Goal: Communication & Community: Answer question/provide support

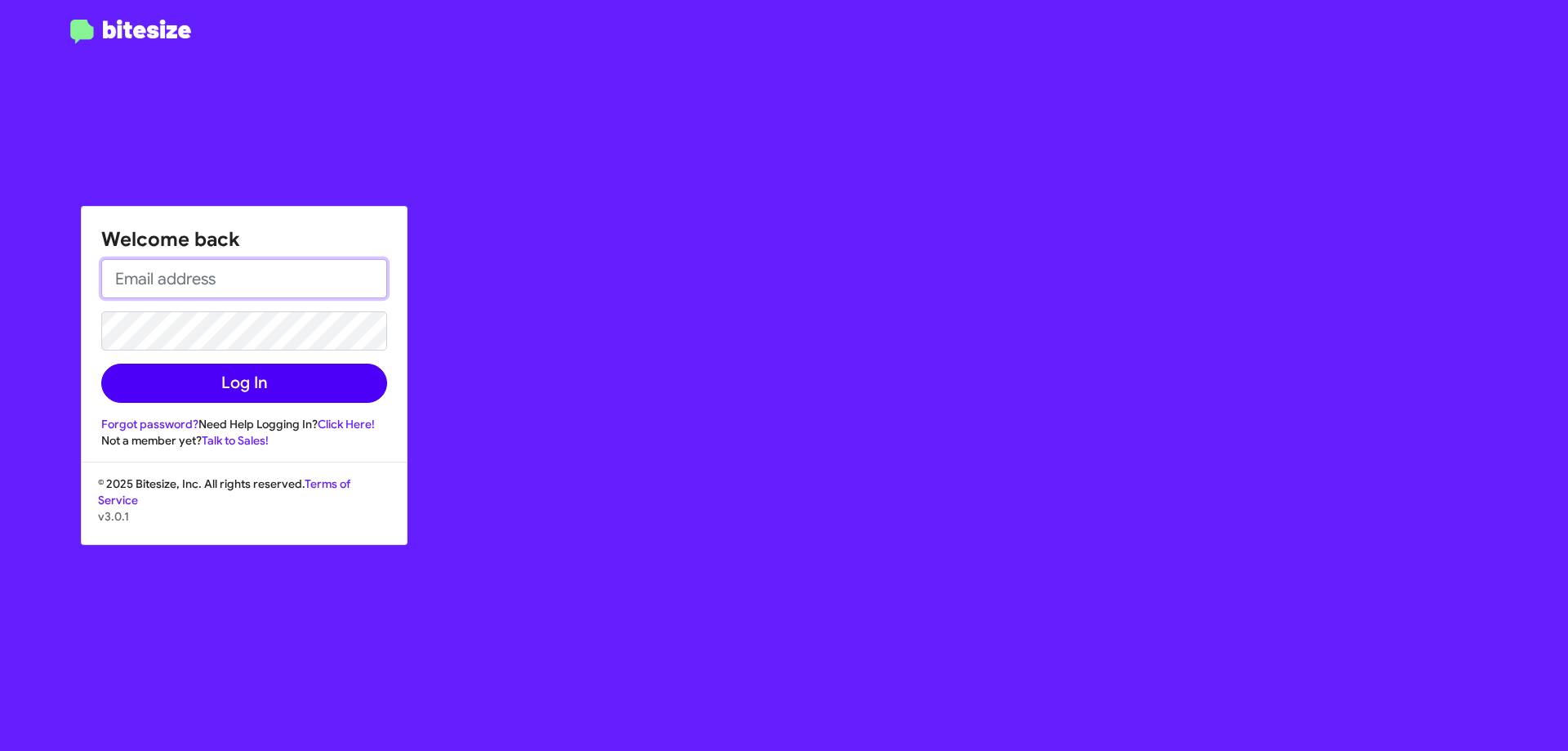
type input "[EMAIL_ADDRESS][DOMAIN_NAME]"
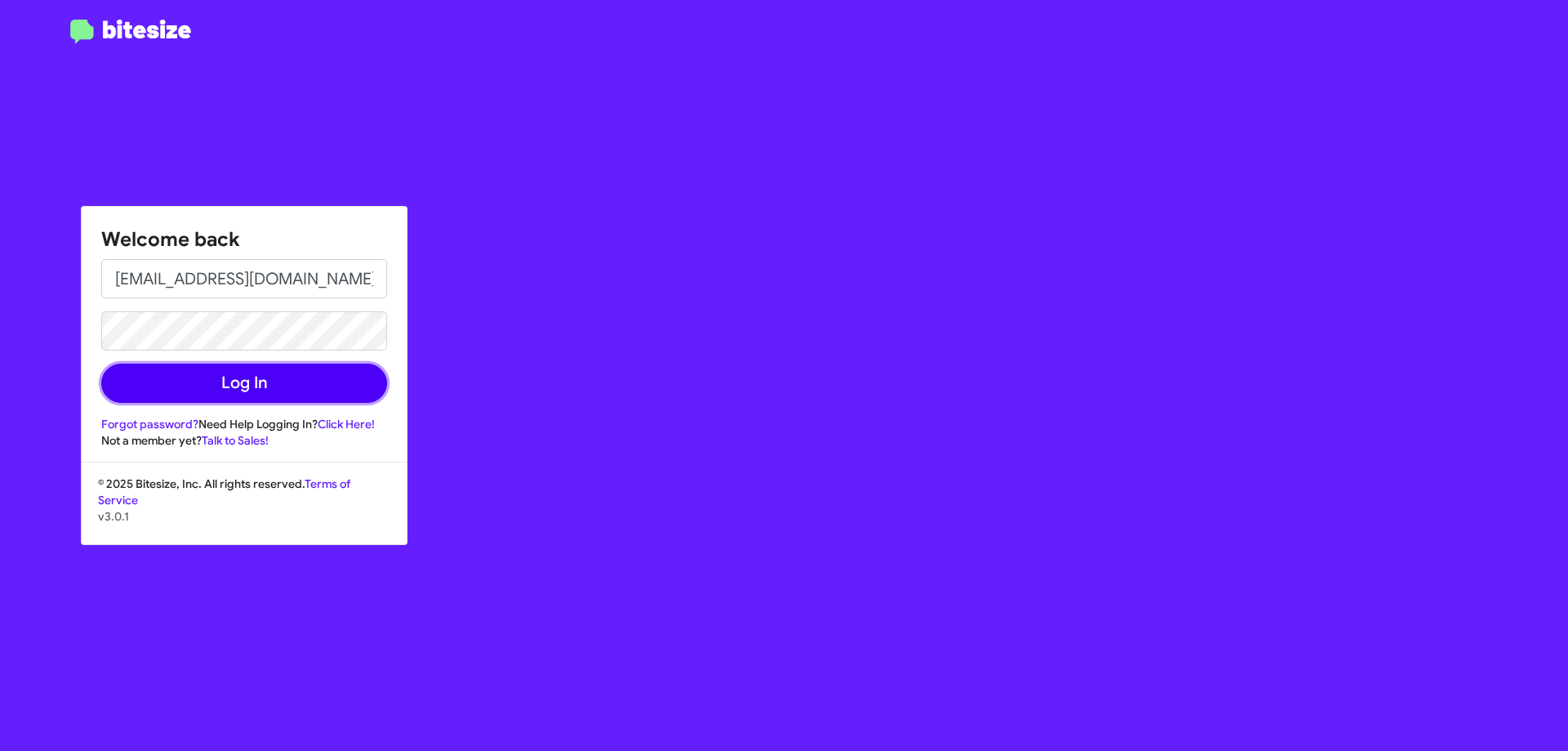
click at [231, 384] on button "Log In" at bounding box center [244, 382] width 285 height 39
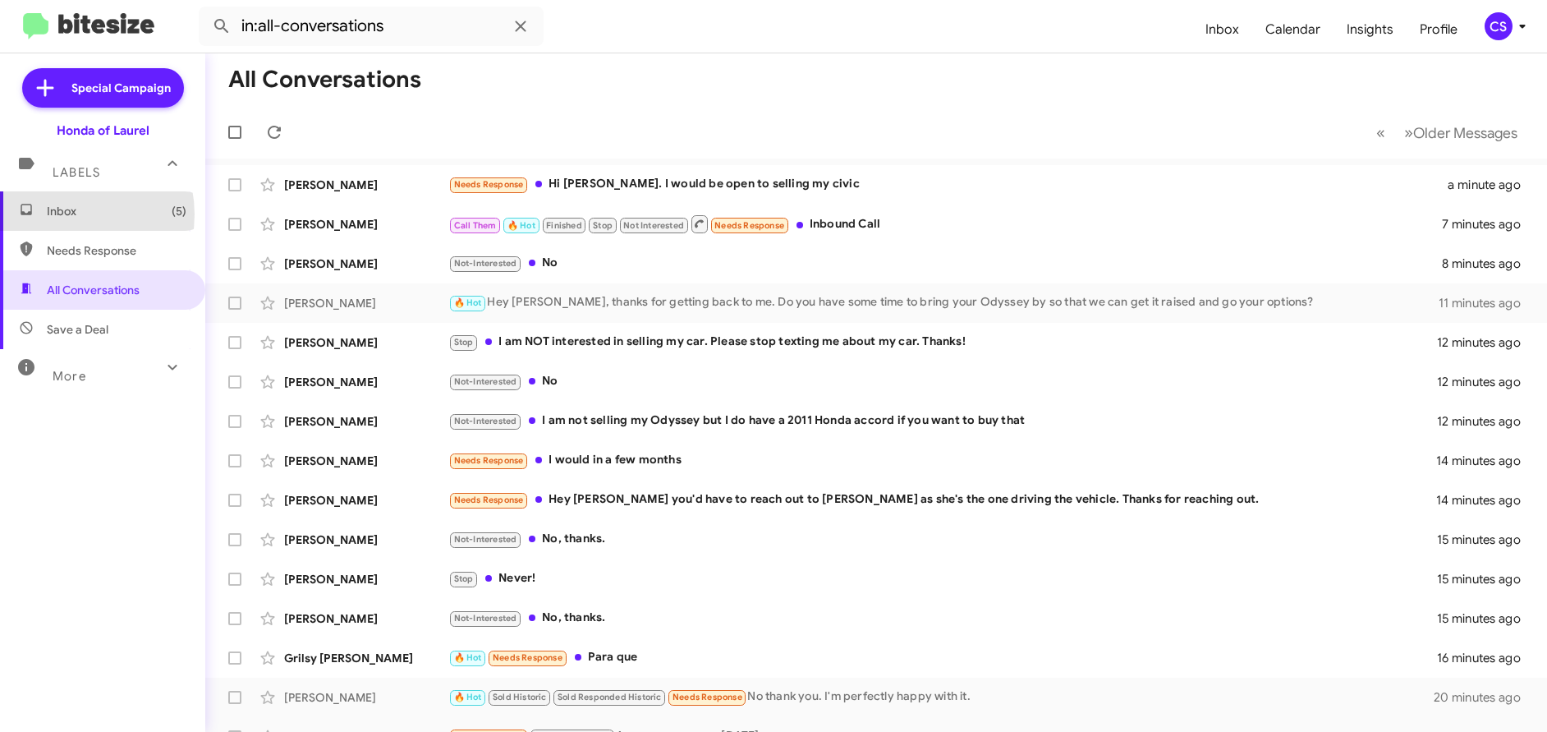
click at [62, 214] on span "Inbox (5)" at bounding box center [117, 211] width 140 height 16
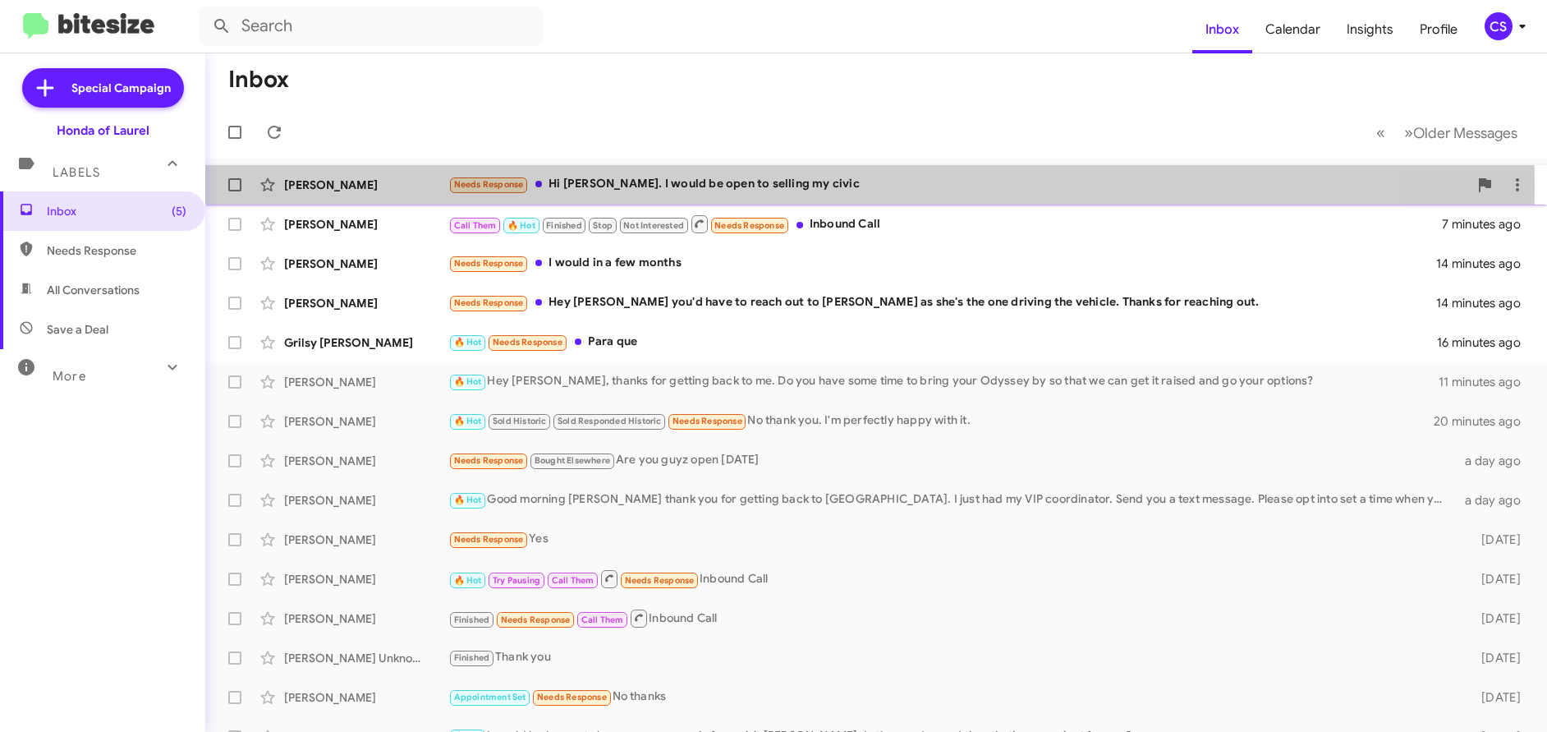
click at [321, 184] on div "[PERSON_NAME]" at bounding box center [366, 185] width 164 height 16
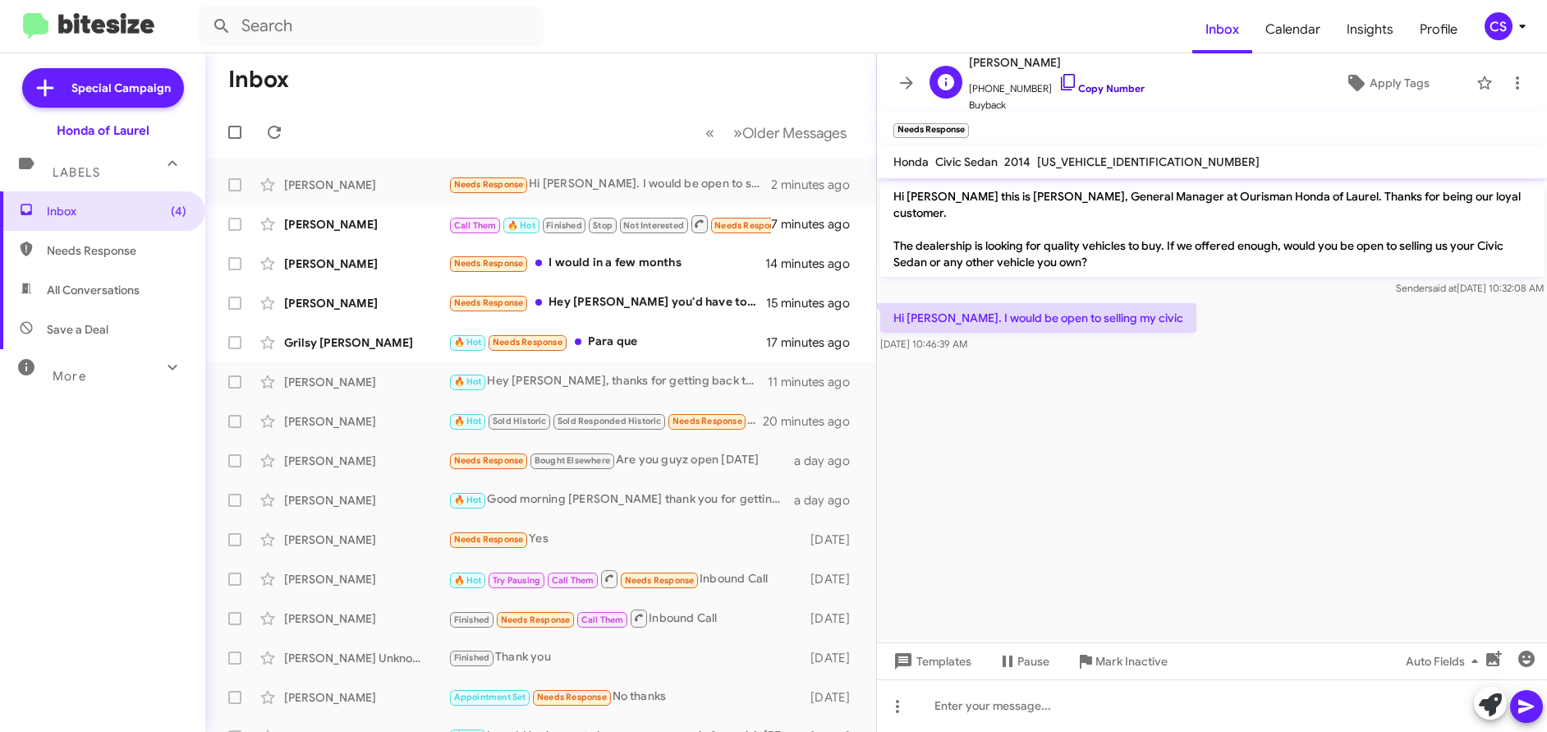
click at [1090, 88] on link "Copy Number" at bounding box center [1101, 88] width 86 height 12
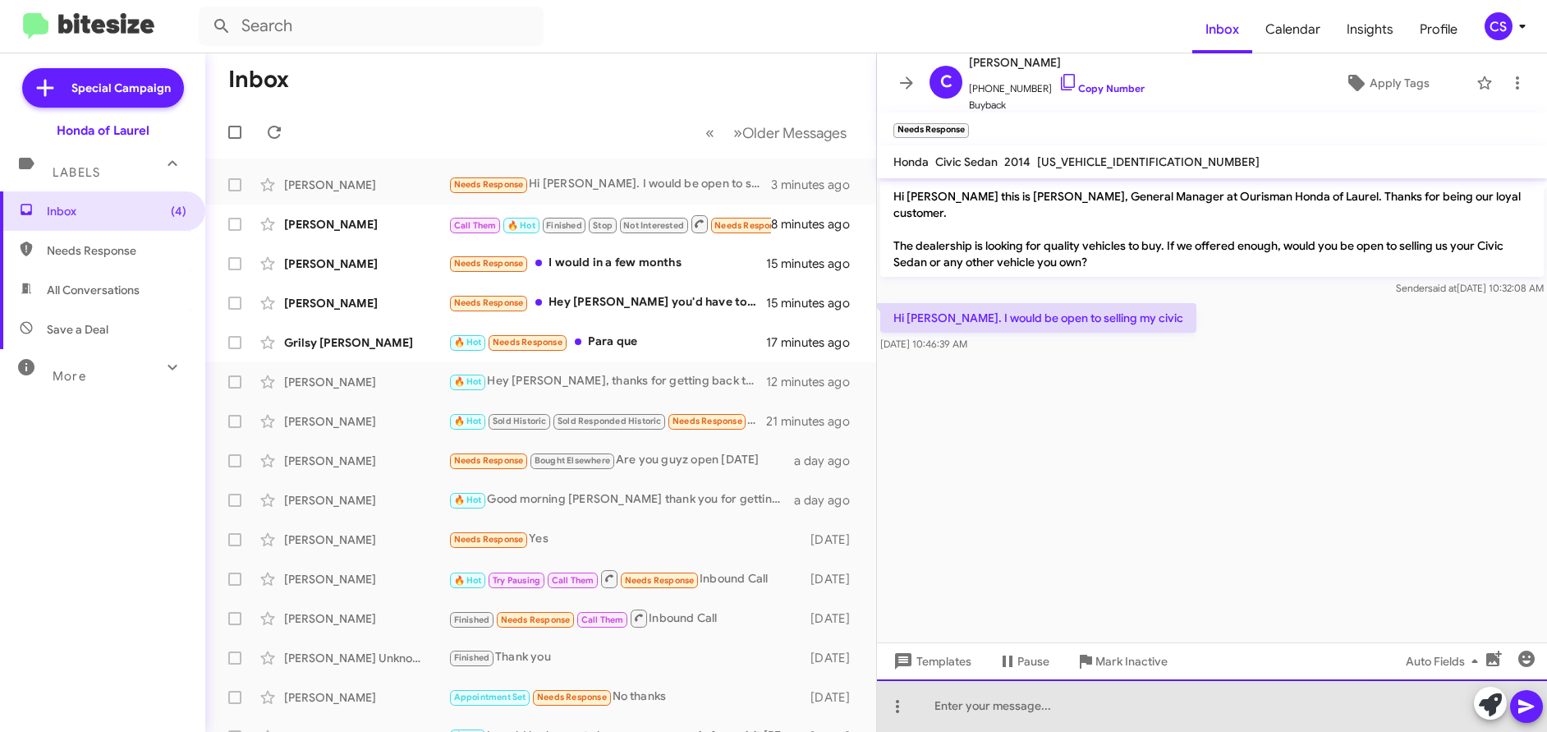
click at [938, 709] on div at bounding box center [1212, 705] width 670 height 53
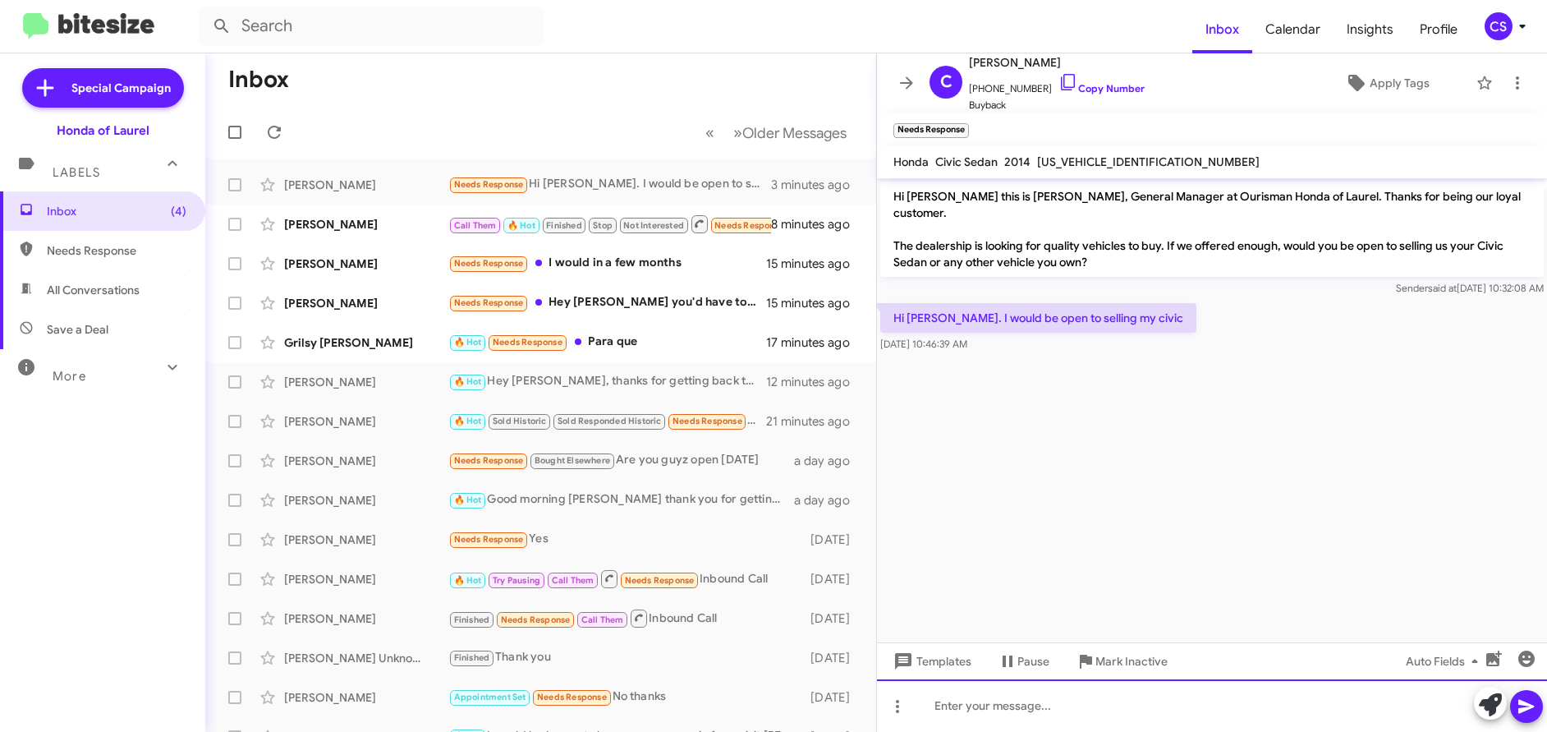
paste div
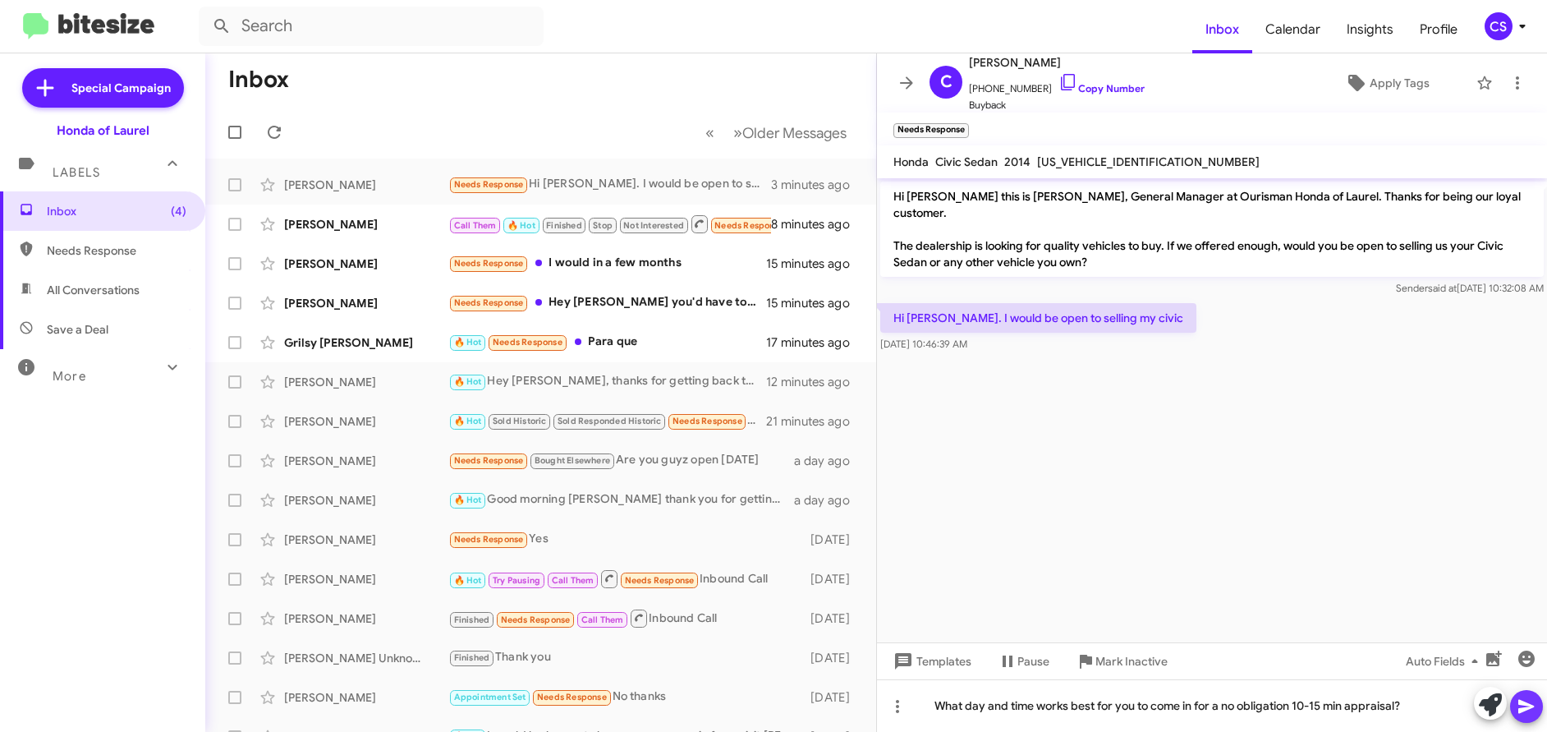
click at [1531, 708] on icon at bounding box center [1527, 706] width 20 height 20
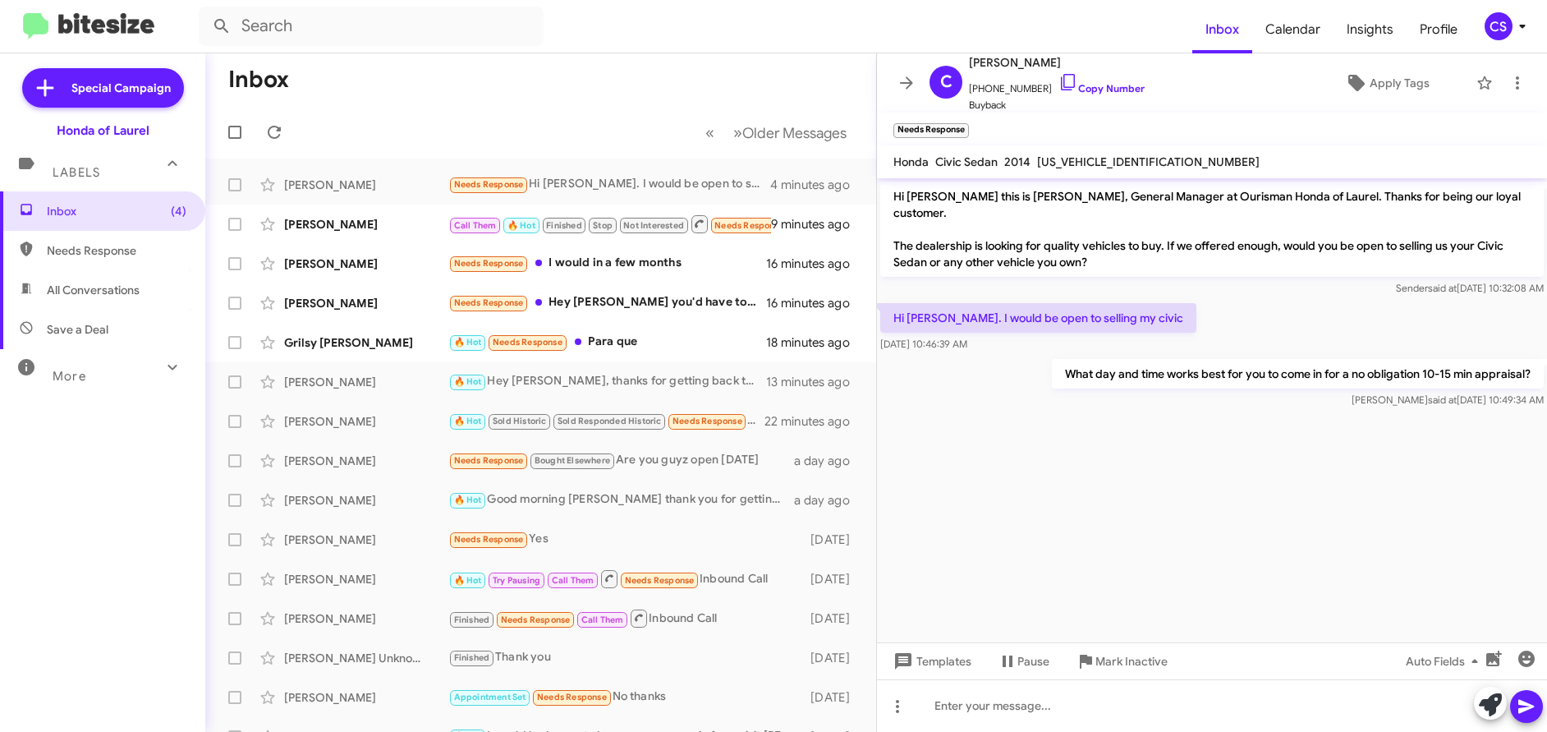
click at [1205, 589] on cdk-virtual-scroll-viewport "Hi [PERSON_NAME] this is [PERSON_NAME], General Manager at Ourisman Honda of La…" at bounding box center [1212, 410] width 670 height 464
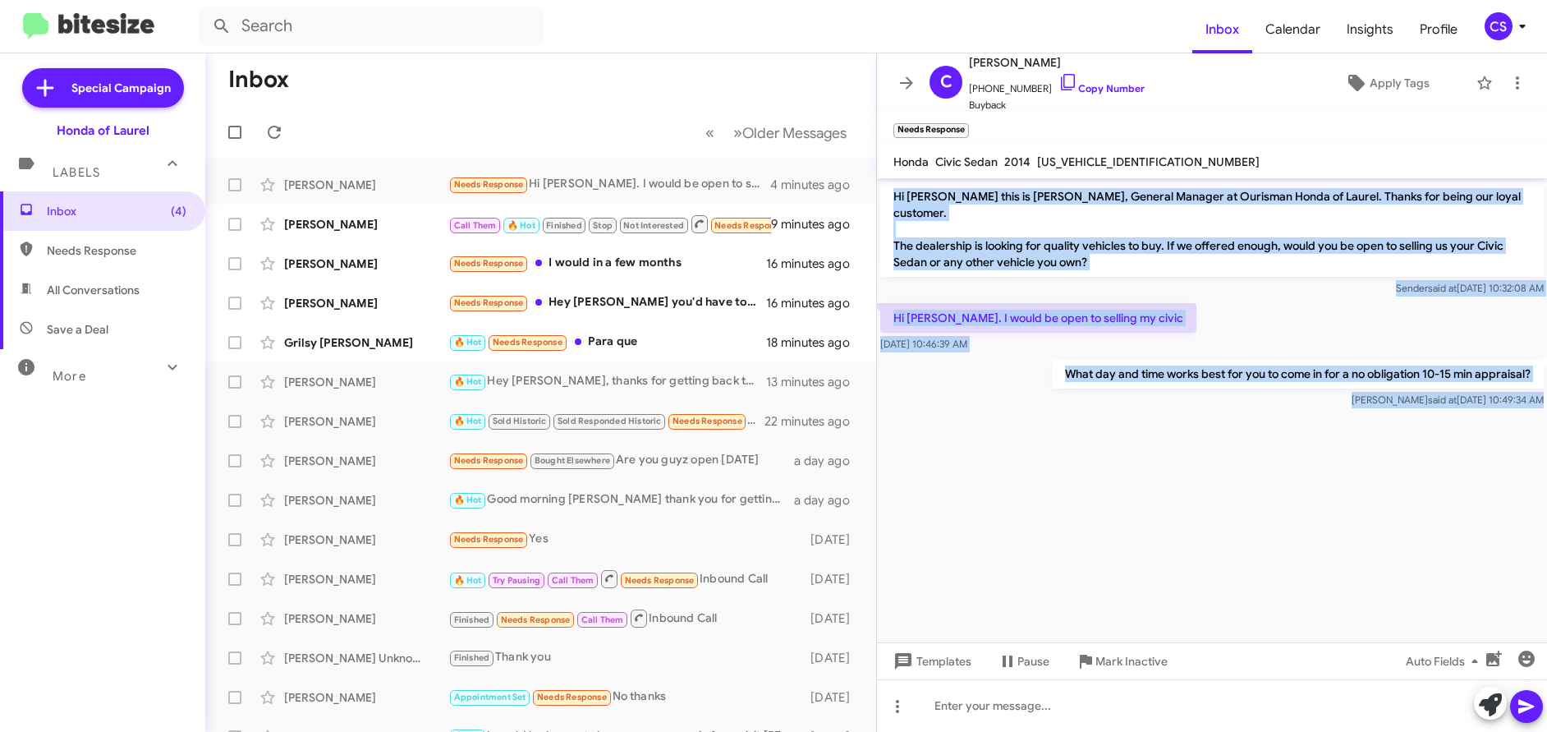
drag, startPoint x: 895, startPoint y: 199, endPoint x: 1464, endPoint y: 484, distance: 636.7
click at [1464, 484] on cdk-virtual-scroll-viewport "Hi [PERSON_NAME] this is [PERSON_NAME], General Manager at Ourisman Honda of La…" at bounding box center [1212, 410] width 670 height 464
copy div "Hi [PERSON_NAME] this is [PERSON_NAME], General Manager at Ourisman Honda of La…"
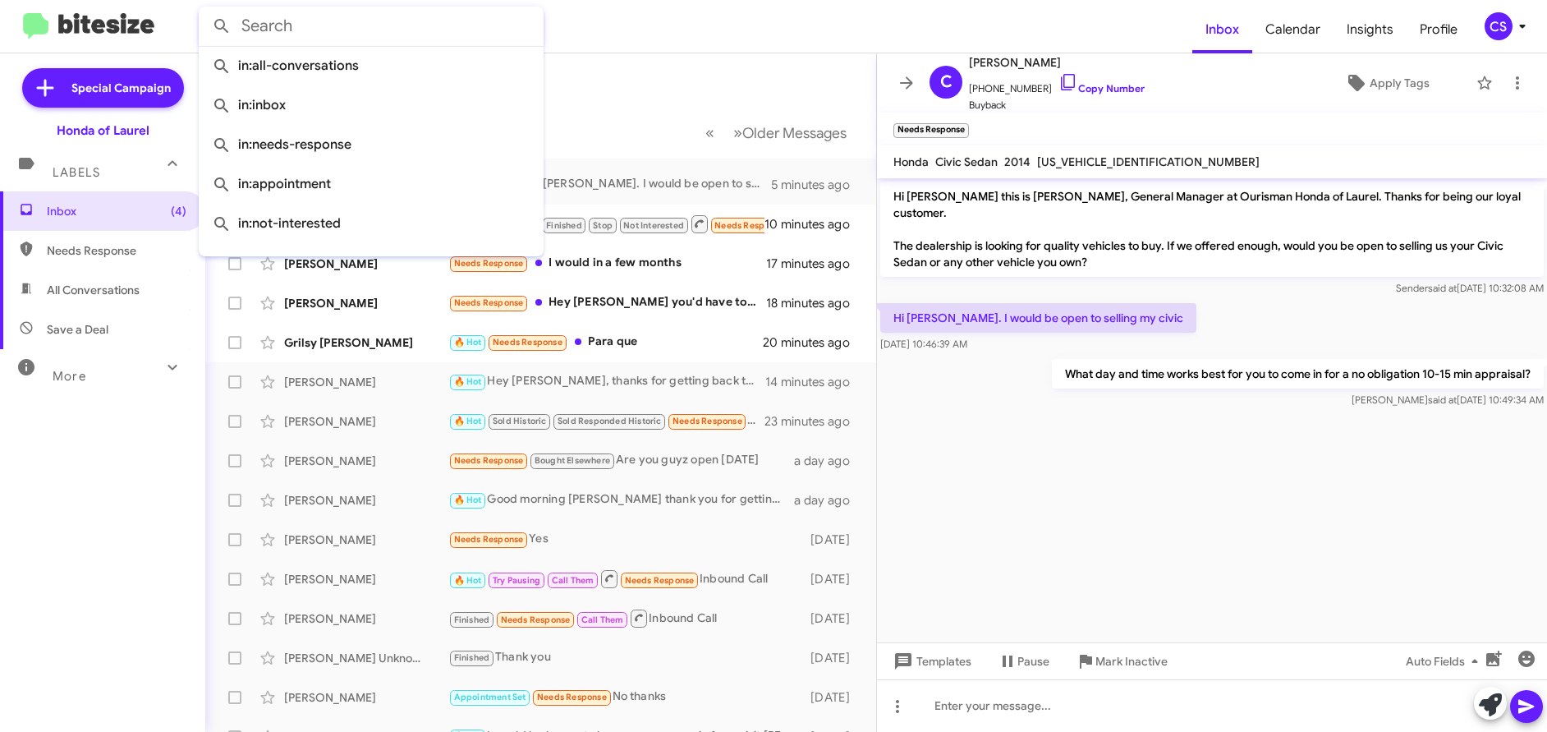
click at [453, 41] on input "text" at bounding box center [371, 26] width 345 height 39
click at [654, 24] on form at bounding box center [696, 26] width 994 height 39
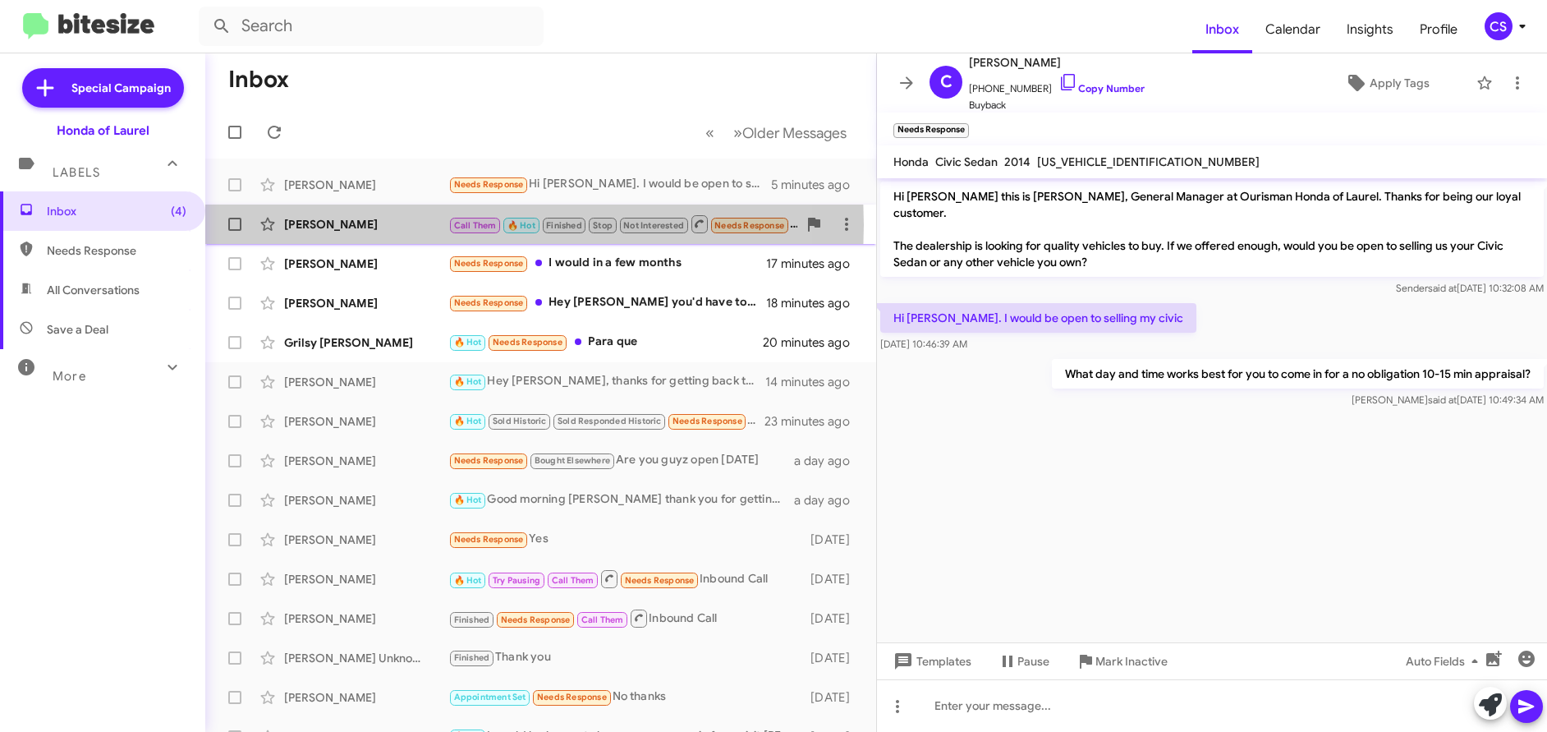
click at [316, 225] on div "[PERSON_NAME]" at bounding box center [366, 224] width 164 height 16
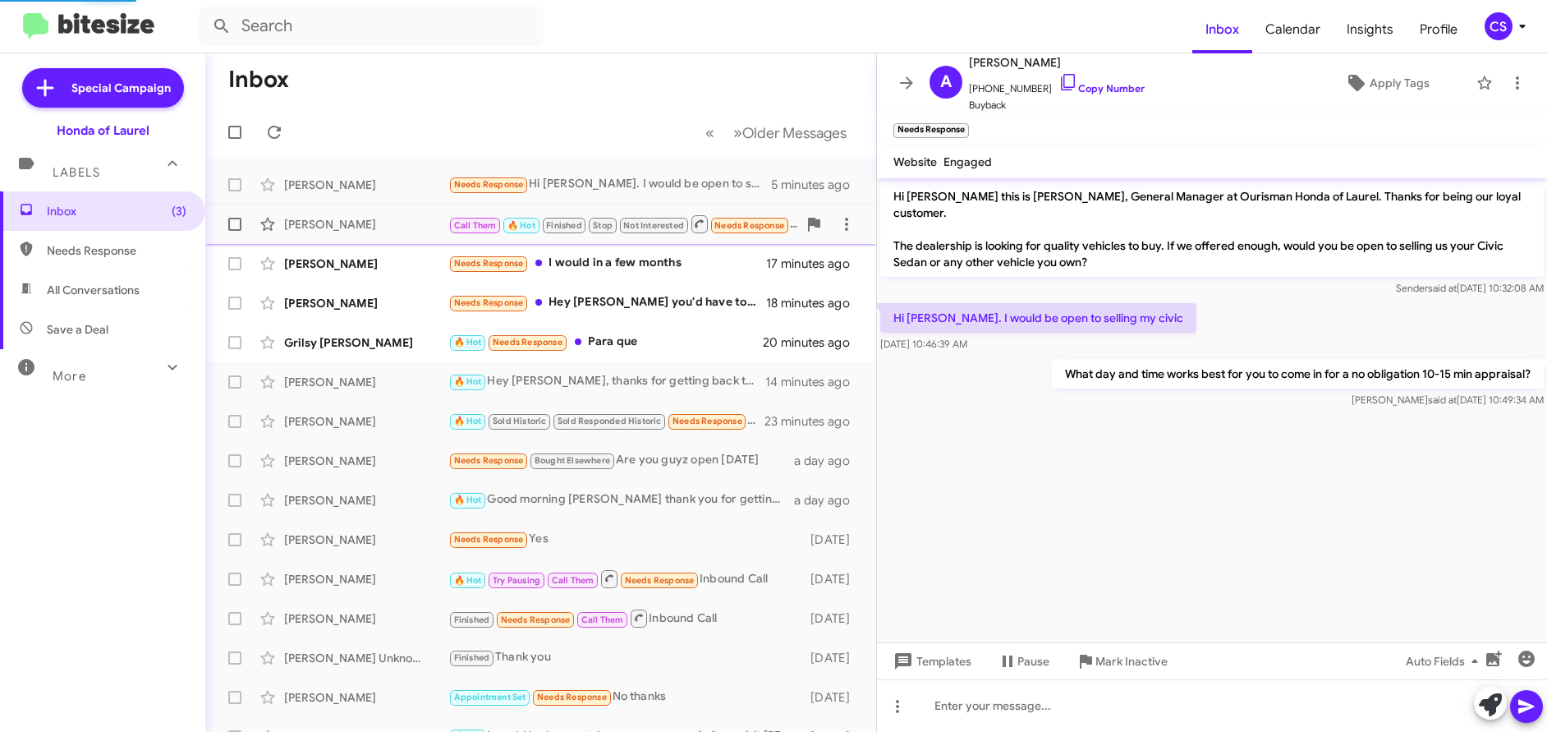
scroll to position [348, 0]
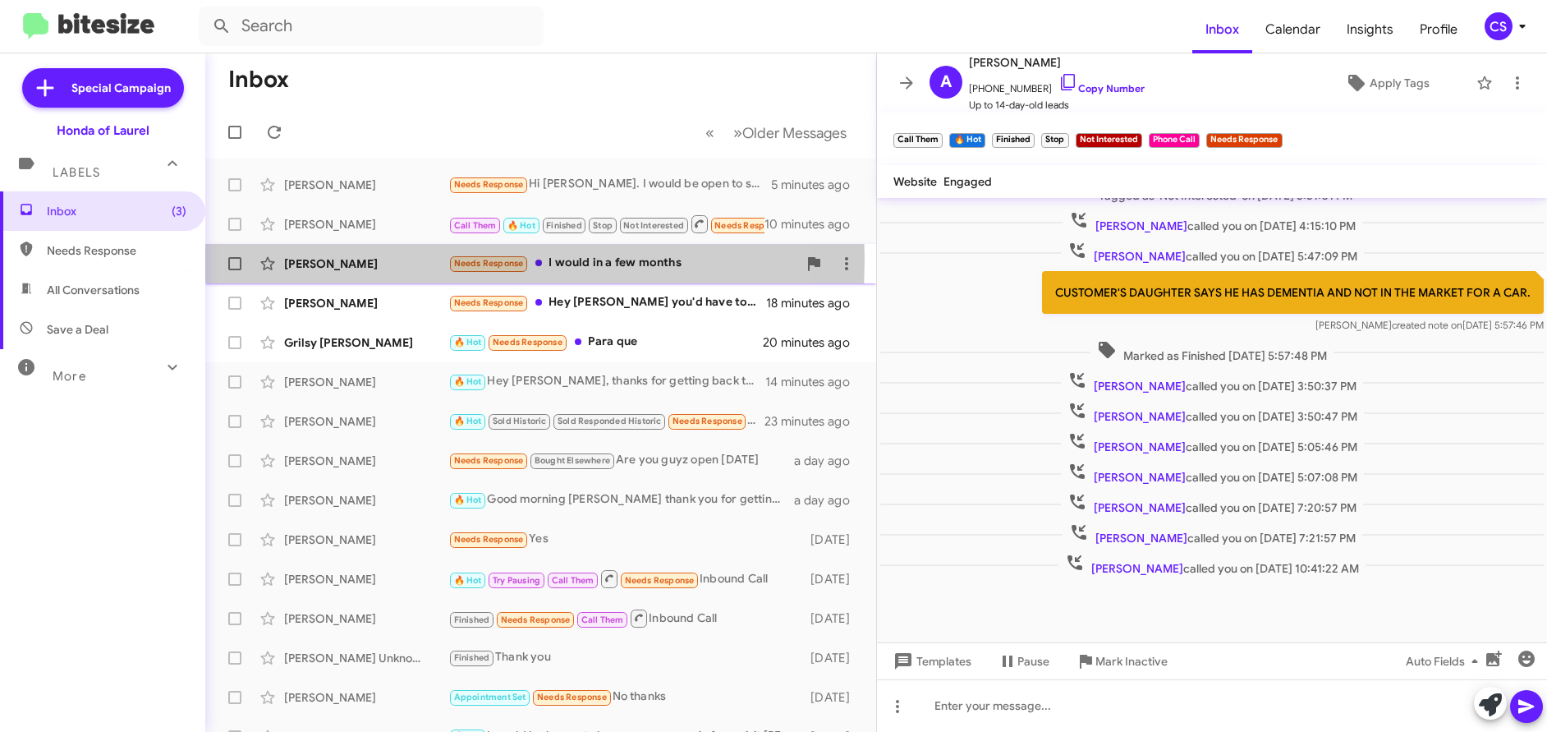
click at [315, 259] on div "[PERSON_NAME]" at bounding box center [366, 263] width 164 height 16
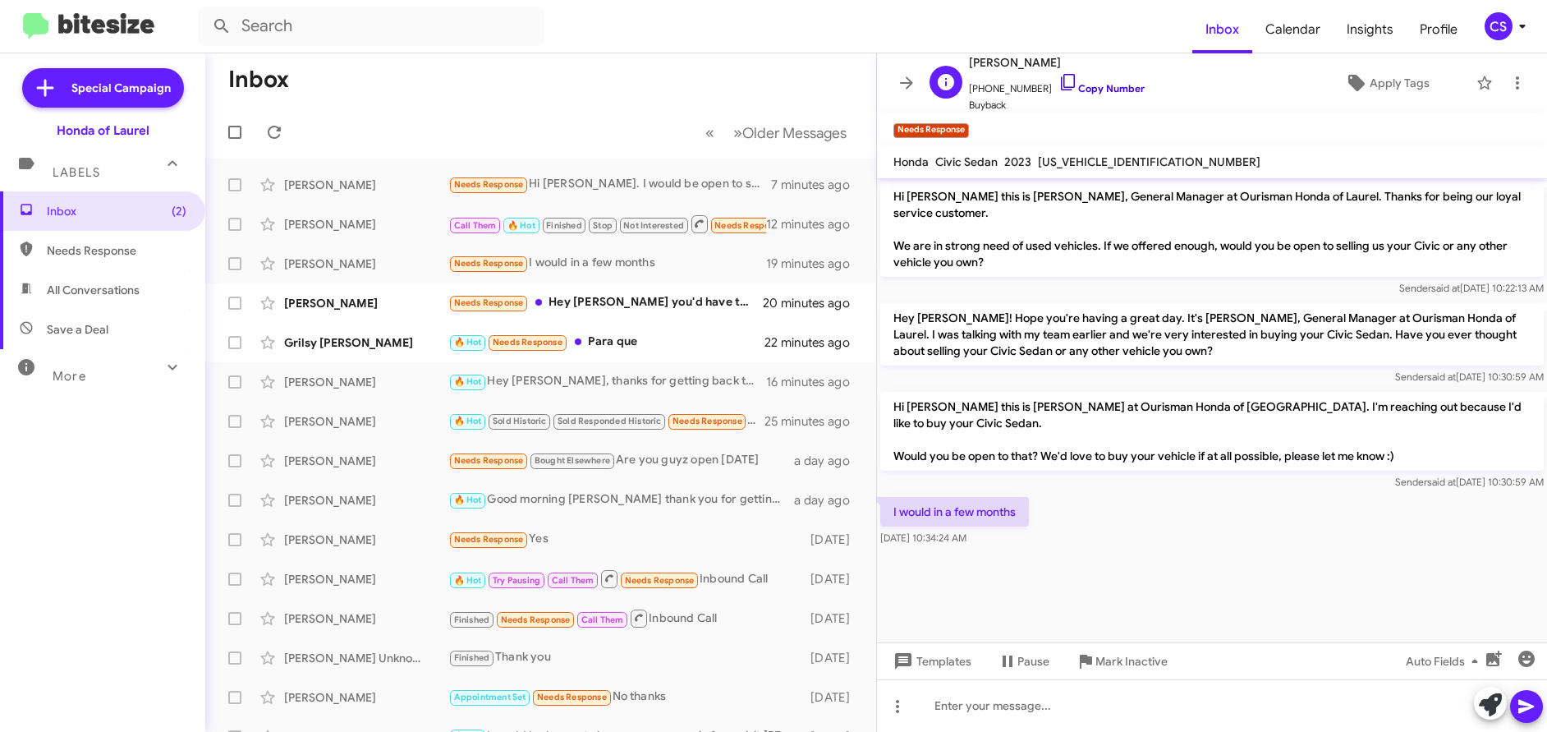
click at [1117, 87] on link "Copy Number" at bounding box center [1101, 88] width 86 height 12
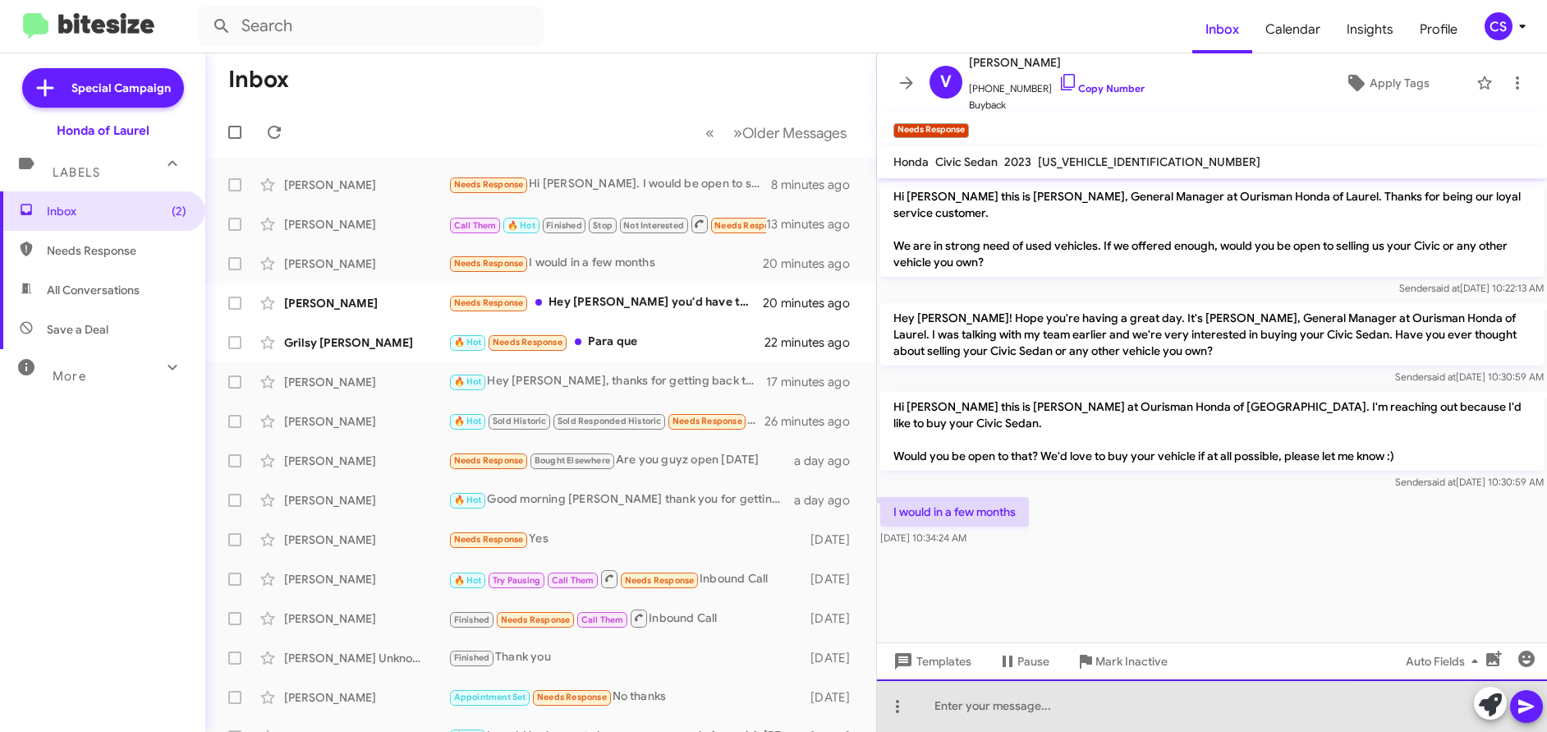
click at [930, 705] on div at bounding box center [1212, 705] width 670 height 53
click at [1209, 703] on div "Hi [PERSON_NAME]! Thank you for getting back to me." at bounding box center [1212, 705] width 670 height 53
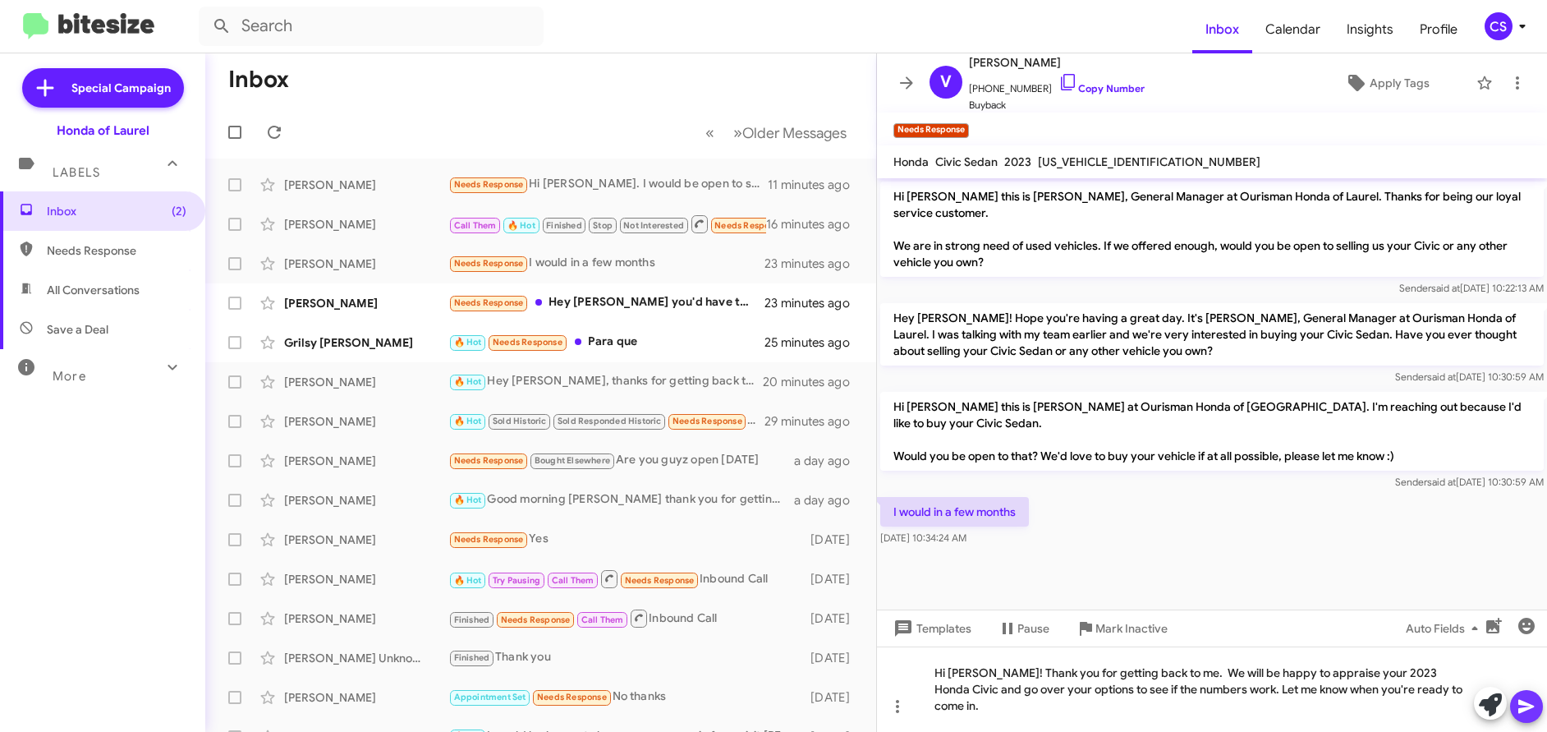
click at [1535, 709] on icon at bounding box center [1527, 706] width 20 height 20
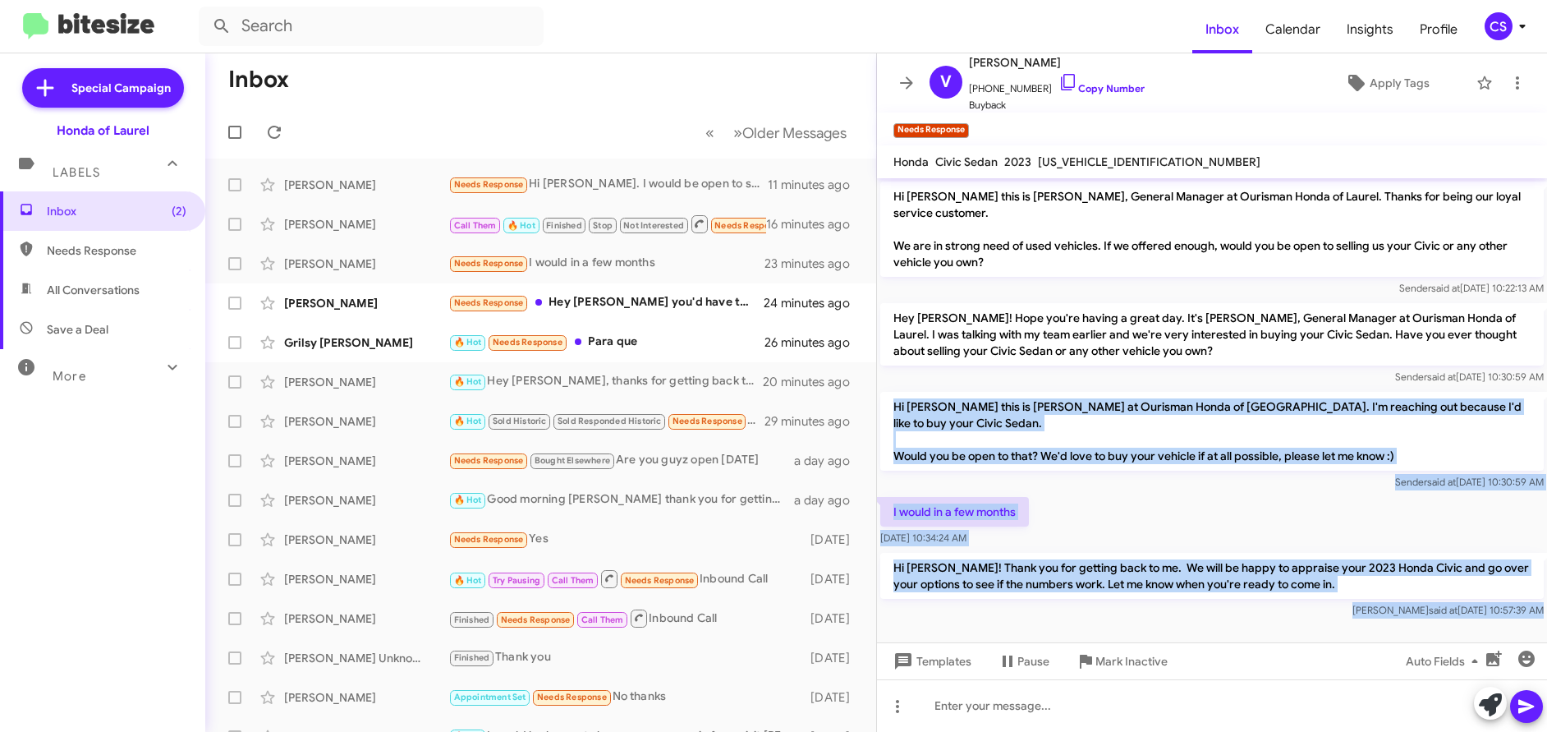
drag, startPoint x: 896, startPoint y: 406, endPoint x: 1291, endPoint y: 629, distance: 453.3
click at [1291, 629] on cdk-virtual-scroll-viewport "Hi [PERSON_NAME] this is [PERSON_NAME], General Manager at Ourisman Honda of La…" at bounding box center [1212, 410] width 670 height 464
copy div "Hi [PERSON_NAME] this is [PERSON_NAME] at Ourisman Honda of [GEOGRAPHIC_DATA]. …"
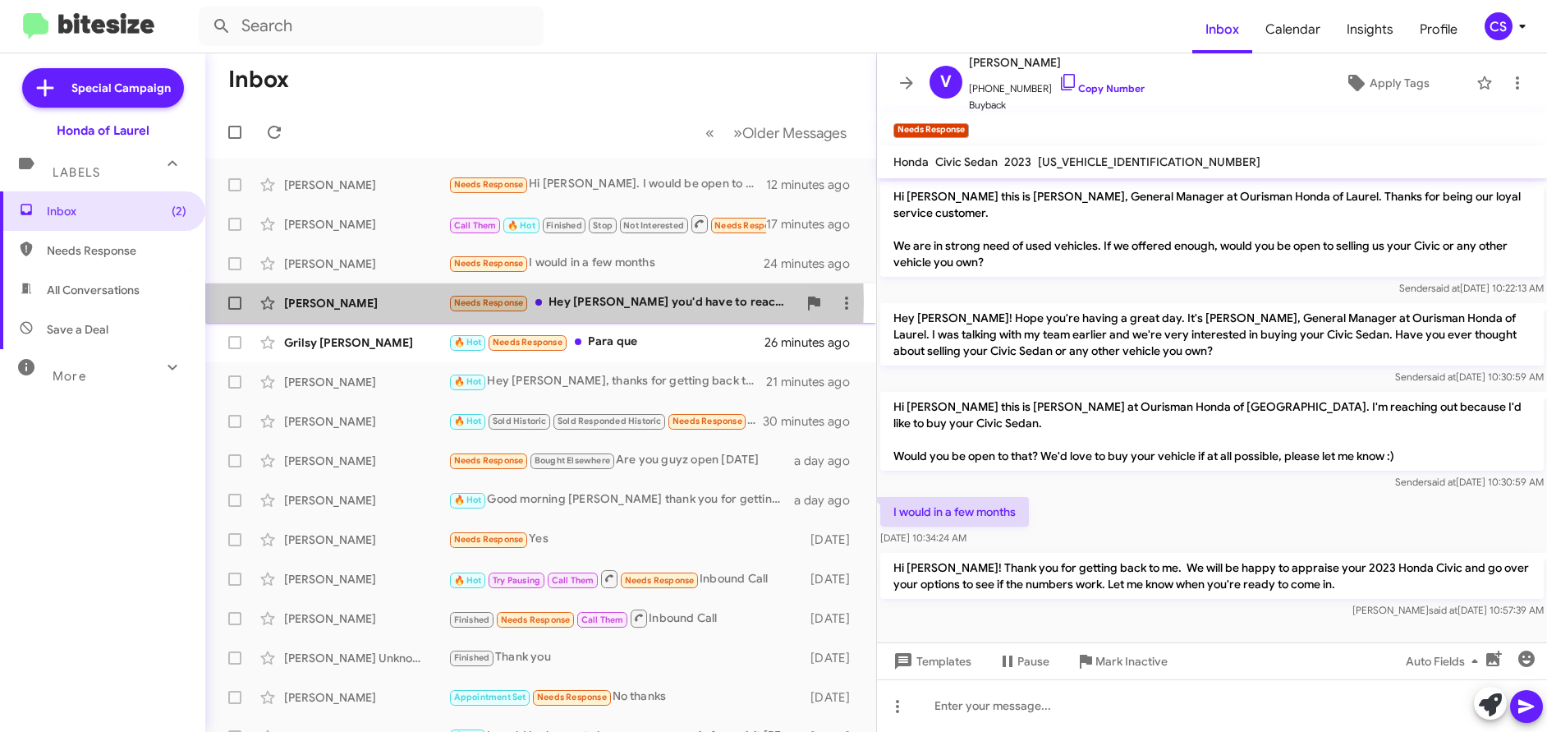
click at [315, 301] on div "[PERSON_NAME]" at bounding box center [366, 303] width 164 height 16
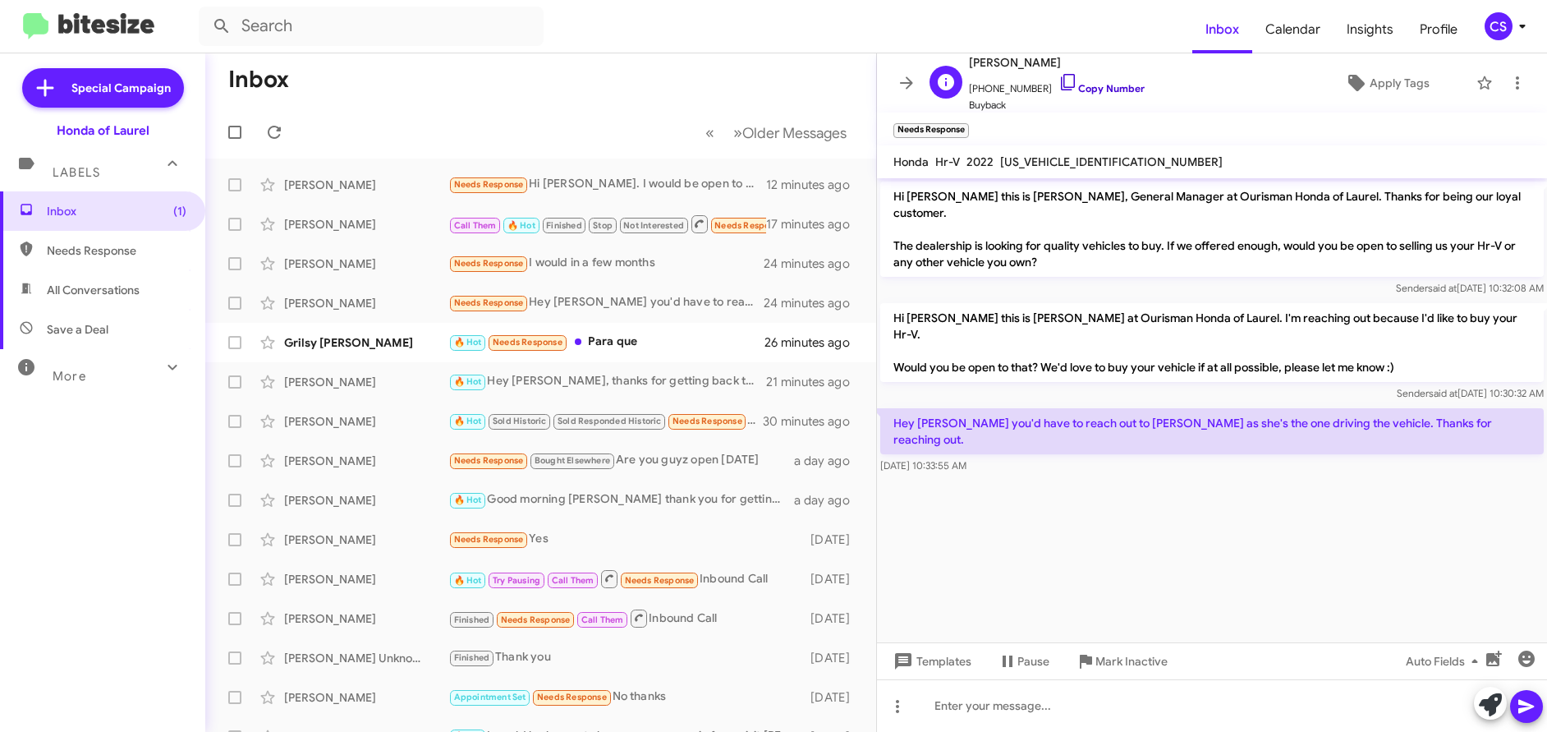
click at [1095, 89] on link "Copy Number" at bounding box center [1101, 88] width 86 height 12
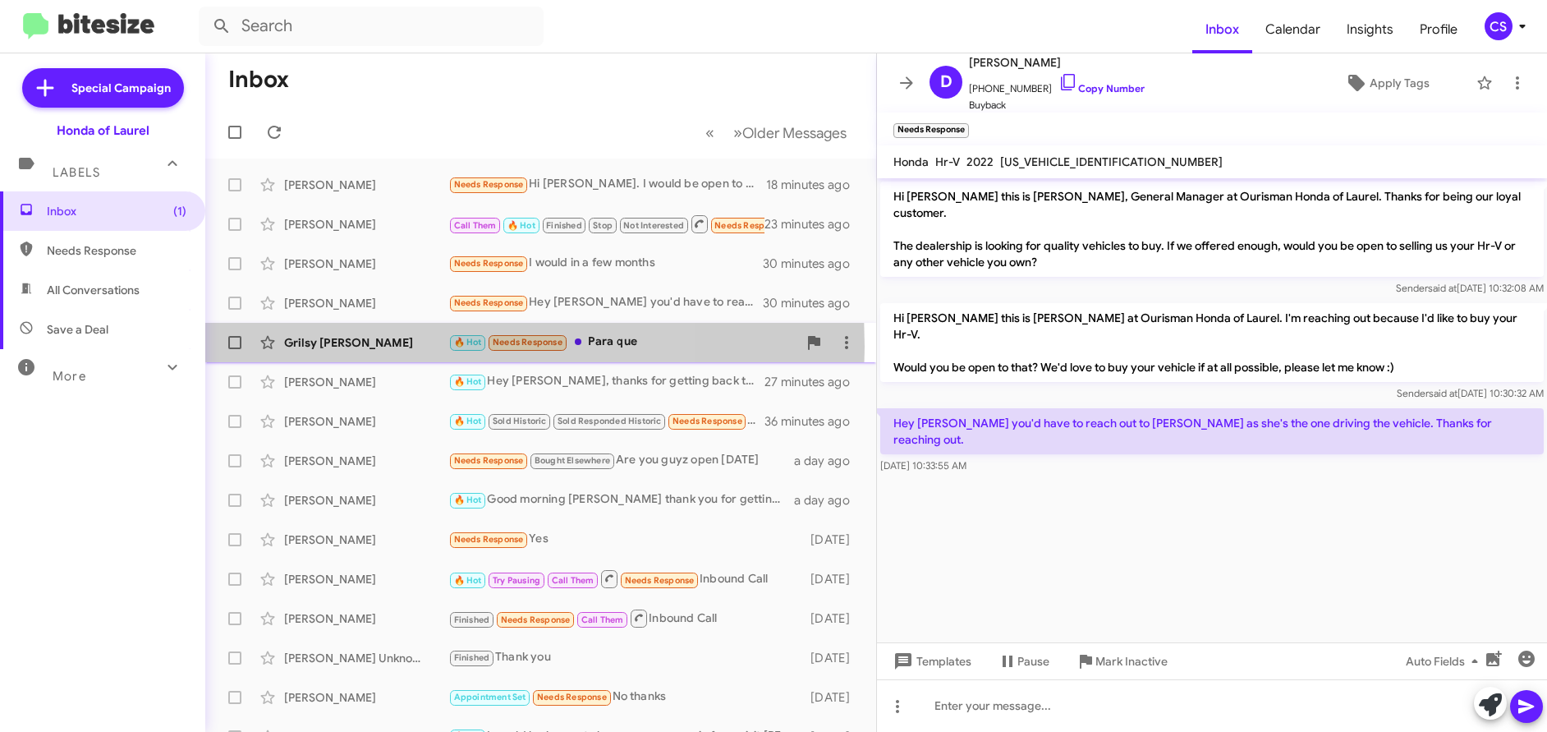
click at [363, 347] on div "Grilsy [PERSON_NAME]" at bounding box center [366, 342] width 164 height 16
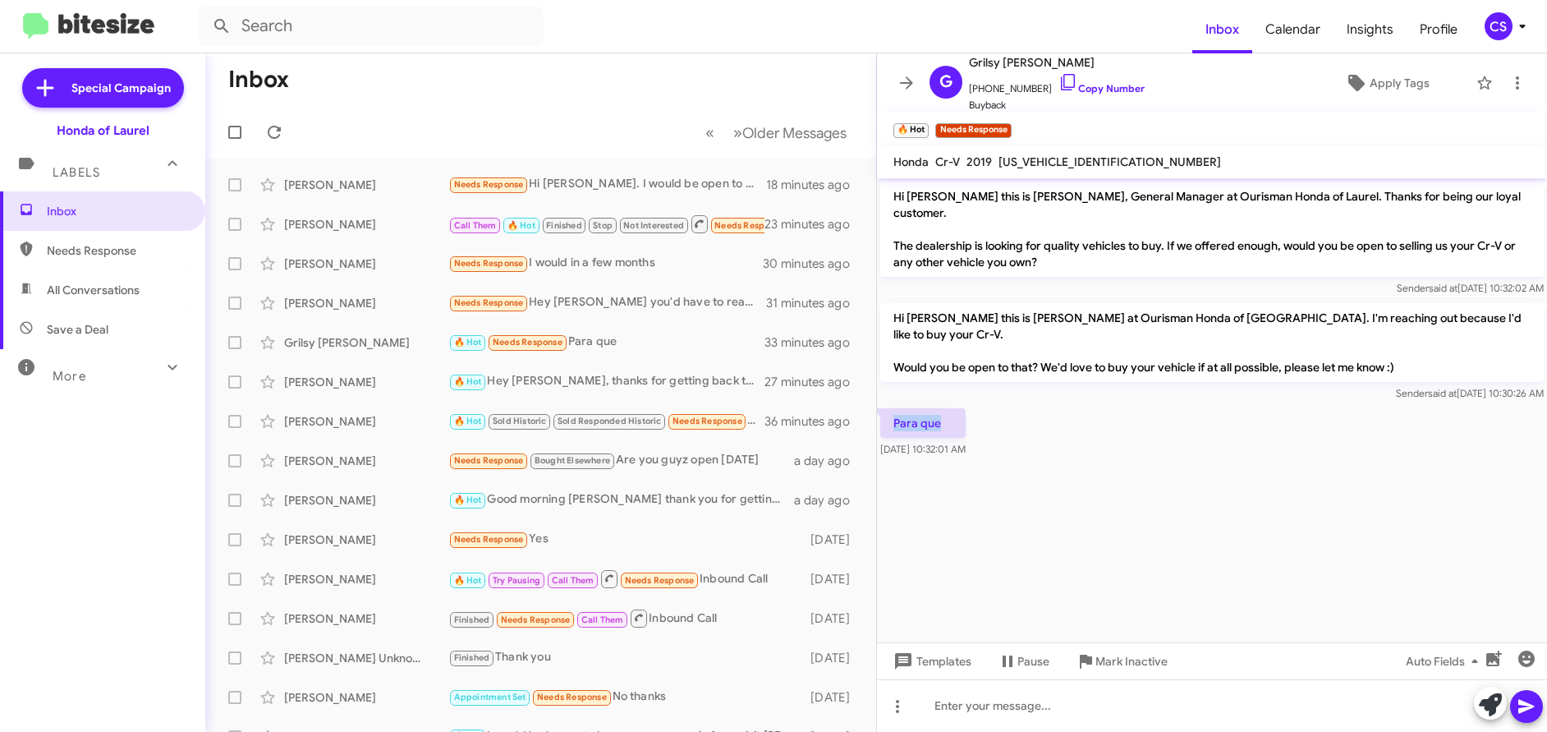
drag, startPoint x: 947, startPoint y: 392, endPoint x: 893, endPoint y: 383, distance: 55.1
click at [893, 408] on p "Para que" at bounding box center [922, 423] width 85 height 30
copy p "Para que"
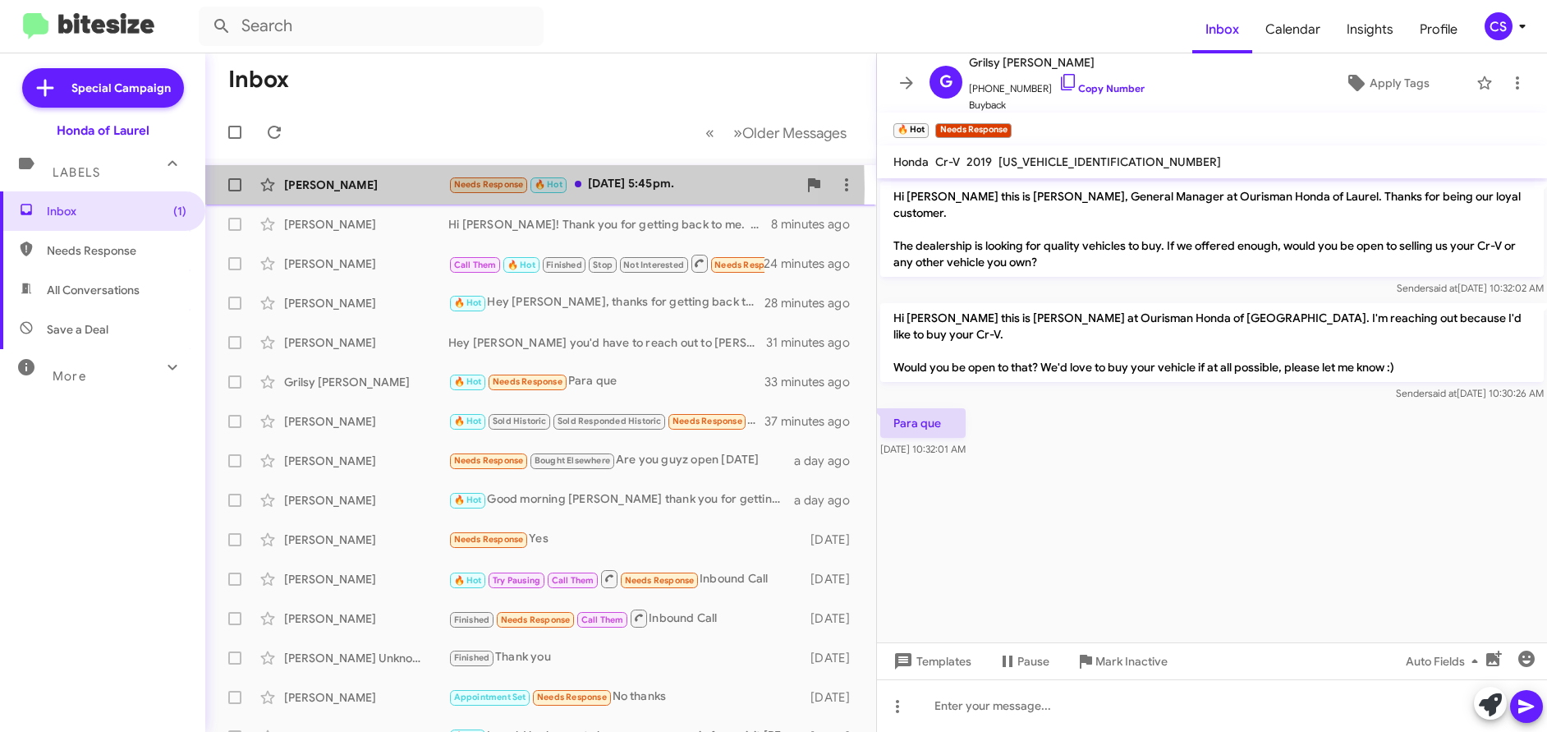
click at [319, 188] on div "[PERSON_NAME]" at bounding box center [366, 185] width 164 height 16
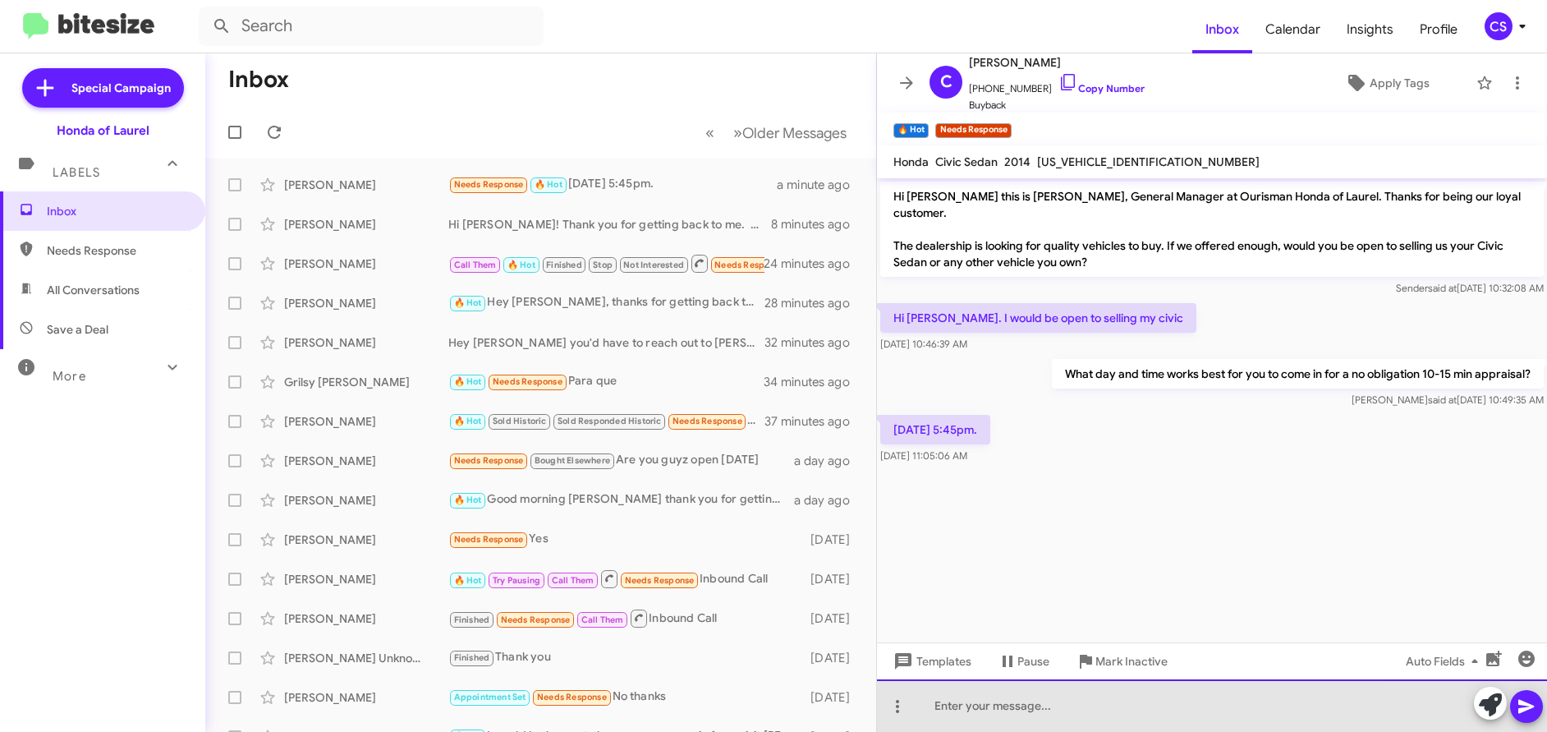
click at [945, 709] on div at bounding box center [1212, 705] width 670 height 53
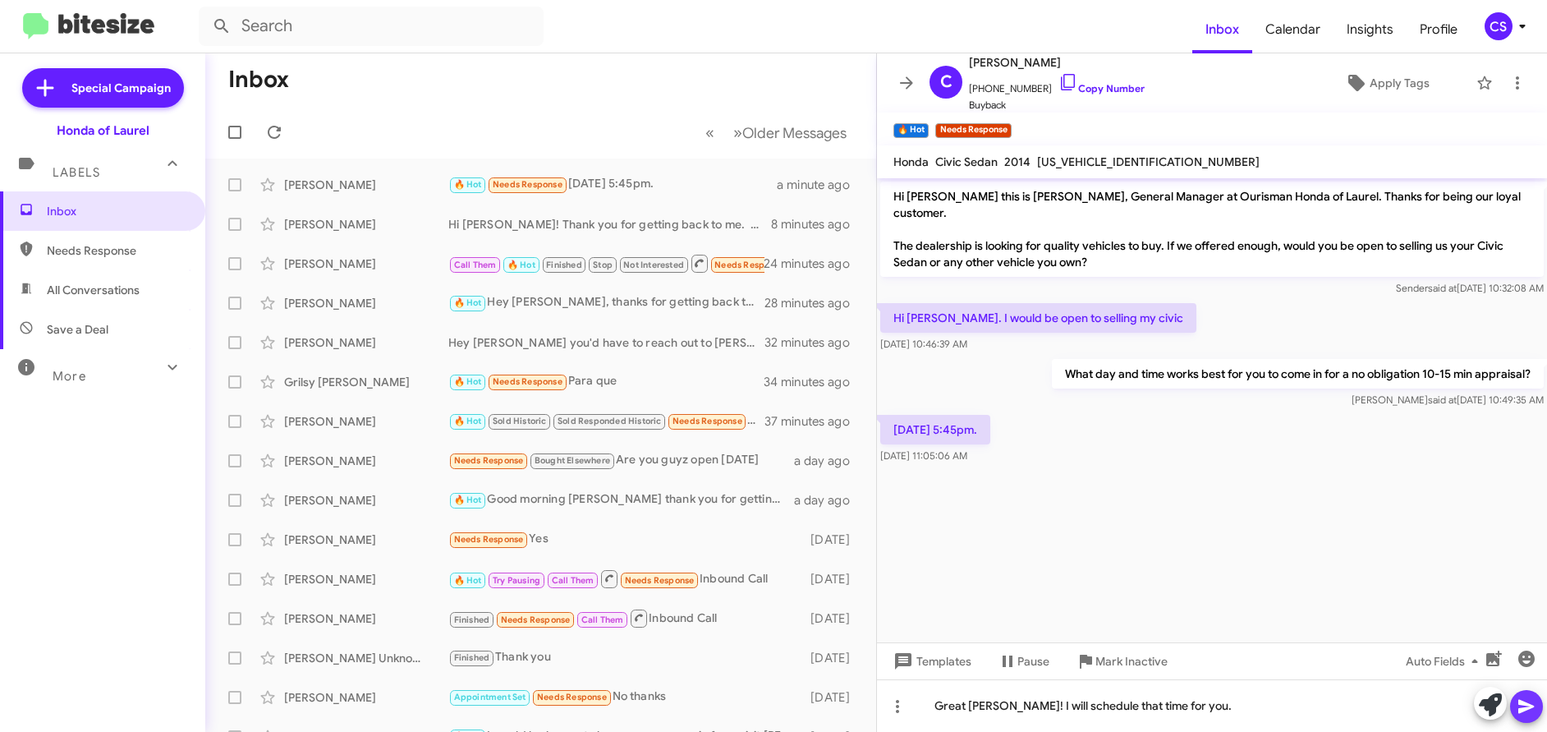
click at [1533, 703] on icon at bounding box center [1527, 706] width 20 height 20
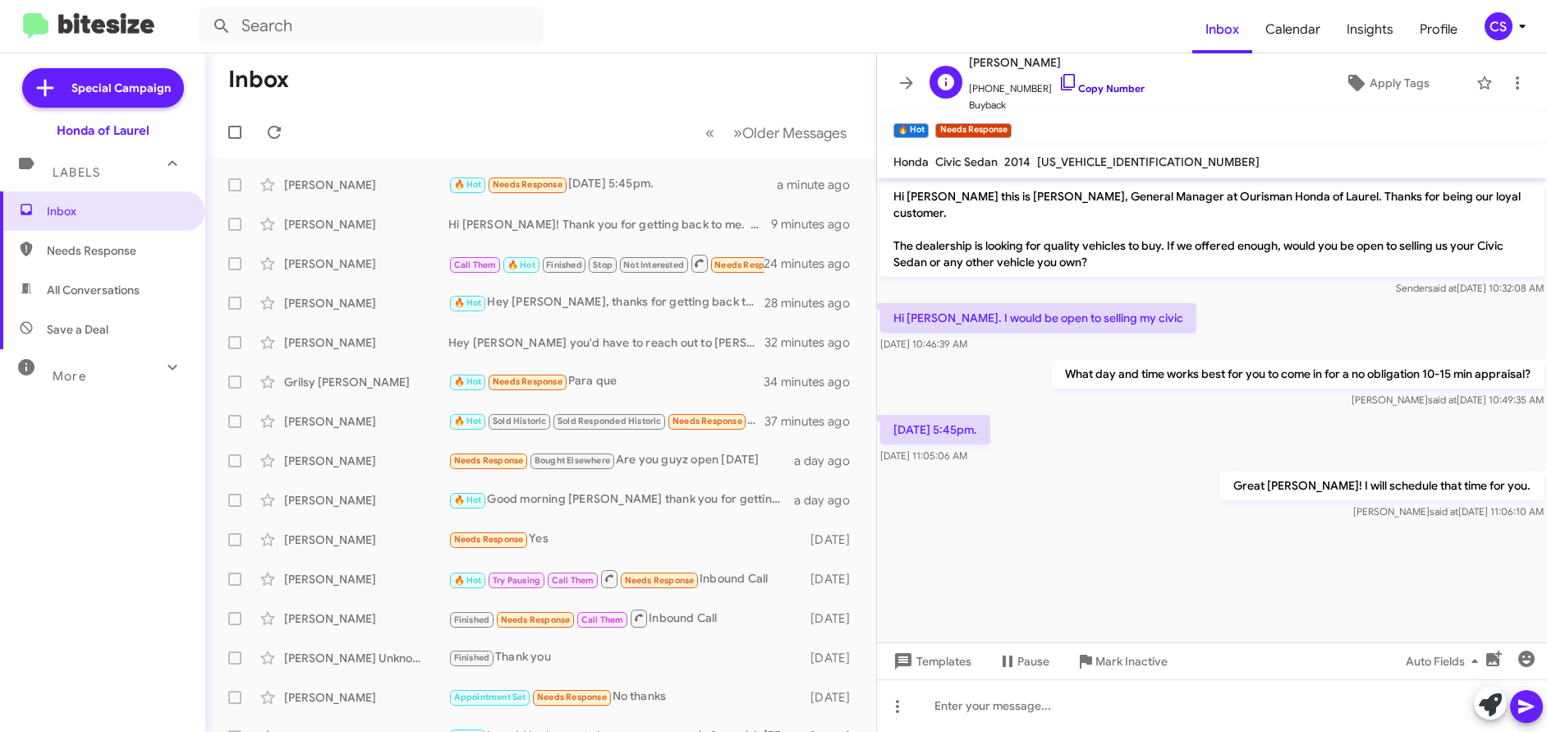
click at [1103, 86] on link "Copy Number" at bounding box center [1101, 88] width 86 height 12
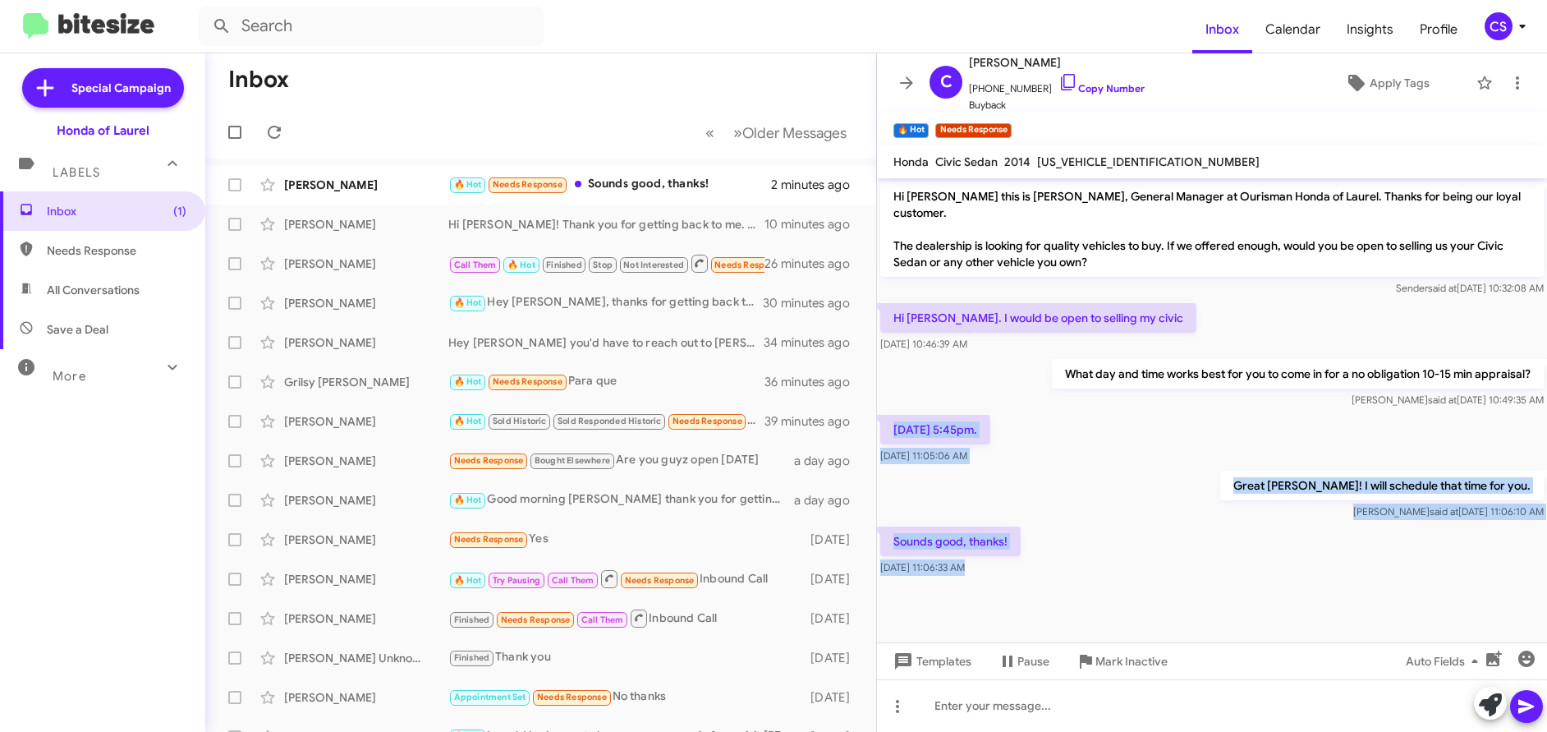
drag, startPoint x: 894, startPoint y: 410, endPoint x: 1213, endPoint y: 599, distance: 370.4
click at [1214, 599] on cdk-virtual-scroll-viewport "Hi [PERSON_NAME] this is [PERSON_NAME], General Manager at Ourisman Honda of La…" at bounding box center [1212, 410] width 670 height 464
copy div "[DATE] 5:45pm. [DATE] 11:05:06 AM Great [PERSON_NAME]! I will schedule that tim…"
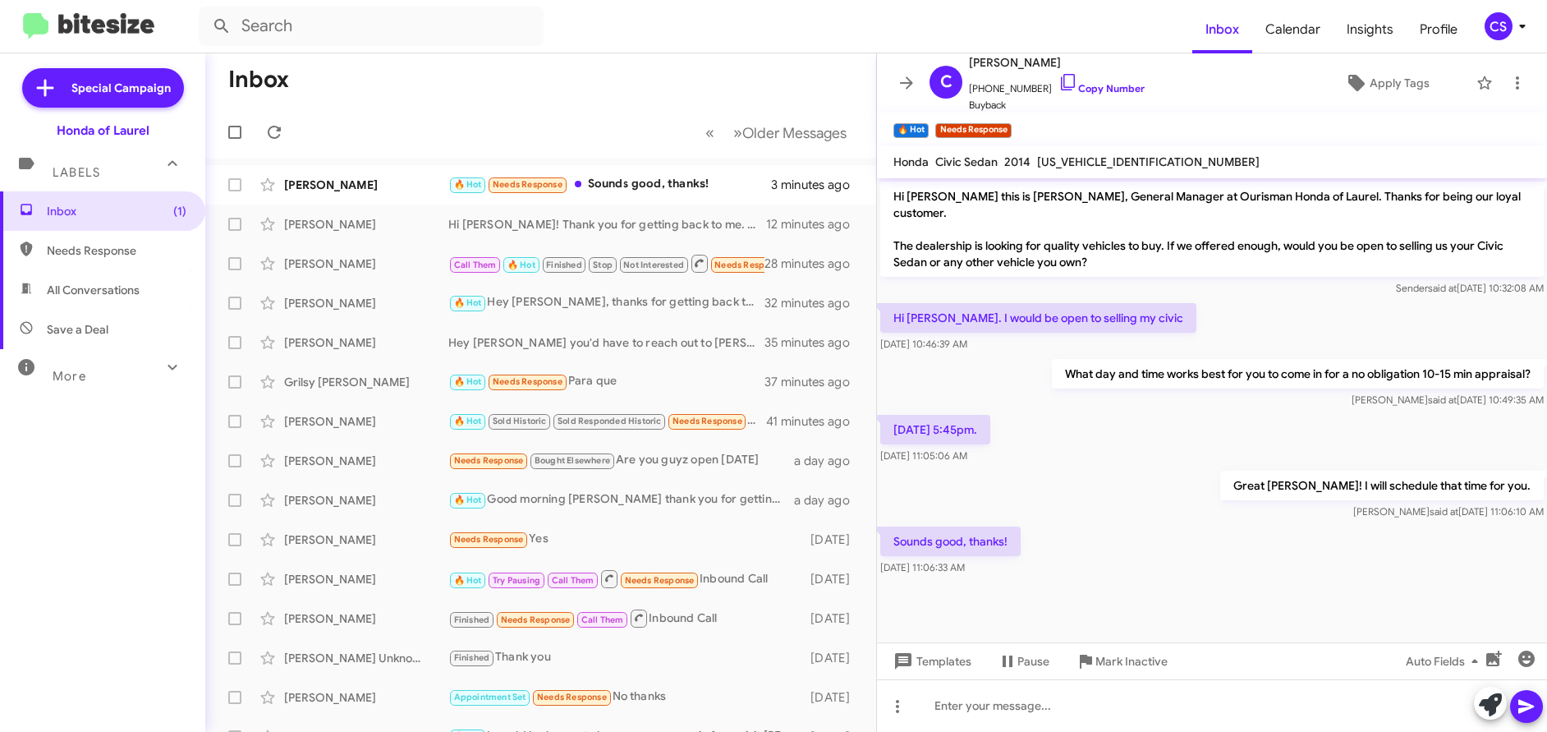
click at [1062, 11] on form at bounding box center [696, 26] width 994 height 39
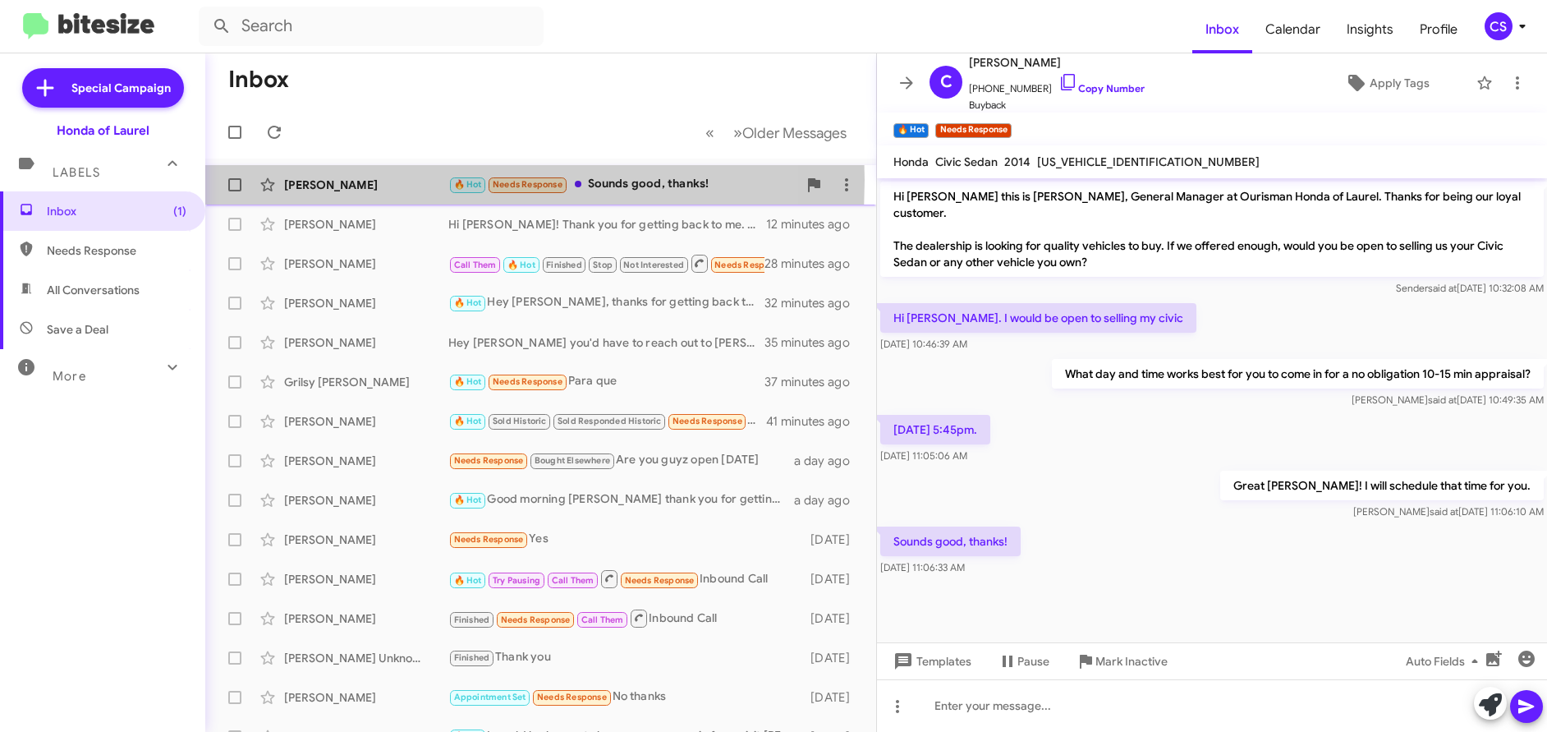
click at [310, 180] on div "[PERSON_NAME]" at bounding box center [366, 185] width 164 height 16
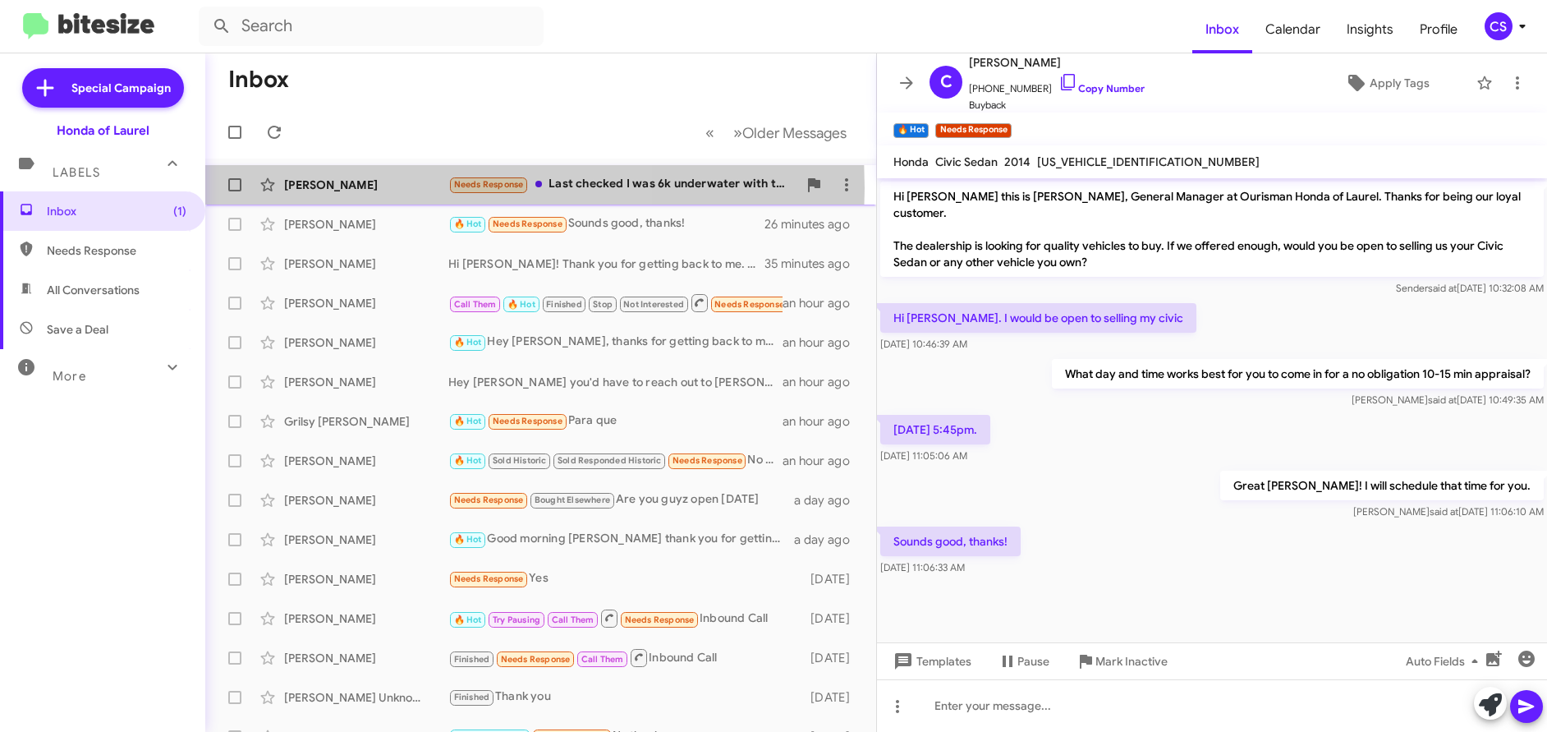
click at [341, 188] on div "[PERSON_NAME]" at bounding box center [366, 185] width 164 height 16
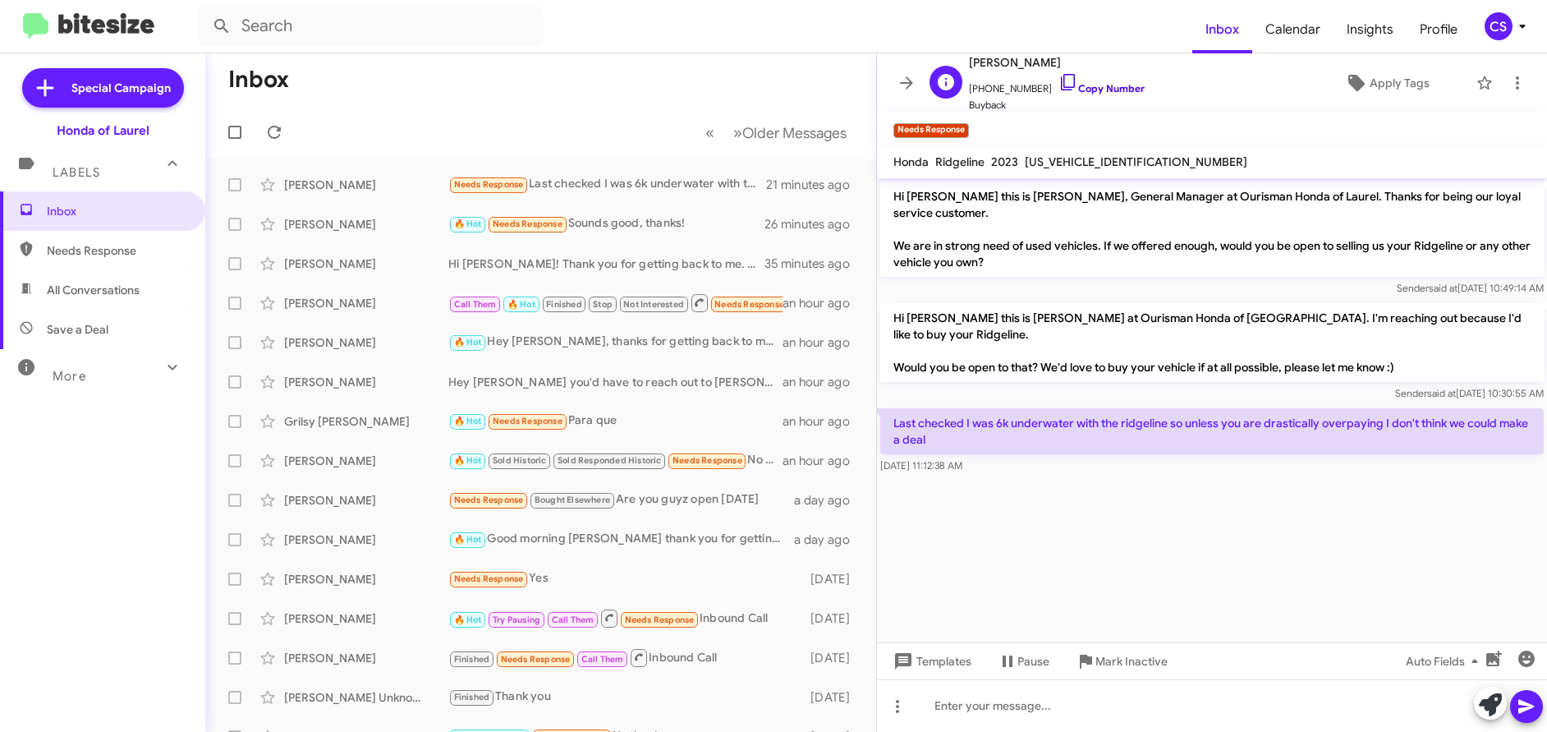
click at [1097, 86] on link "Copy Number" at bounding box center [1101, 88] width 86 height 12
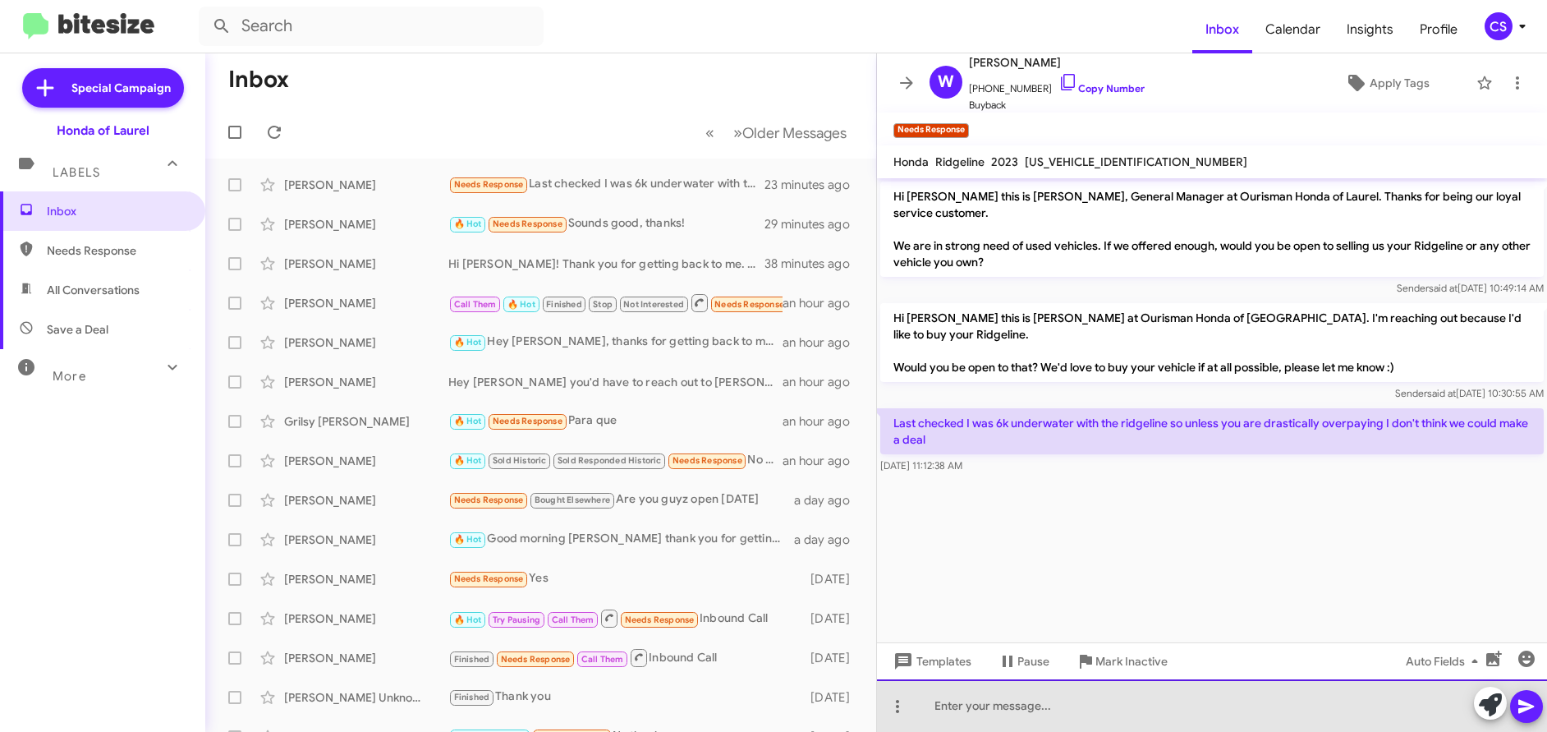
click at [942, 704] on div at bounding box center [1212, 705] width 670 height 53
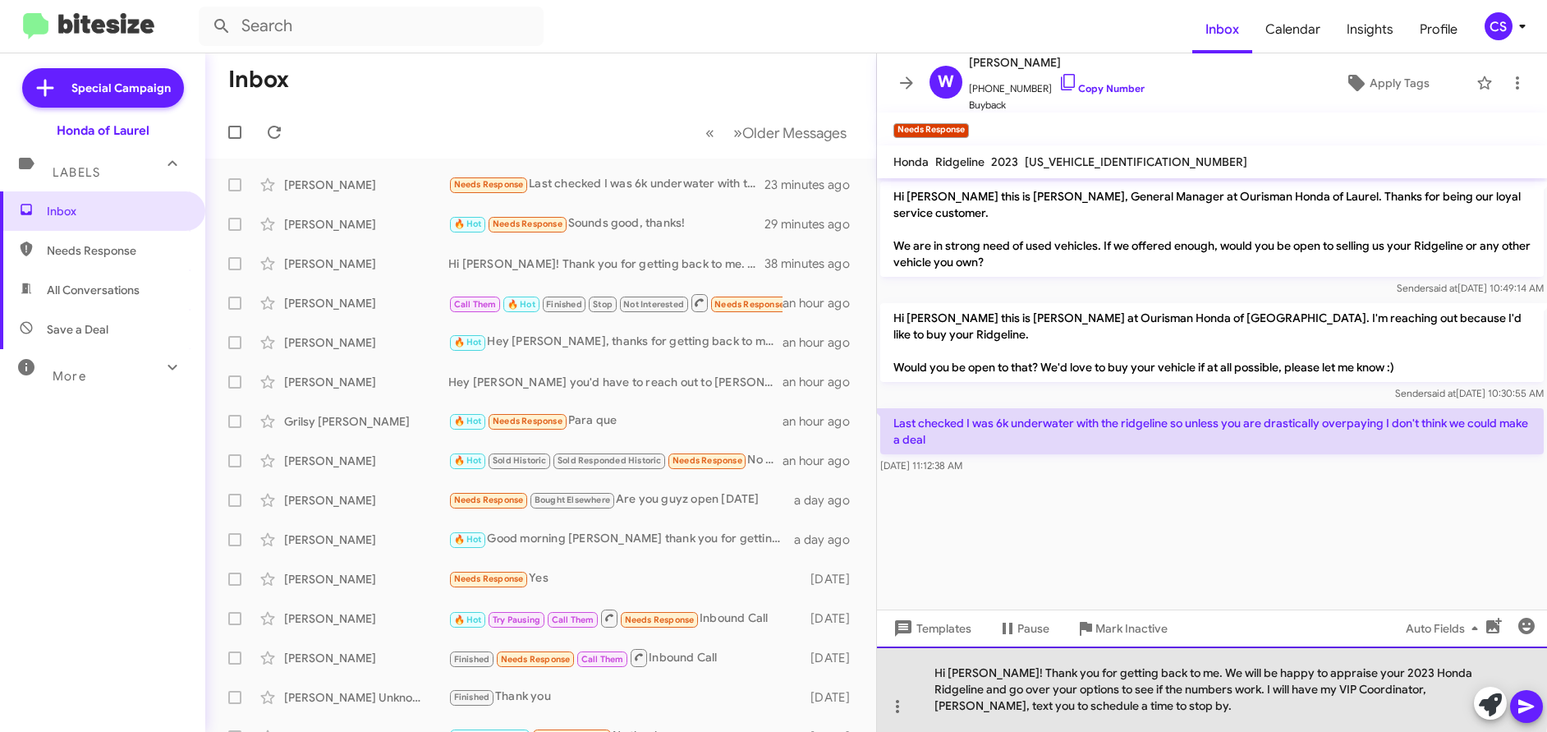
drag, startPoint x: 934, startPoint y: 672, endPoint x: 895, endPoint y: 673, distance: 39.4
click at [895, 673] on div "Hi [PERSON_NAME]! Thank you for getting back to me. We will be happy to apprais…" at bounding box center [1212, 688] width 670 height 85
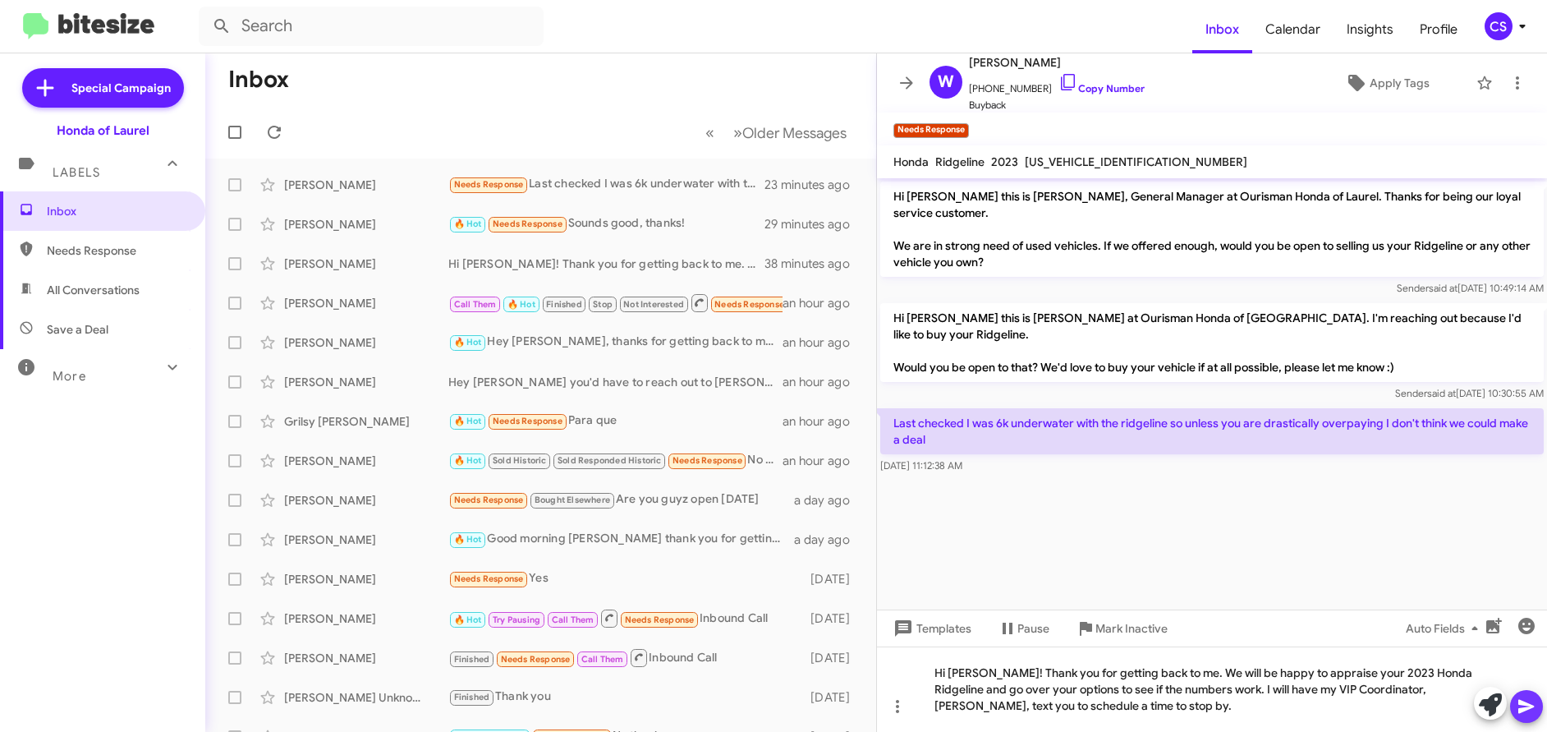
click at [1527, 709] on icon at bounding box center [1526, 707] width 16 height 14
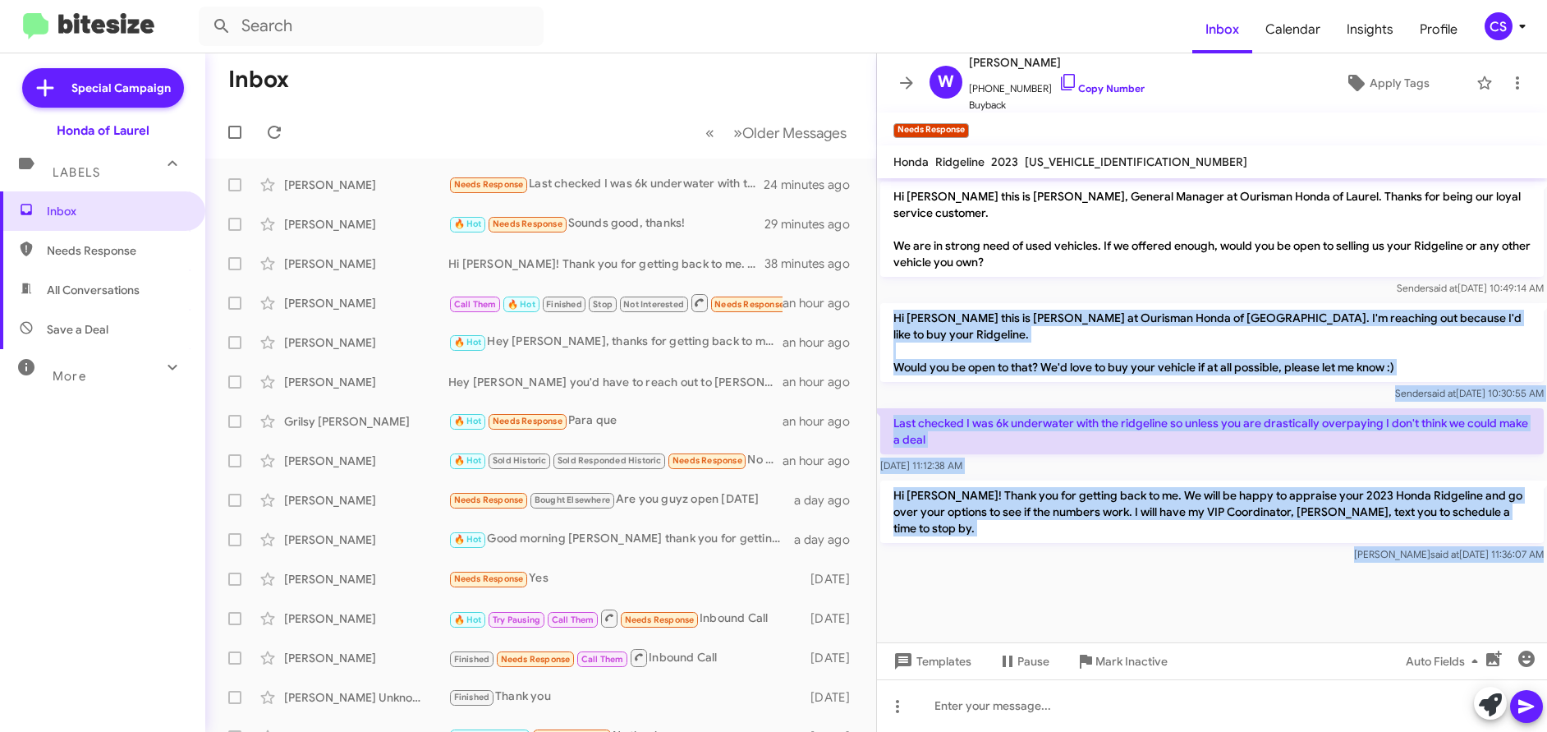
drag, startPoint x: 909, startPoint y: 319, endPoint x: 1272, endPoint y: 571, distance: 441.9
click at [1286, 583] on cdk-virtual-scroll-viewport "Hi [PERSON_NAME] this is [PERSON_NAME], General Manager at Ourisman Honda of La…" at bounding box center [1212, 410] width 670 height 464
copy div "Hi [PERSON_NAME] this is [PERSON_NAME] at Ourisman Honda of [GEOGRAPHIC_DATA]. …"
click at [1079, 584] on cdk-virtual-scroll-viewport "Hi [PERSON_NAME] this is [PERSON_NAME], General Manager at Ourisman Honda of La…" at bounding box center [1212, 410] width 670 height 464
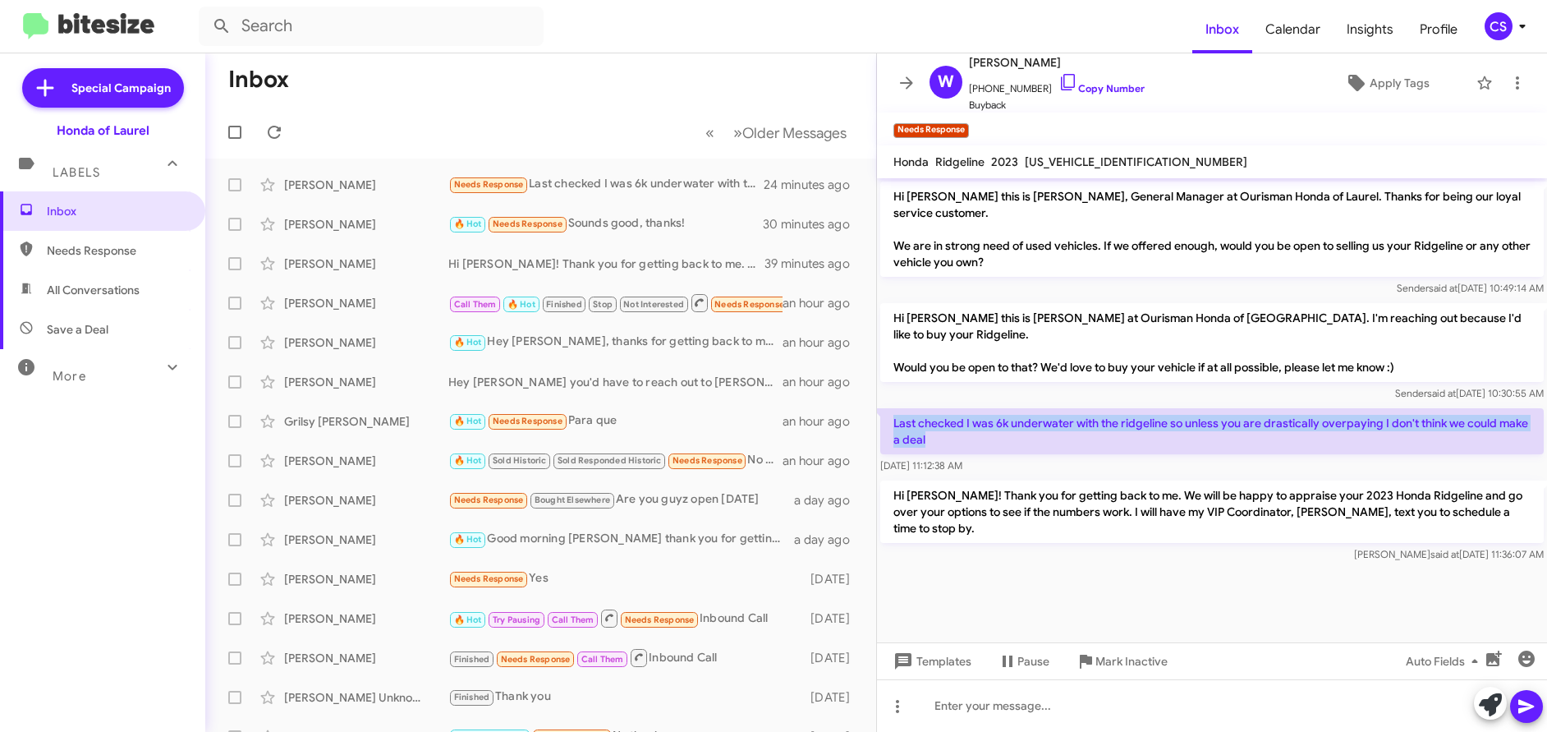
drag, startPoint x: 893, startPoint y: 409, endPoint x: 937, endPoint y: 431, distance: 49.6
click at [937, 431] on p "Last checked I was 6k underwater with the ridgeline so unless you are drastical…" at bounding box center [1211, 431] width 663 height 46
copy p "Last checked I was 6k underwater with the ridgeline so unless you are drastical…"
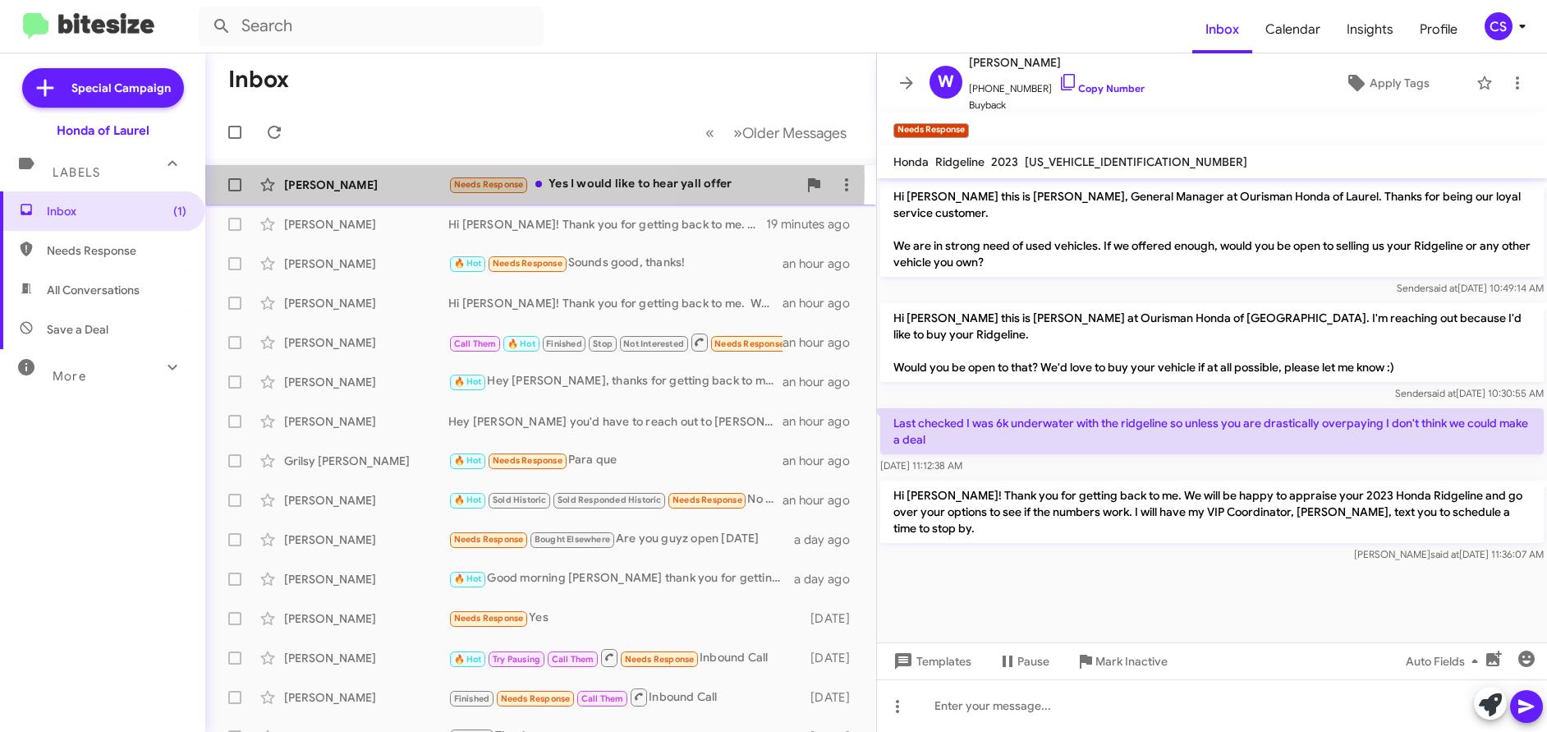
click at [353, 182] on div "[PERSON_NAME]" at bounding box center [366, 185] width 164 height 16
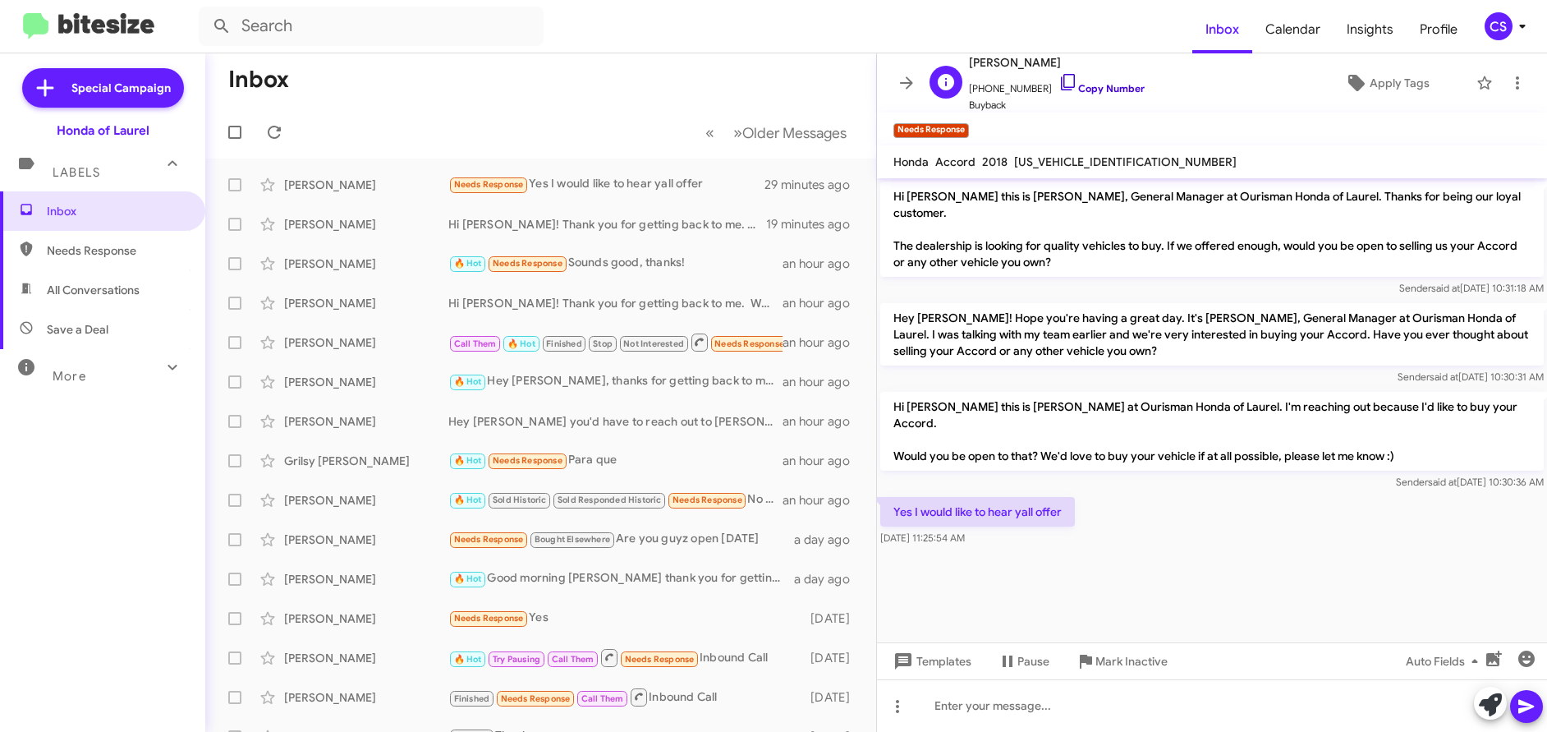
click at [1090, 92] on link "Copy Number" at bounding box center [1101, 88] width 86 height 12
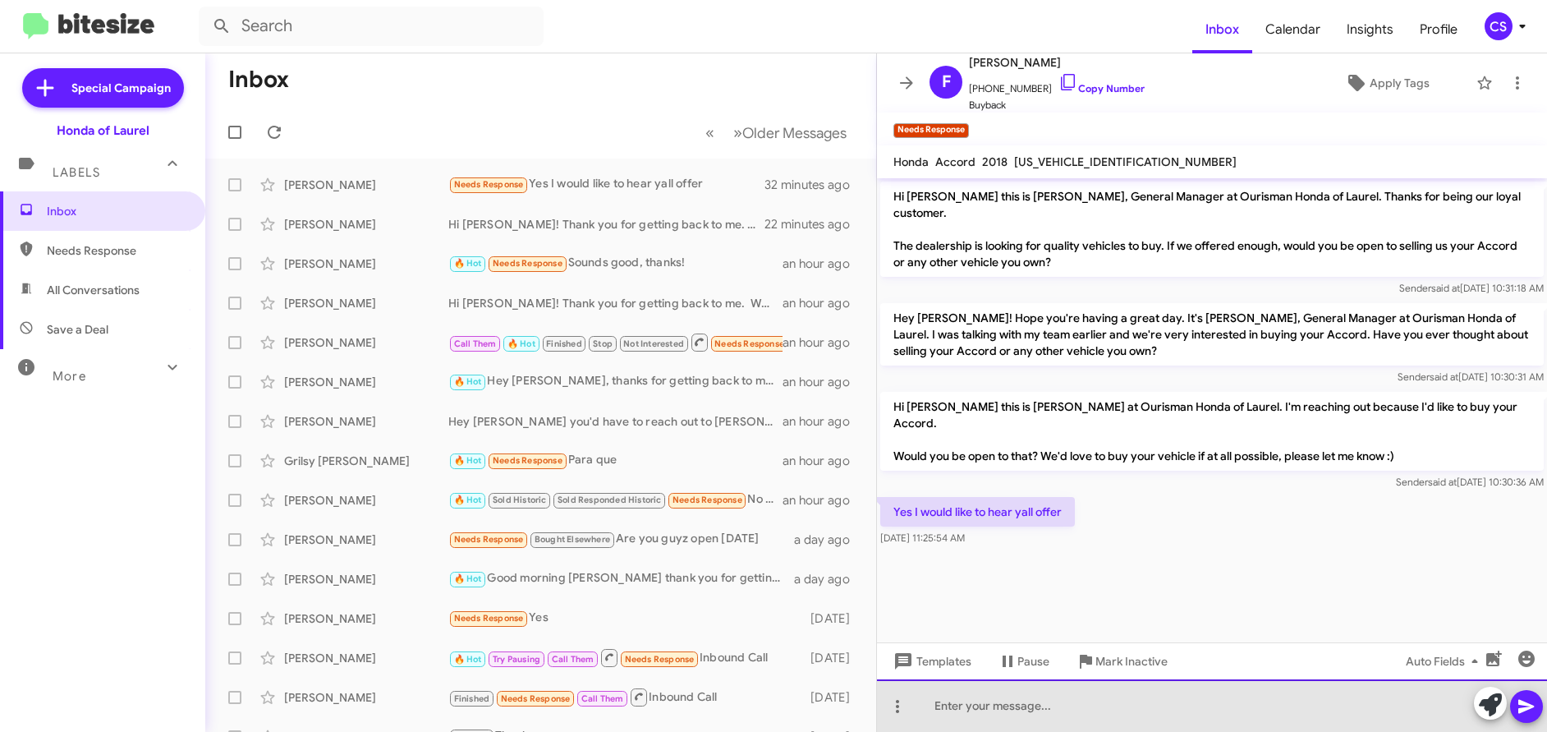
click at [943, 709] on div at bounding box center [1212, 705] width 670 height 53
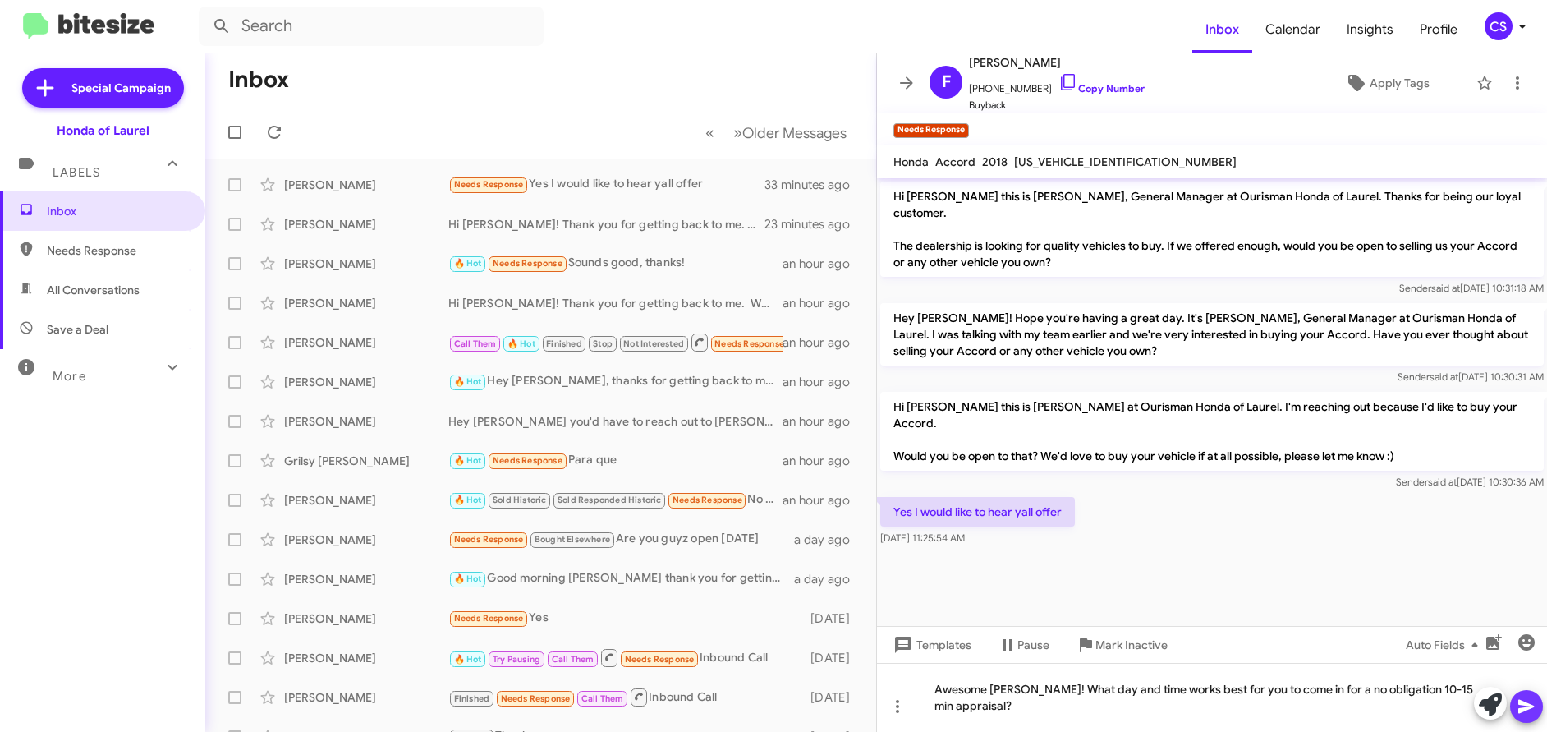
click at [1527, 713] on icon at bounding box center [1527, 706] width 20 height 20
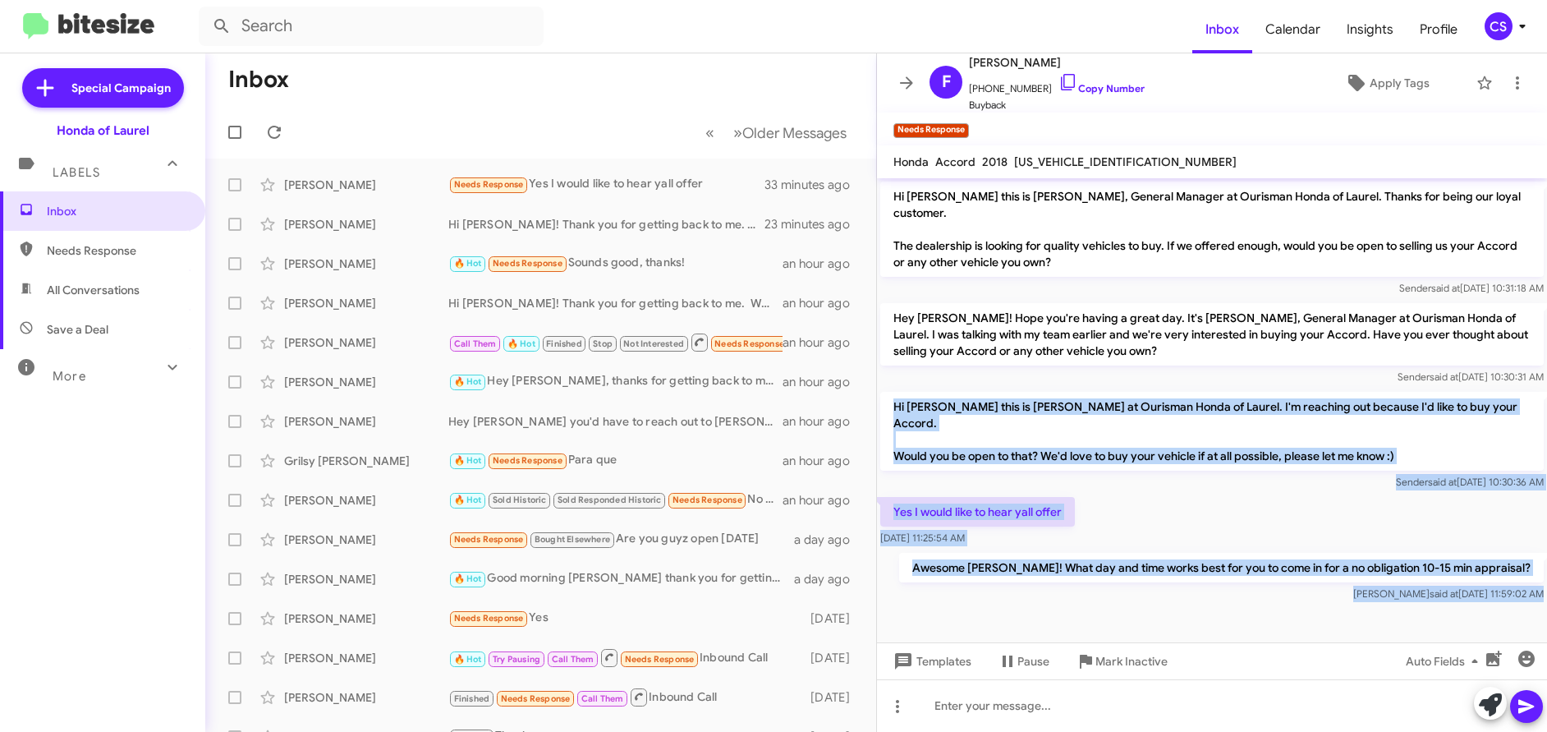
drag, startPoint x: 920, startPoint y: 391, endPoint x: 1246, endPoint y: 594, distance: 384.4
click at [1246, 595] on cdk-virtual-scroll-viewport "Hi [PERSON_NAME] this is [PERSON_NAME], General Manager at Ourisman Honda of La…" at bounding box center [1212, 410] width 670 height 464
copy div "Hi [PERSON_NAME] this is [PERSON_NAME] at Ourisman Honda of Laurel. I'm reachin…"
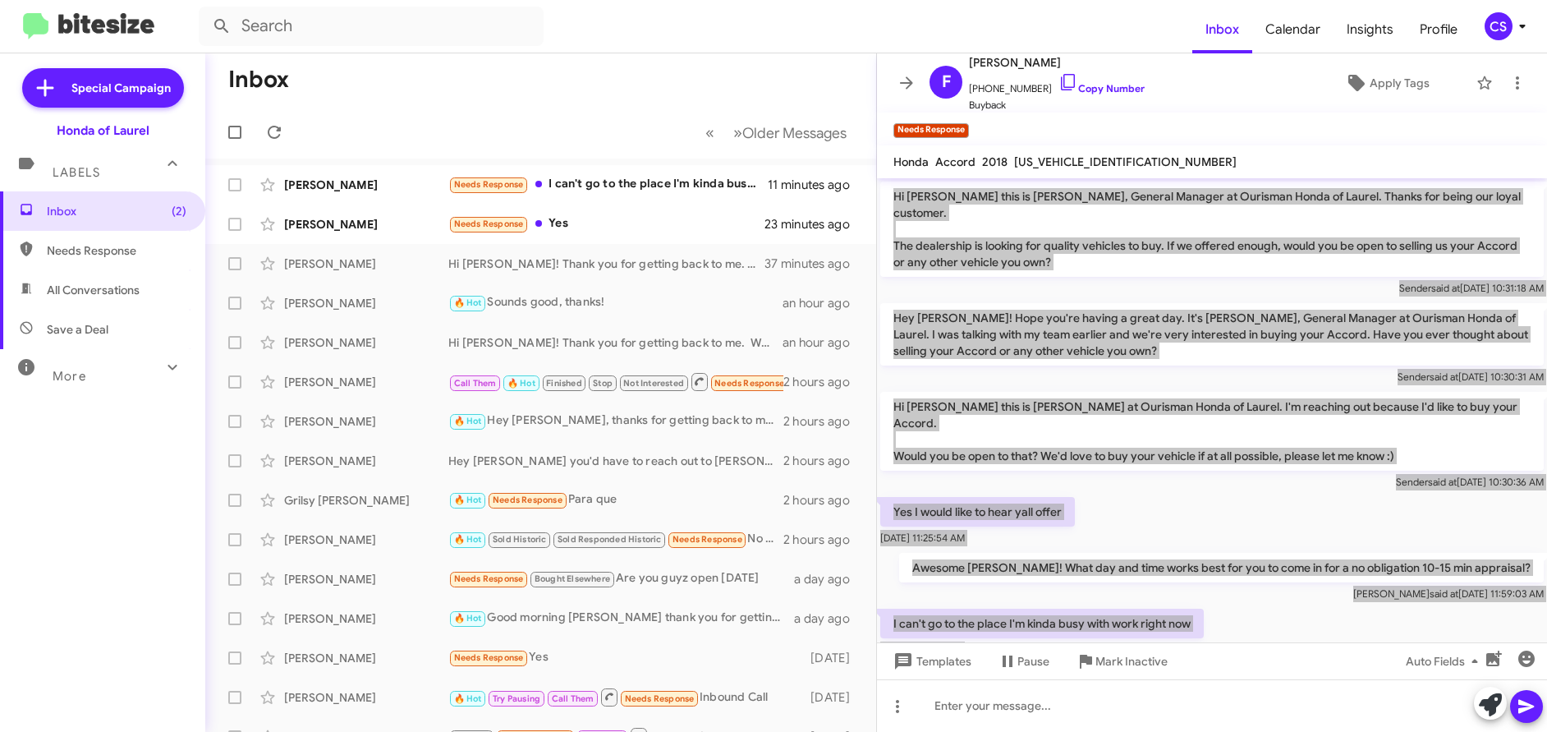
scroll to position [11, 0]
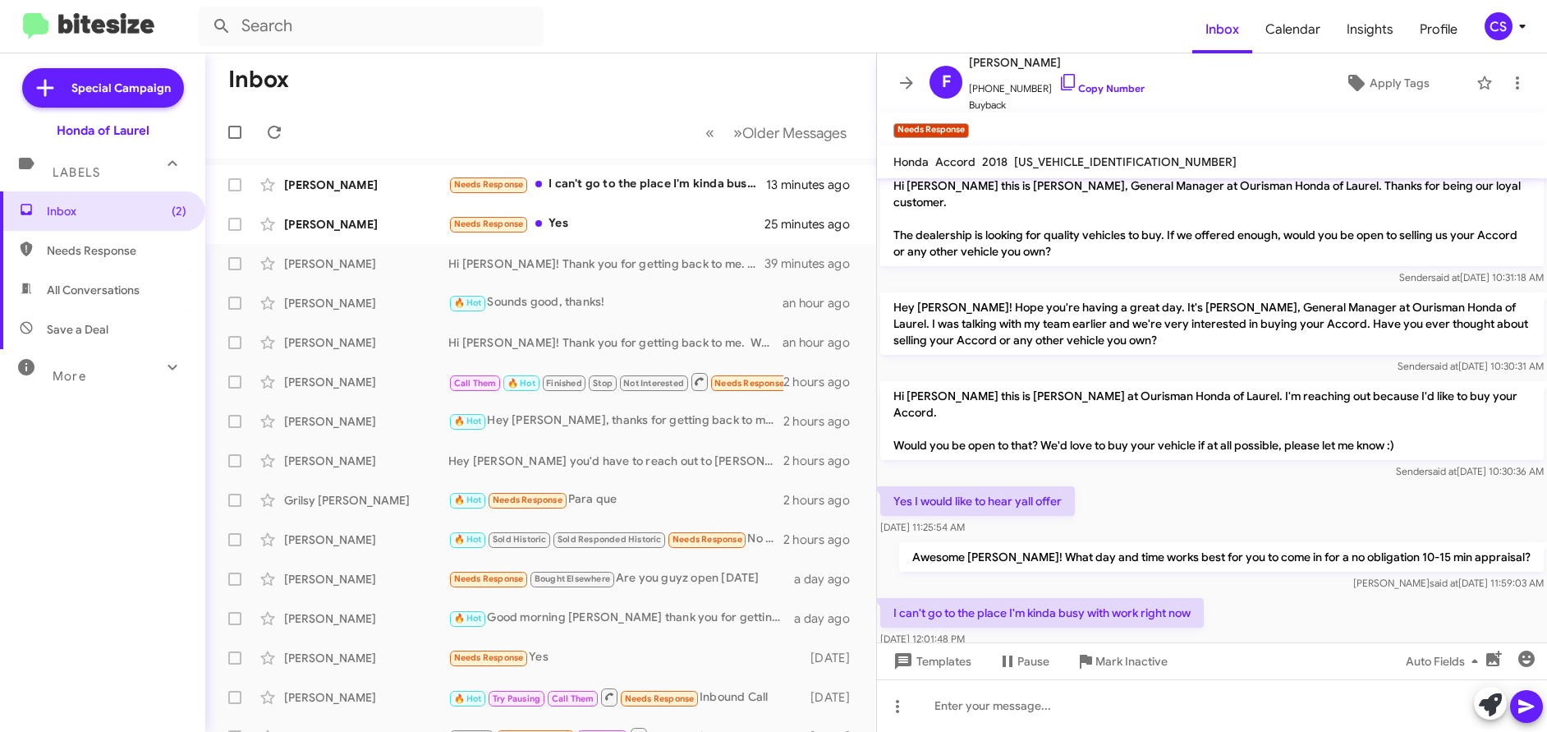
click at [1156, 38] on form at bounding box center [696, 26] width 994 height 39
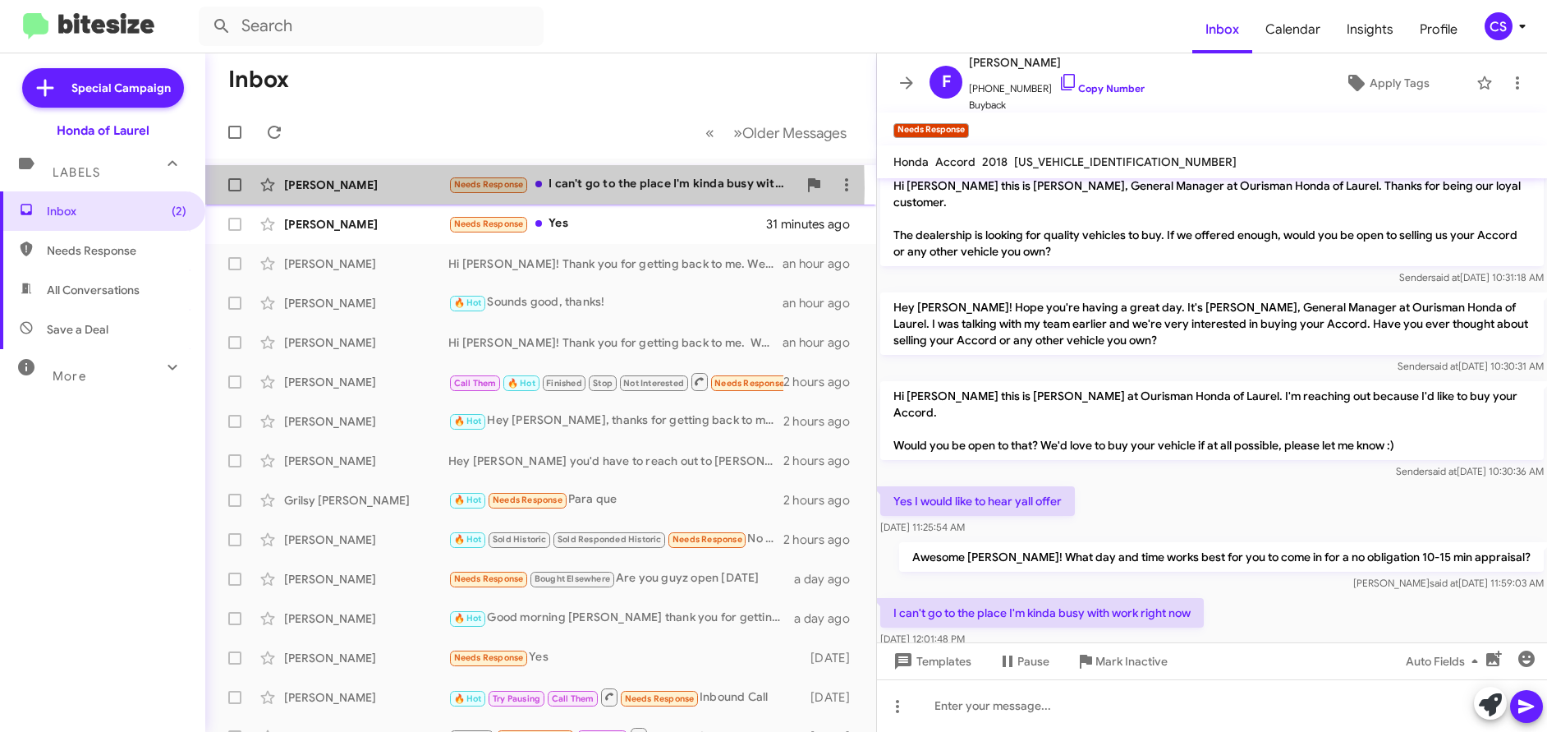
click at [360, 188] on div "[PERSON_NAME]" at bounding box center [366, 185] width 164 height 16
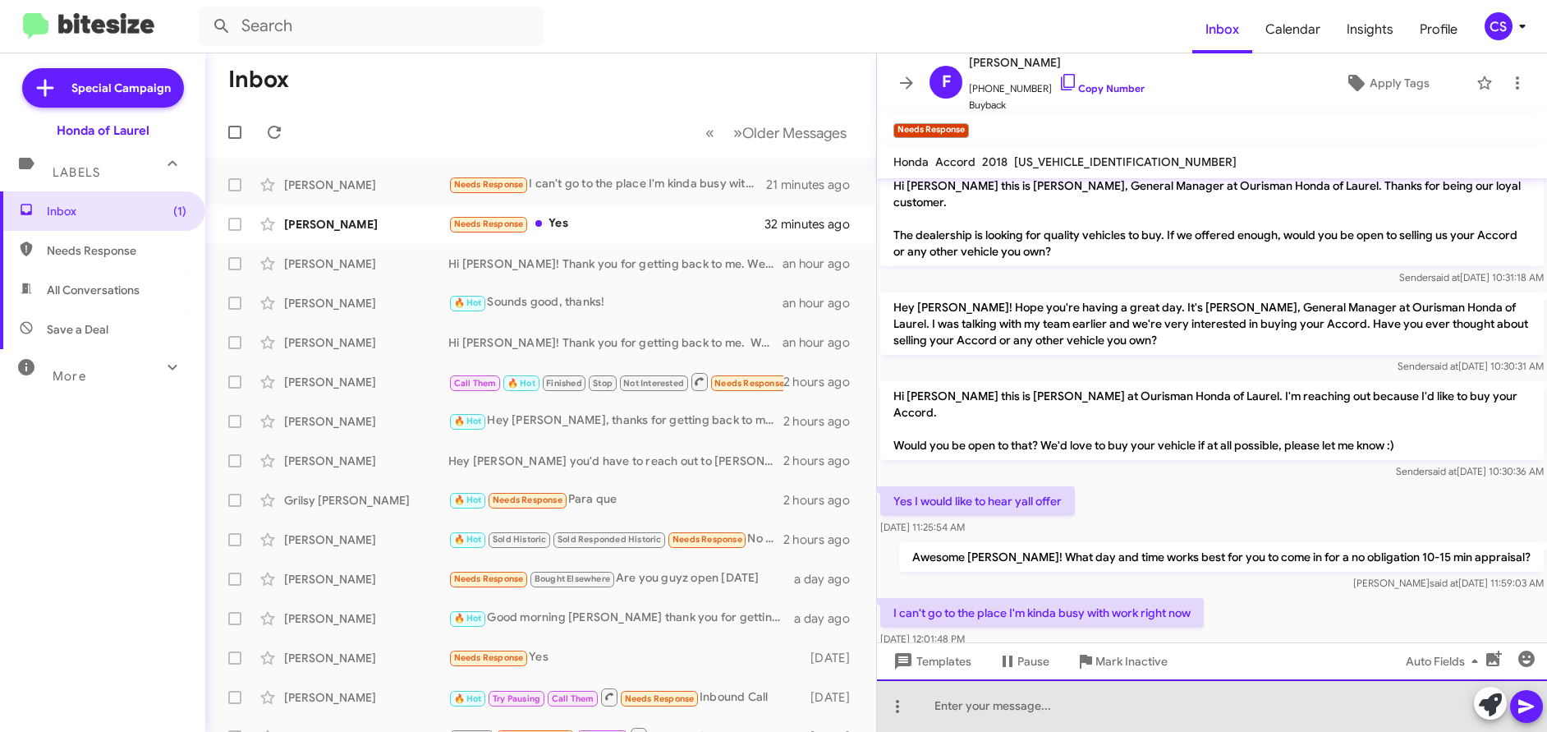
click at [940, 708] on div at bounding box center [1212, 705] width 670 height 53
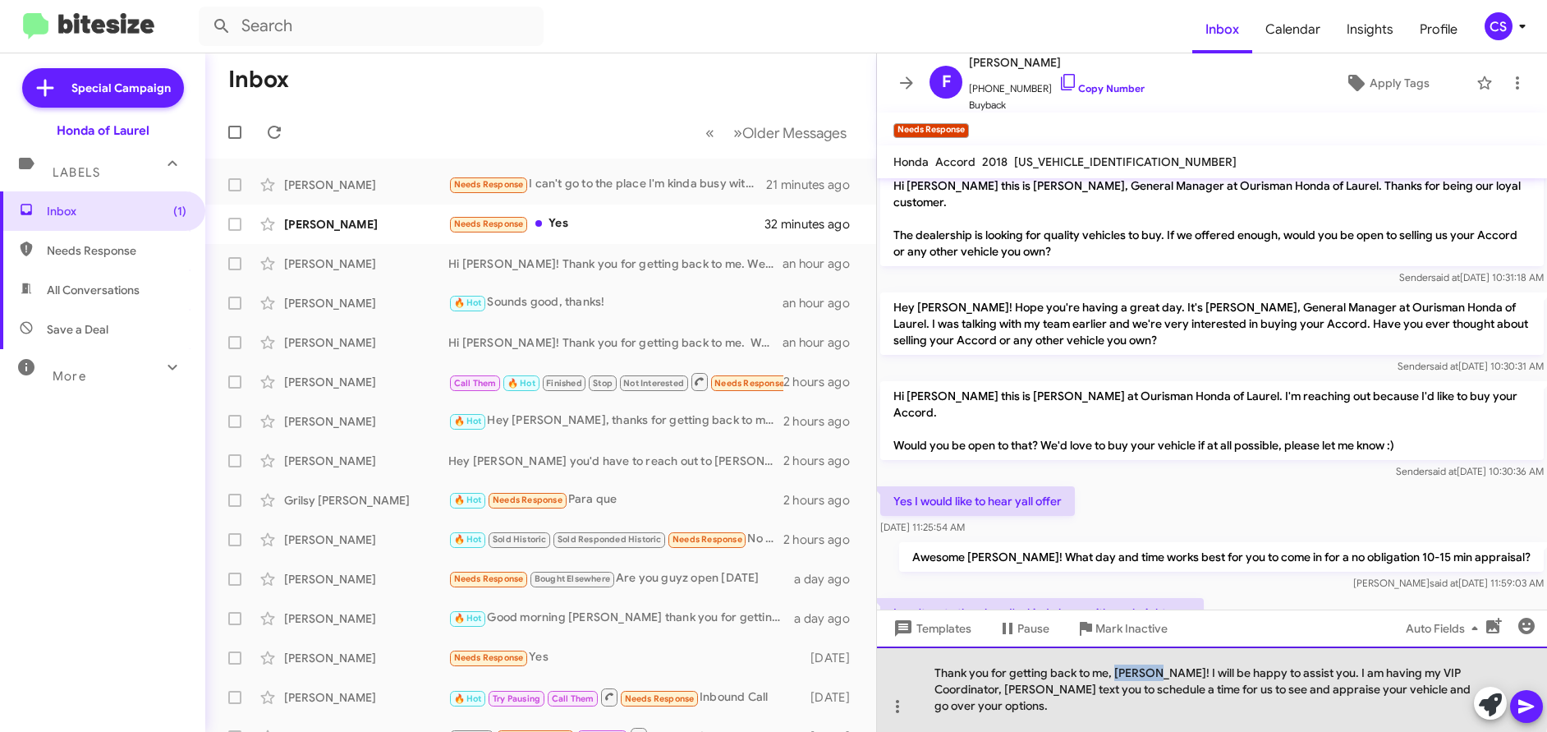
drag, startPoint x: 1118, startPoint y: 676, endPoint x: 1154, endPoint y: 680, distance: 37.2
click at [1154, 680] on div "Thank you for getting back to me, [PERSON_NAME]! I will be happy to assist you.…" at bounding box center [1212, 688] width 670 height 85
drag, startPoint x: 1162, startPoint y: 674, endPoint x: 1311, endPoint y: 675, distance: 149.4
click at [1311, 675] on div "Thank you for getting back to me, [PERSON_NAME]! I will be happy to assist you.…" at bounding box center [1212, 688] width 670 height 85
drag, startPoint x: 935, startPoint y: 708, endPoint x: 1249, endPoint y: 712, distance: 313.7
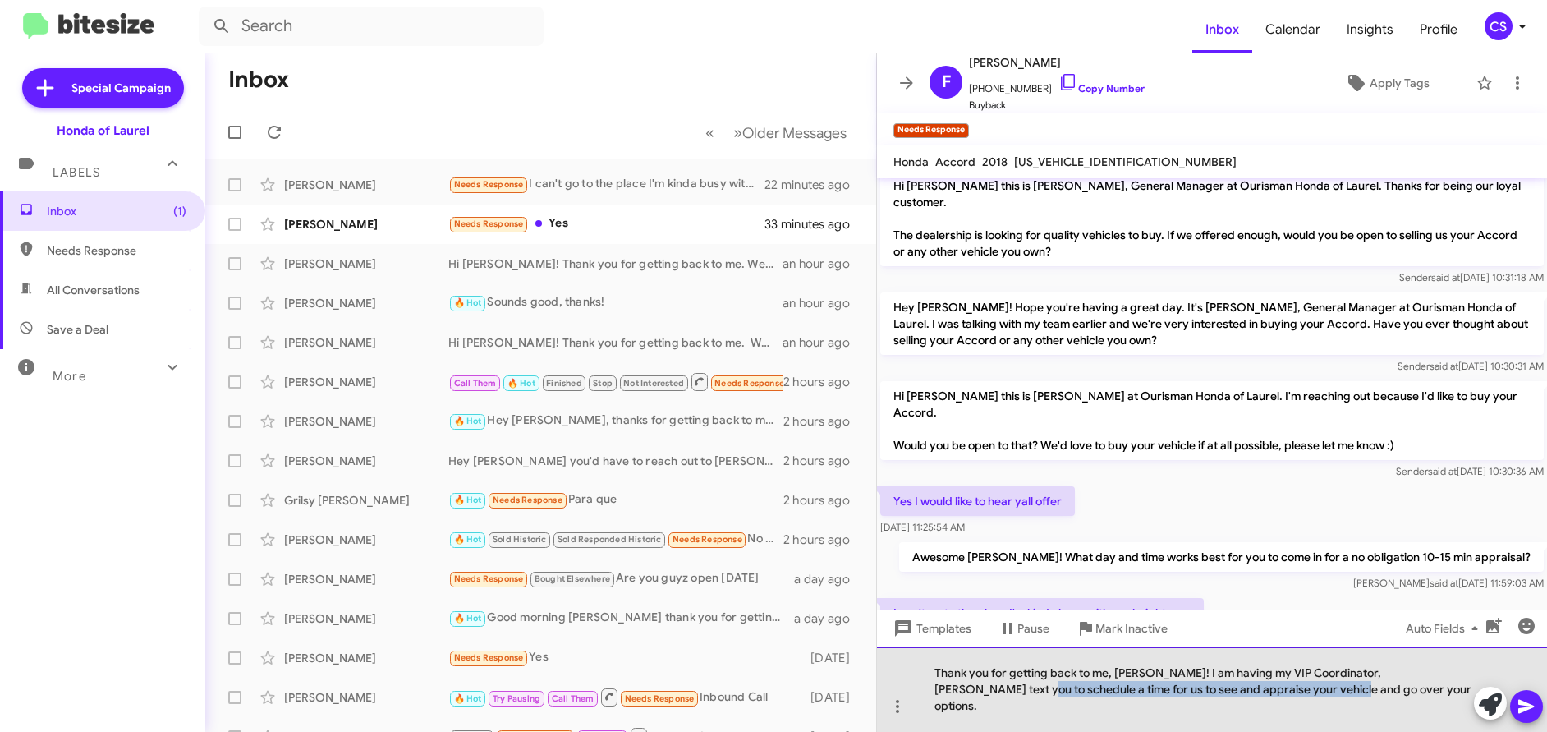
click at [1249, 712] on div "Thank you for getting back to me, [PERSON_NAME]! I am having my VIP Coordinator…" at bounding box center [1212, 688] width 670 height 85
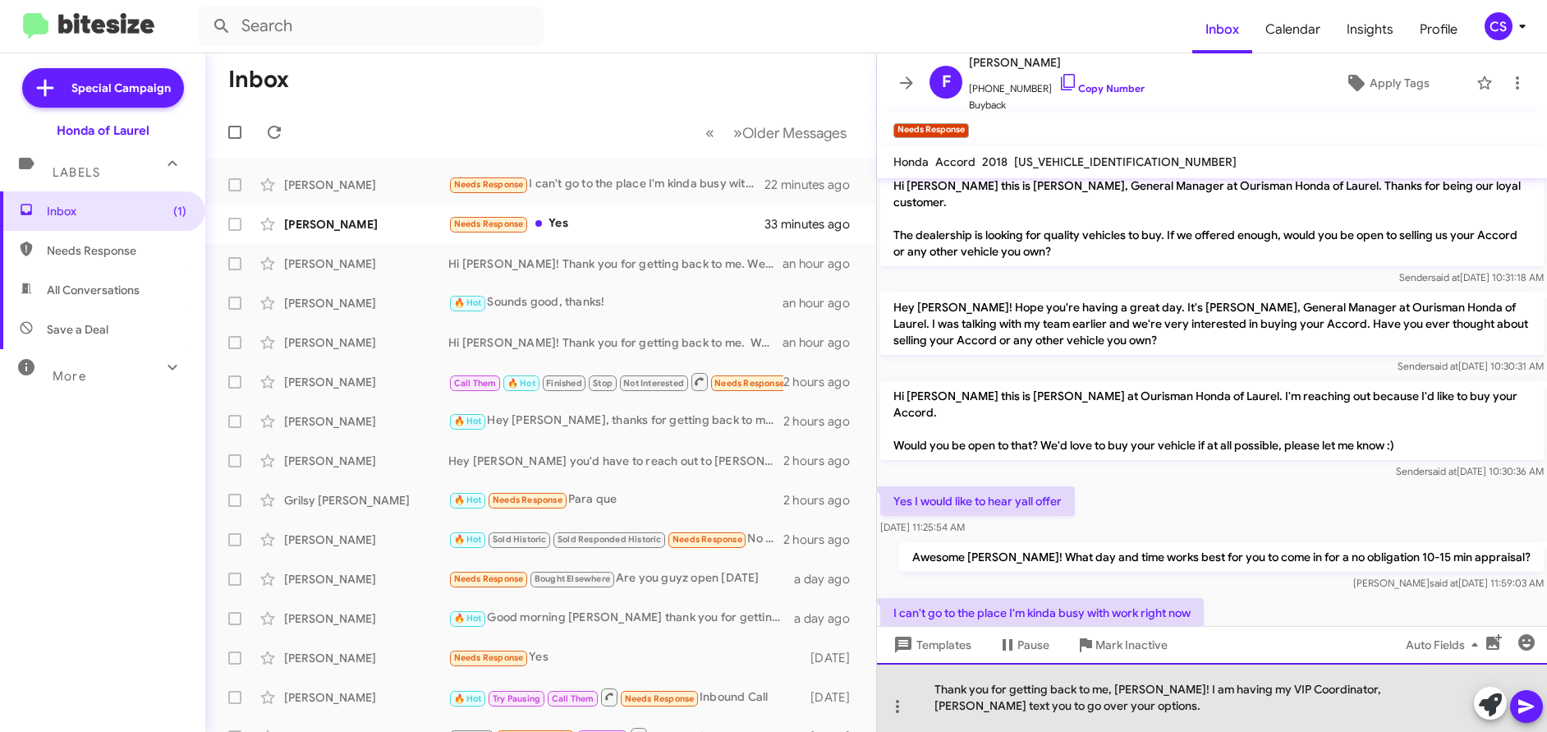
click at [1071, 712] on div "Thank you for getting back to me, [PERSON_NAME]! I am having my VIP Coordinator…" at bounding box center [1212, 697] width 670 height 69
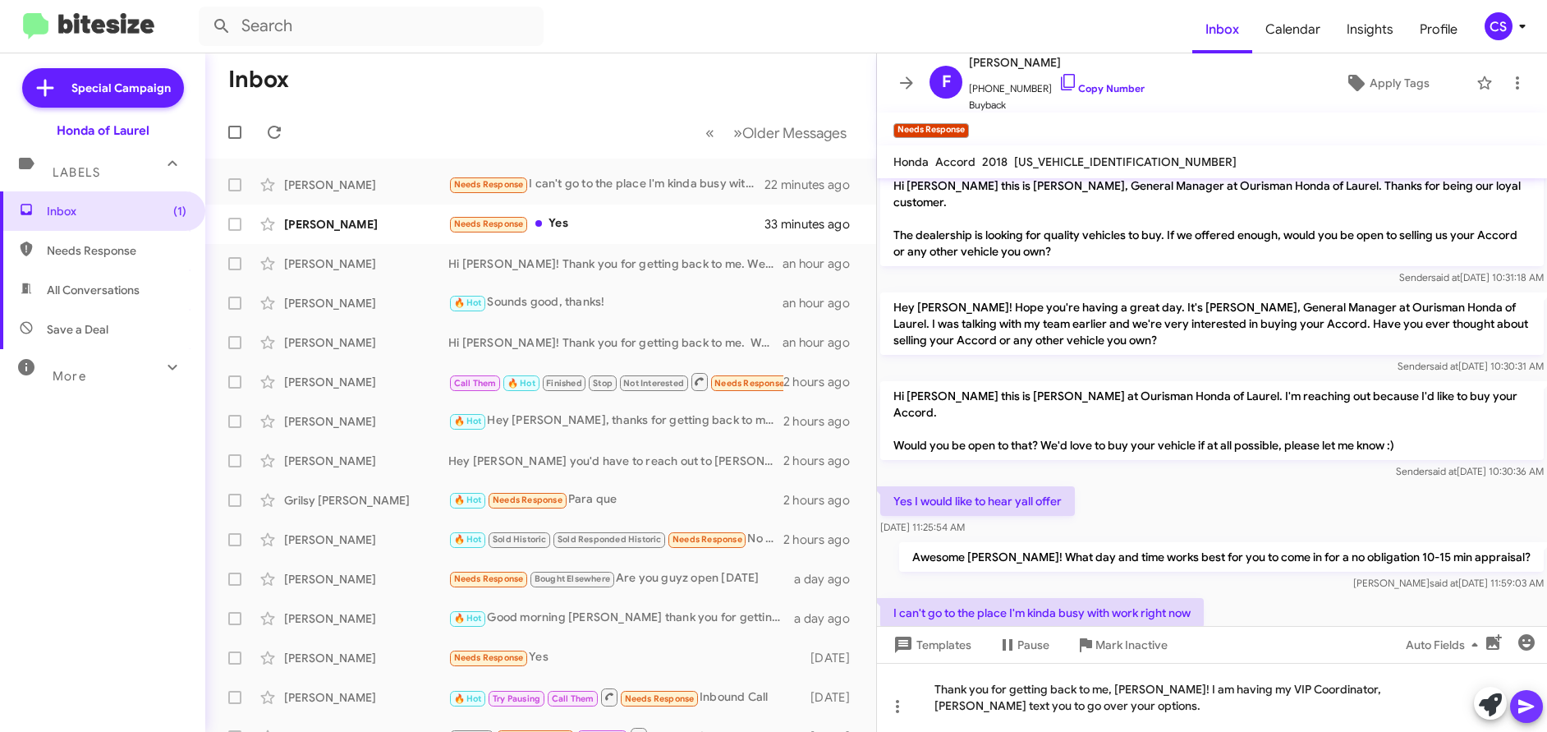
click at [1526, 710] on icon at bounding box center [1527, 706] width 20 height 20
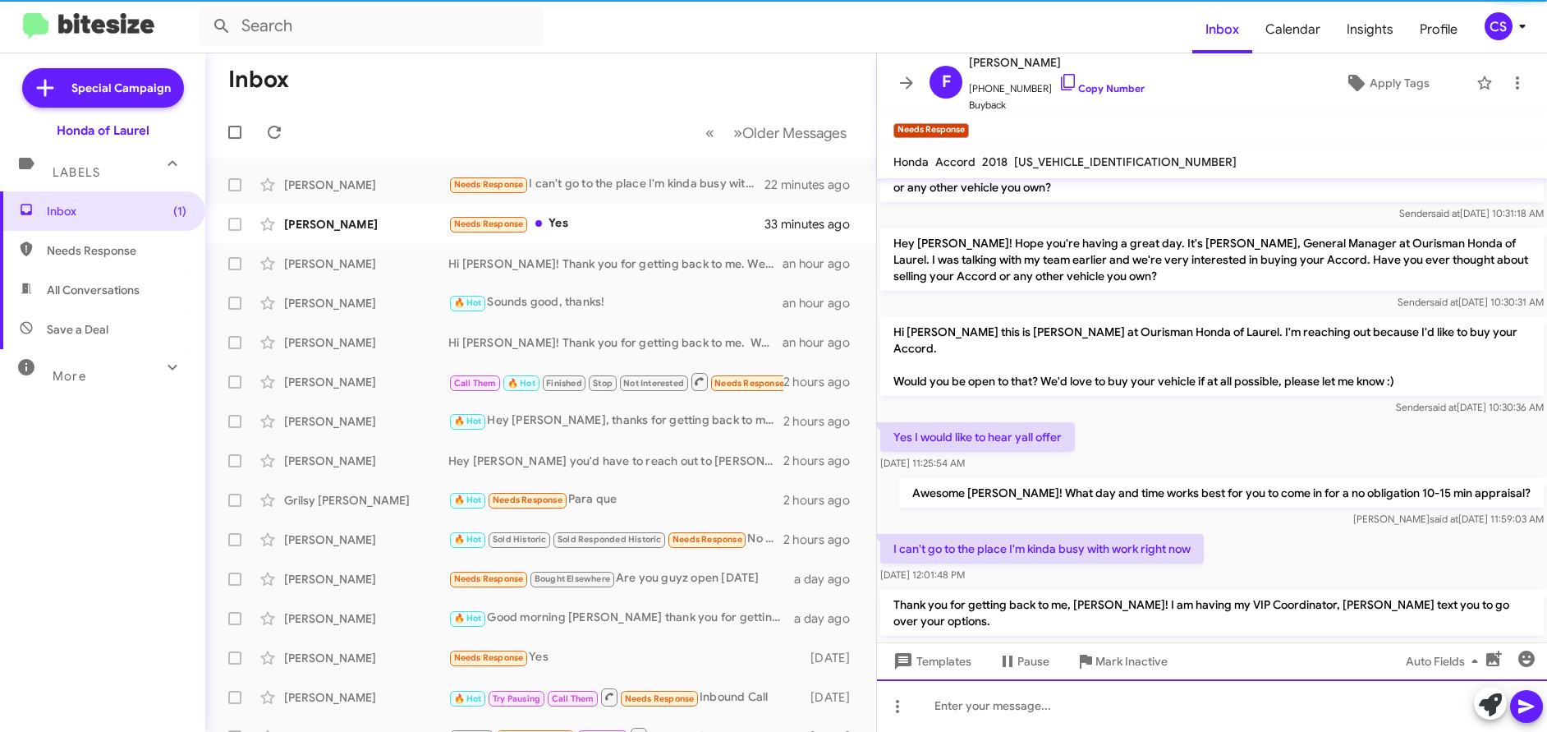
scroll to position [87, 0]
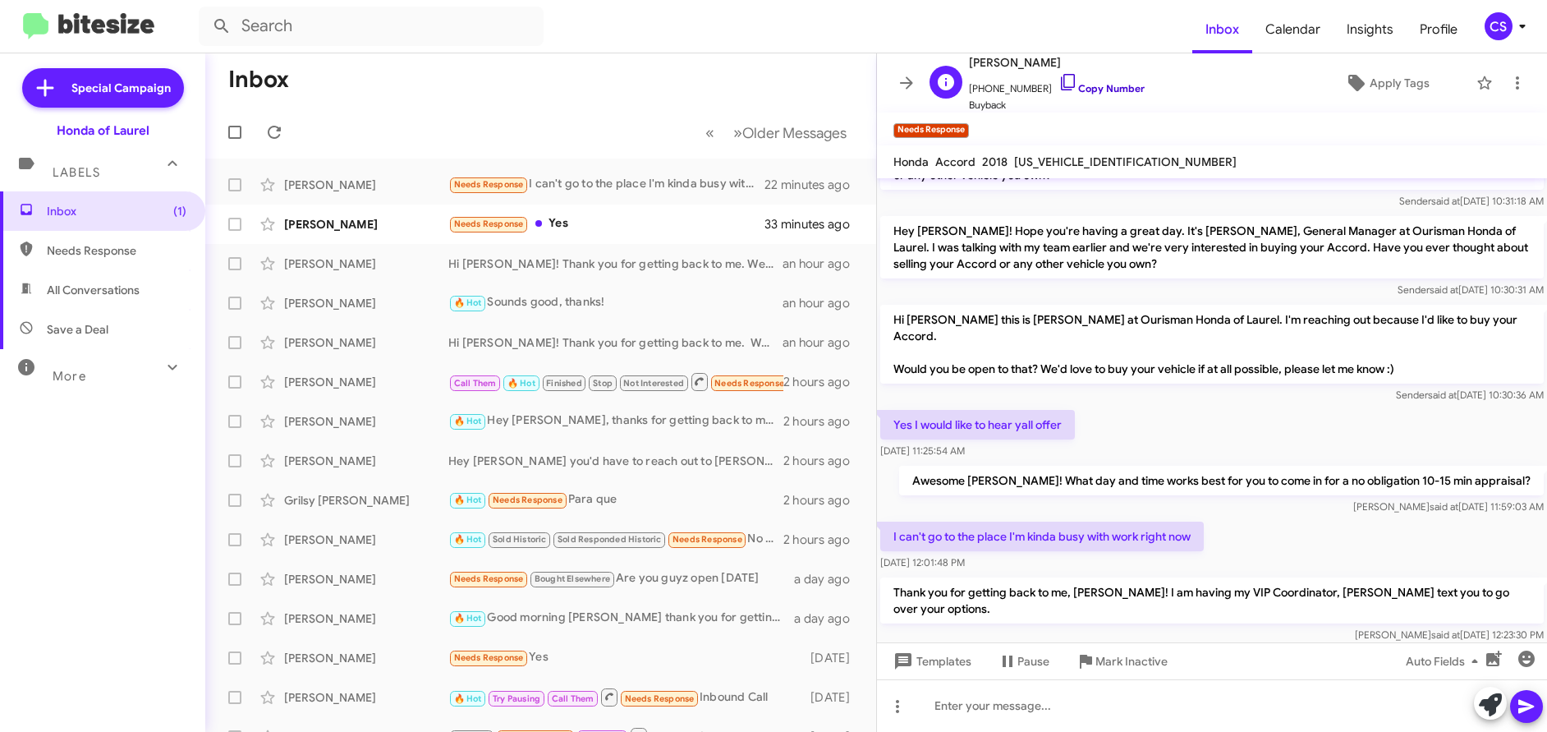
click at [1092, 91] on link "Copy Number" at bounding box center [1101, 88] width 86 height 12
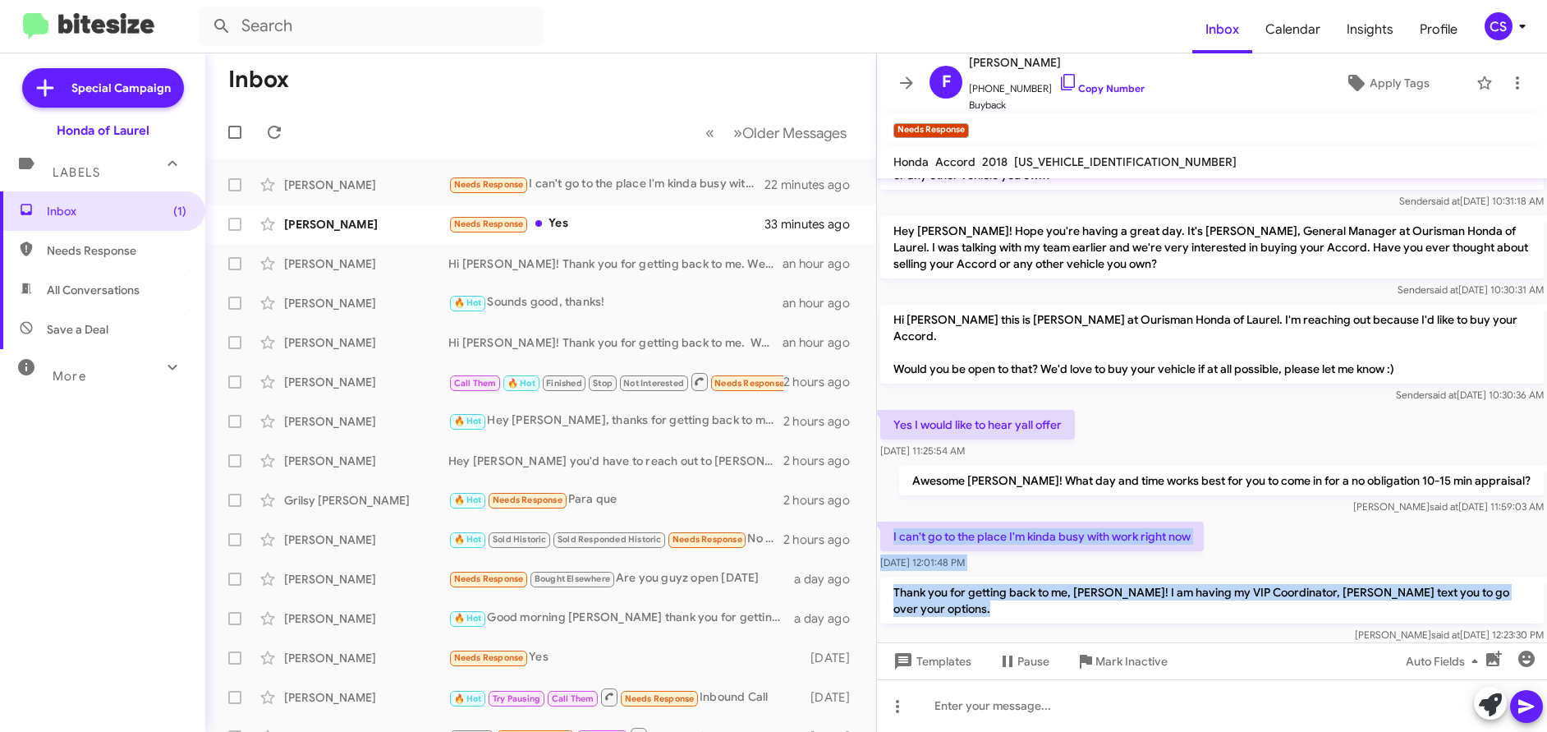
drag, startPoint x: 893, startPoint y: 507, endPoint x: 1020, endPoint y: 607, distance: 162.0
click at [1020, 607] on div "Hi [PERSON_NAME] this is [PERSON_NAME], General Manager at Ourisman Honda of La…" at bounding box center [1212, 368] width 670 height 555
copy div "I can't go to the place I'm kinda busy with work right now [DATE] 12:01:48 PM T…"
click at [1193, 626] on div "[PERSON_NAME] said at [DATE] 12:23:30 PM" at bounding box center [1211, 634] width 663 height 16
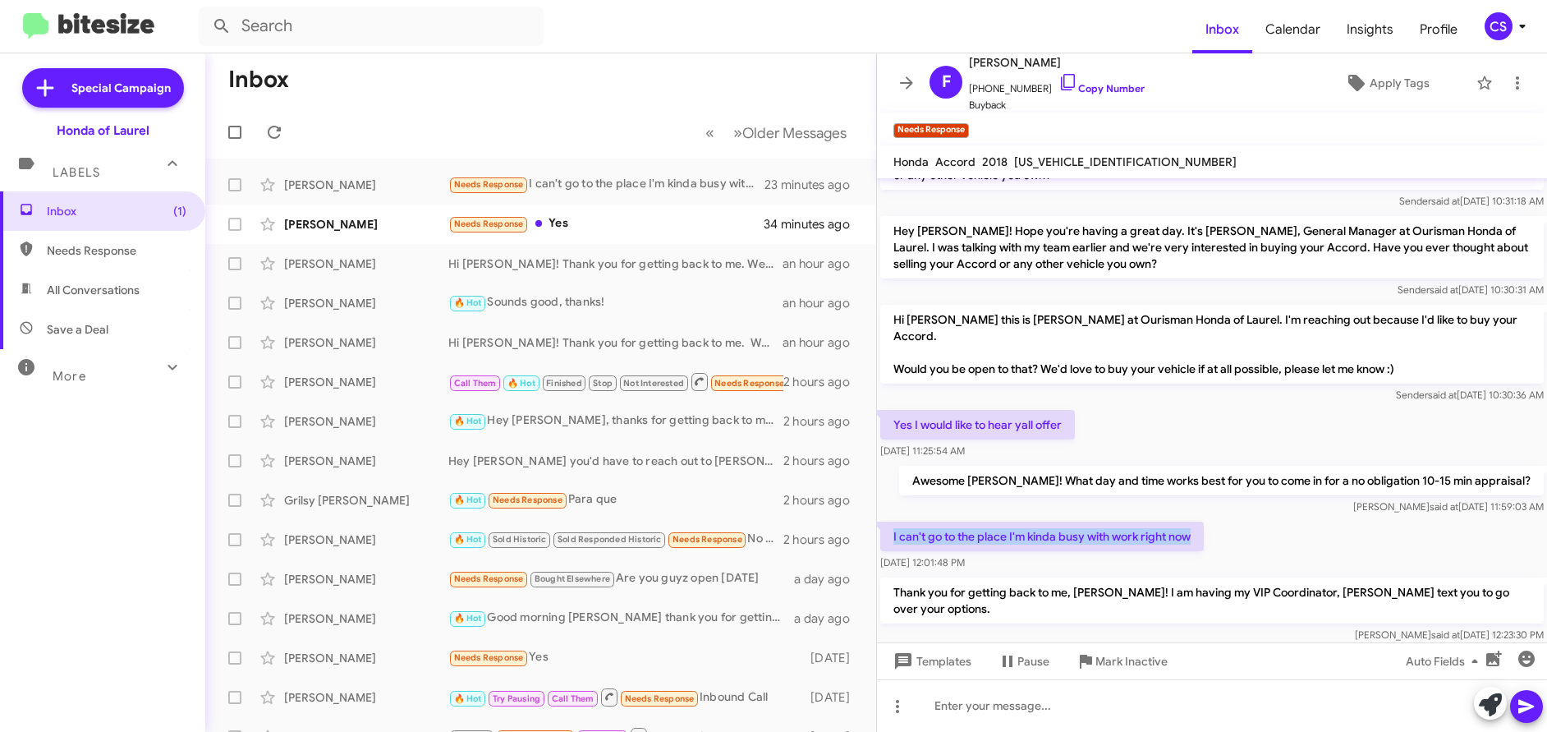
drag, startPoint x: 893, startPoint y: 503, endPoint x: 1205, endPoint y: 506, distance: 312.0
click at [1204, 521] on p "I can't go to the place I'm kinda busy with work right now" at bounding box center [1042, 536] width 324 height 30
copy p "I can't go to the place I'm kinda busy with work right now"
click at [719, 79] on mat-toolbar-row "Inbox" at bounding box center [540, 79] width 671 height 53
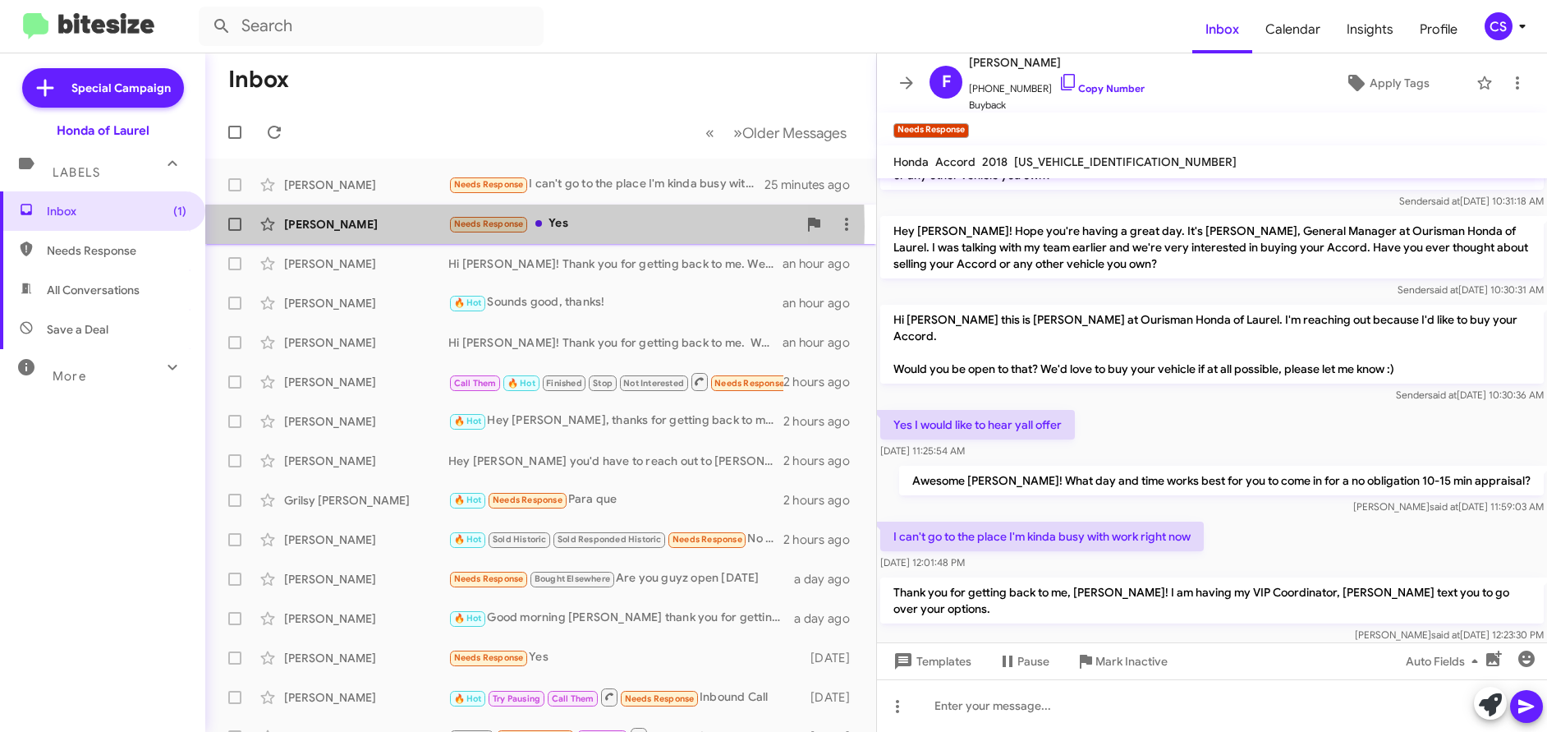
click at [314, 226] on div "[PERSON_NAME]" at bounding box center [366, 224] width 164 height 16
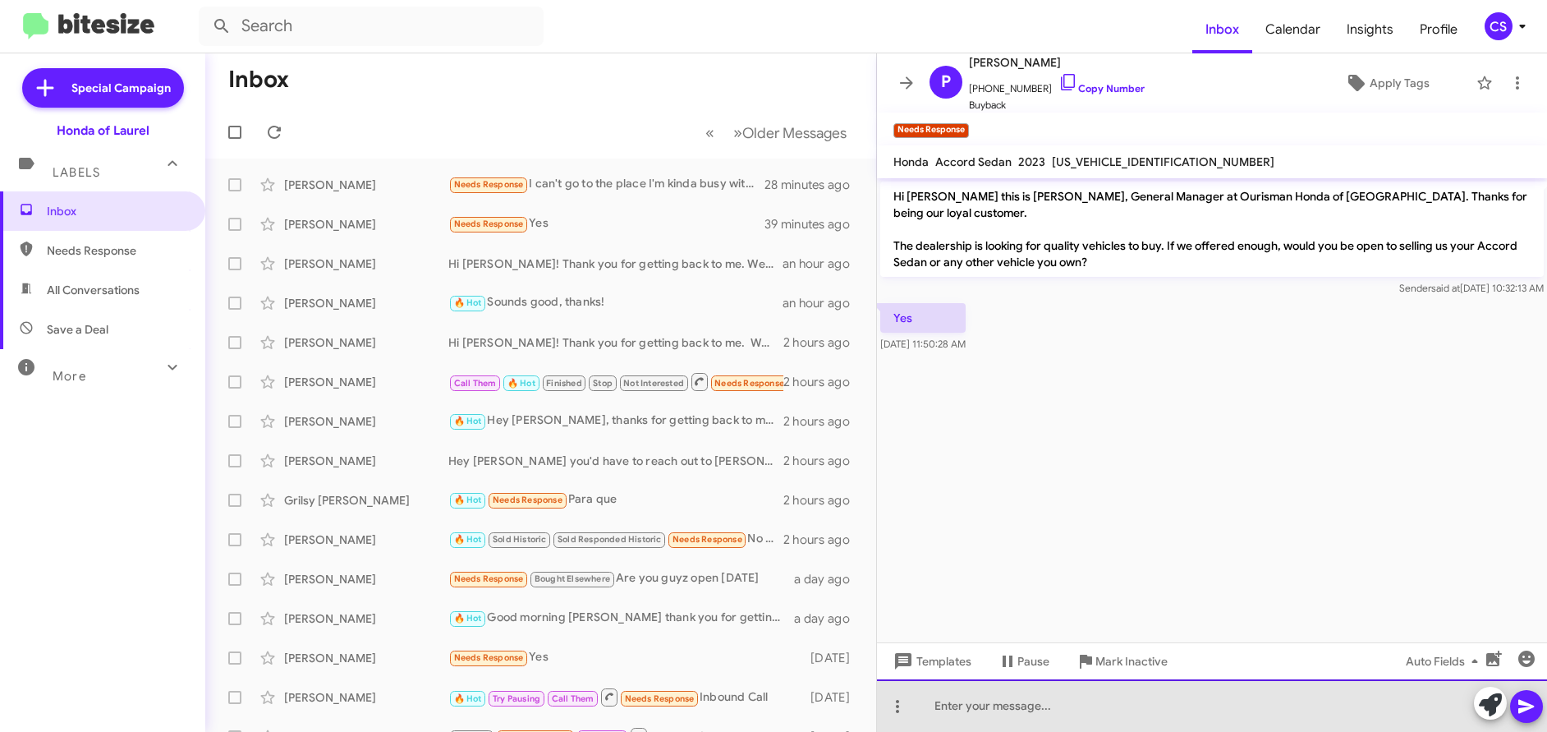
drag, startPoint x: 986, startPoint y: 705, endPoint x: 983, endPoint y: 693, distance: 12.0
click at [985, 700] on div at bounding box center [1212, 705] width 670 height 53
click at [934, 705] on div "What day and time works best for you to come in for a no obligation 10-15 min a…" at bounding box center [1212, 705] width 670 height 53
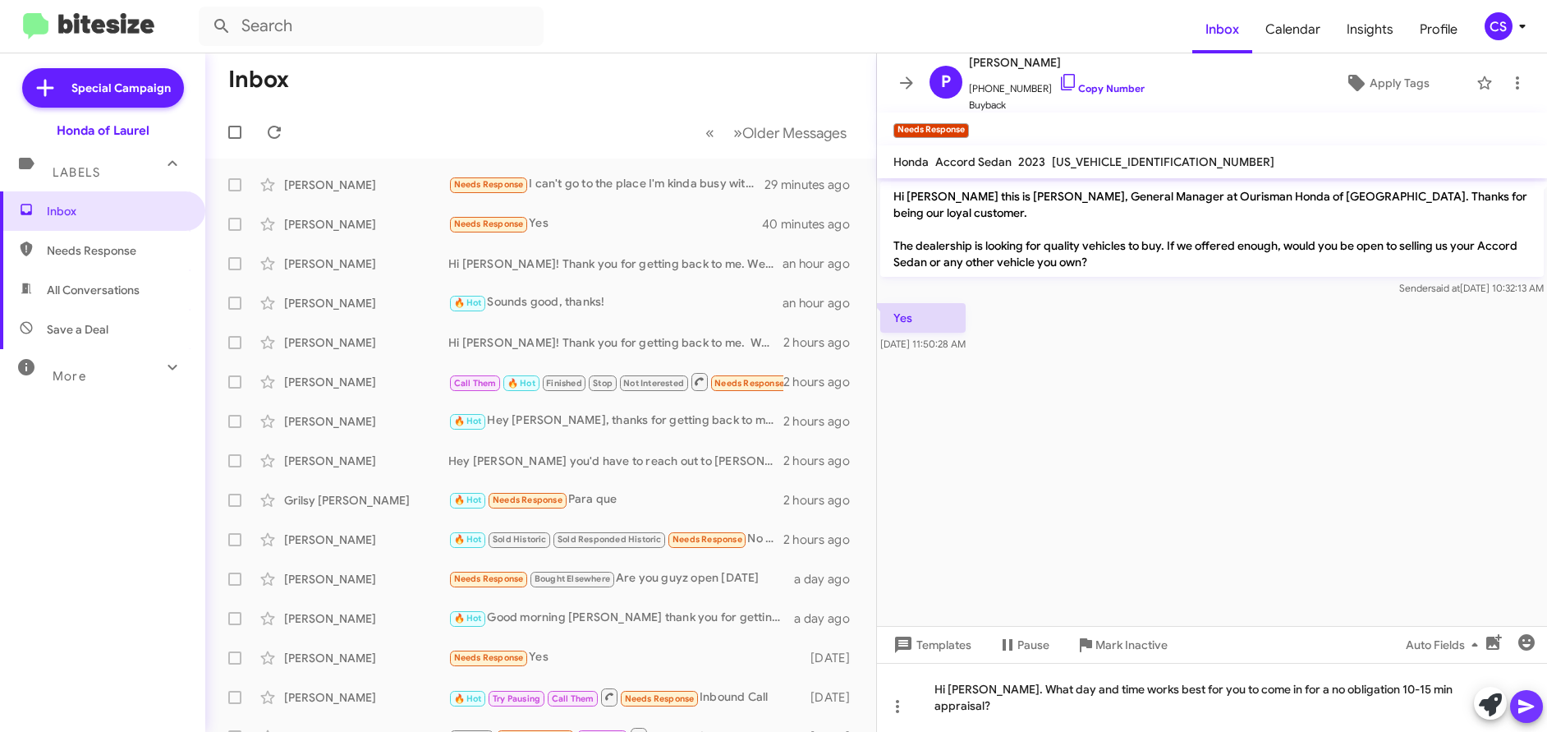
click at [1531, 708] on icon at bounding box center [1526, 707] width 16 height 14
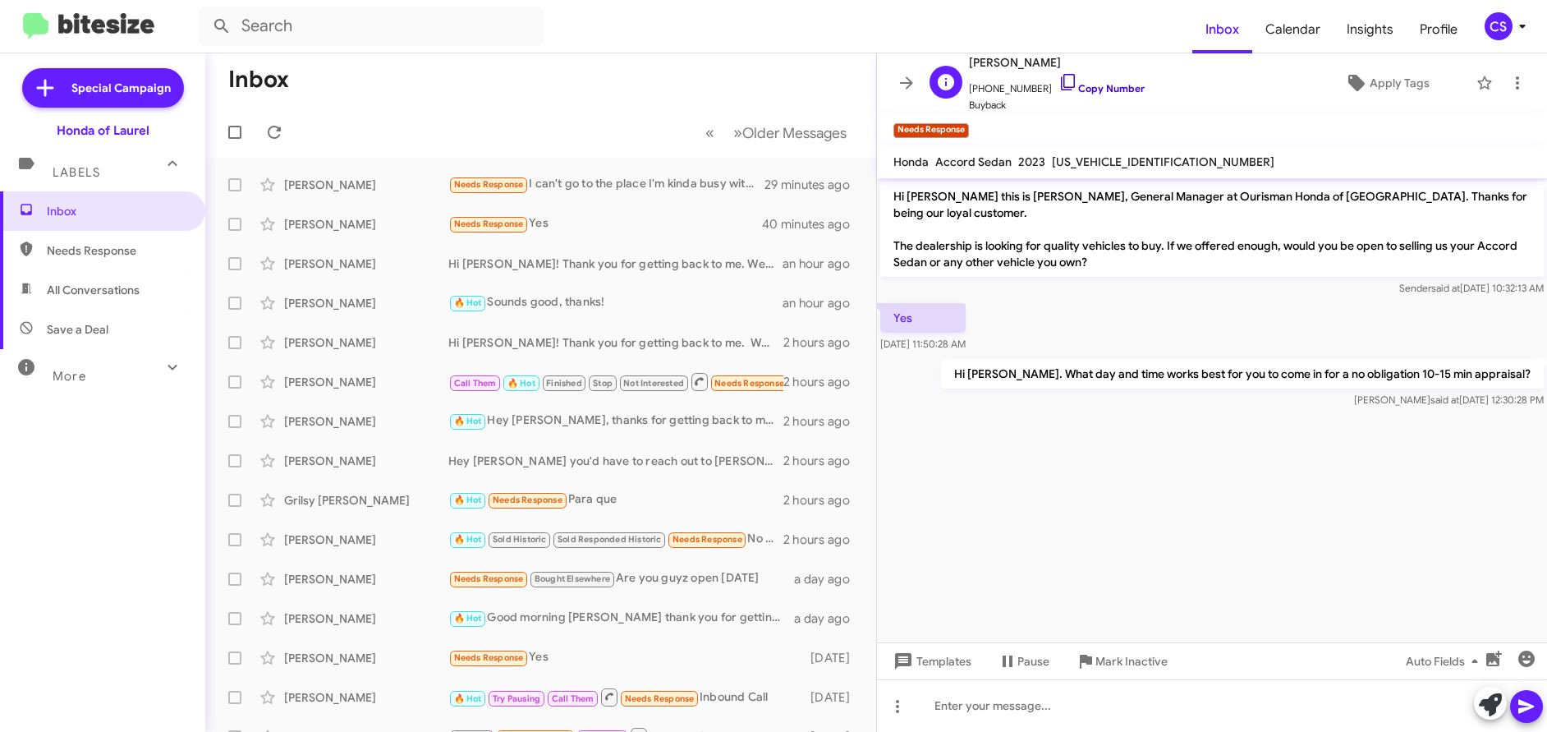
click at [1081, 87] on link "Copy Number" at bounding box center [1101, 88] width 86 height 12
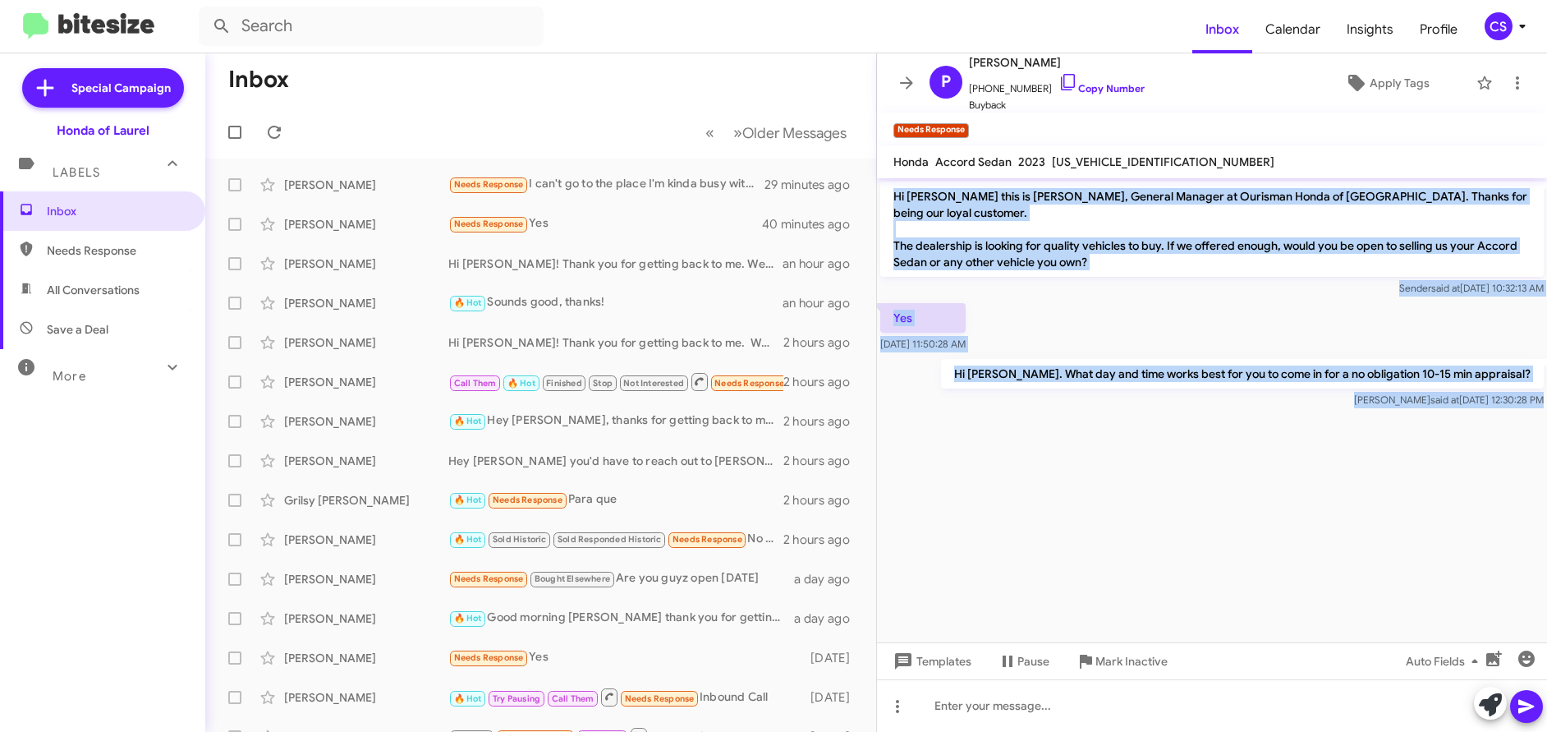
drag, startPoint x: 893, startPoint y: 198, endPoint x: 1259, endPoint y: 512, distance: 481.6
click at [1259, 512] on cdk-virtual-scroll-viewport "Hi [PERSON_NAME] this is [PERSON_NAME], General Manager at Ourisman Honda of [G…" at bounding box center [1212, 410] width 670 height 464
copy div "Hi [PERSON_NAME] this is [PERSON_NAME], General Manager at Ourisman Honda of [G…"
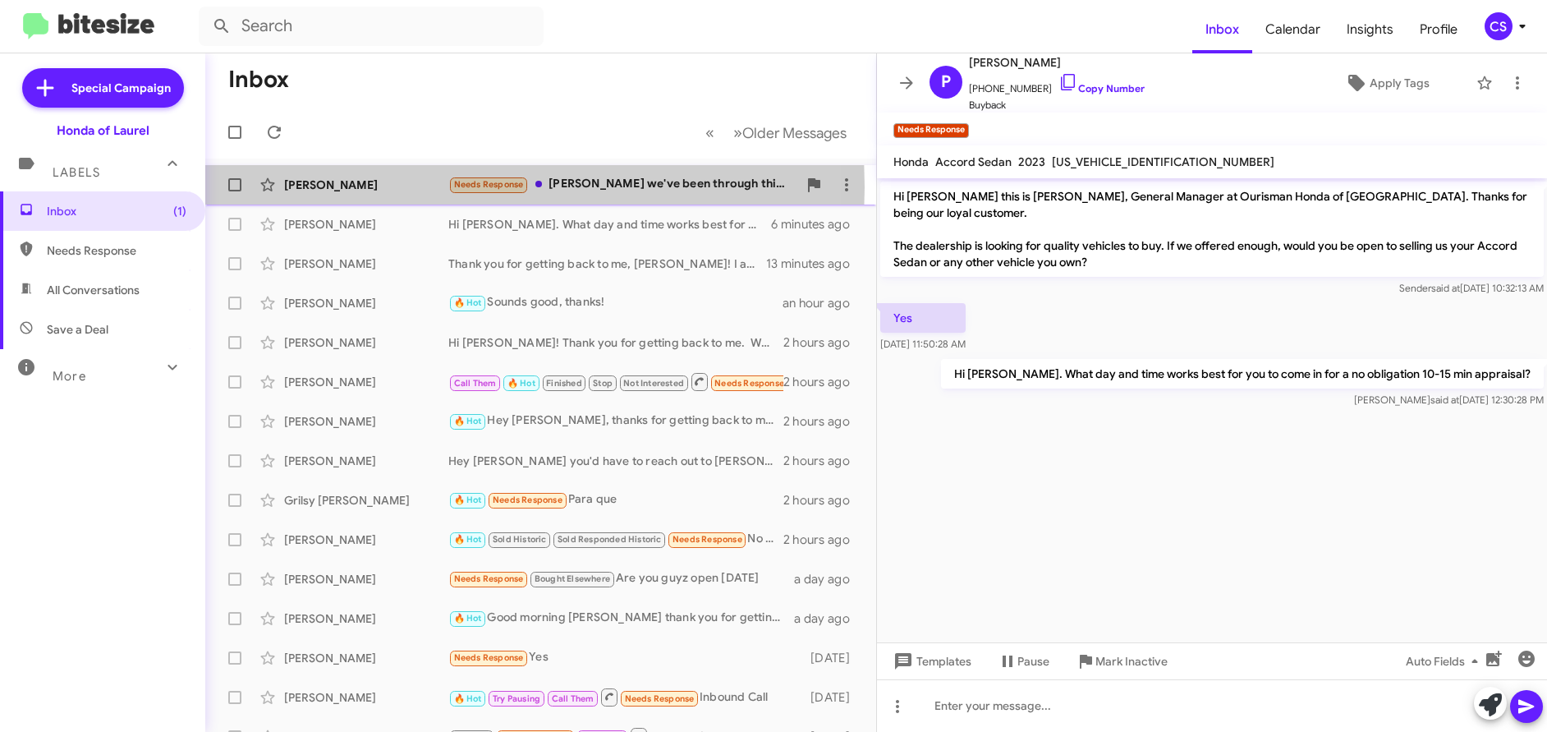
click at [331, 187] on div "[PERSON_NAME]" at bounding box center [366, 185] width 164 height 16
